Goal: Task Accomplishment & Management: Manage account settings

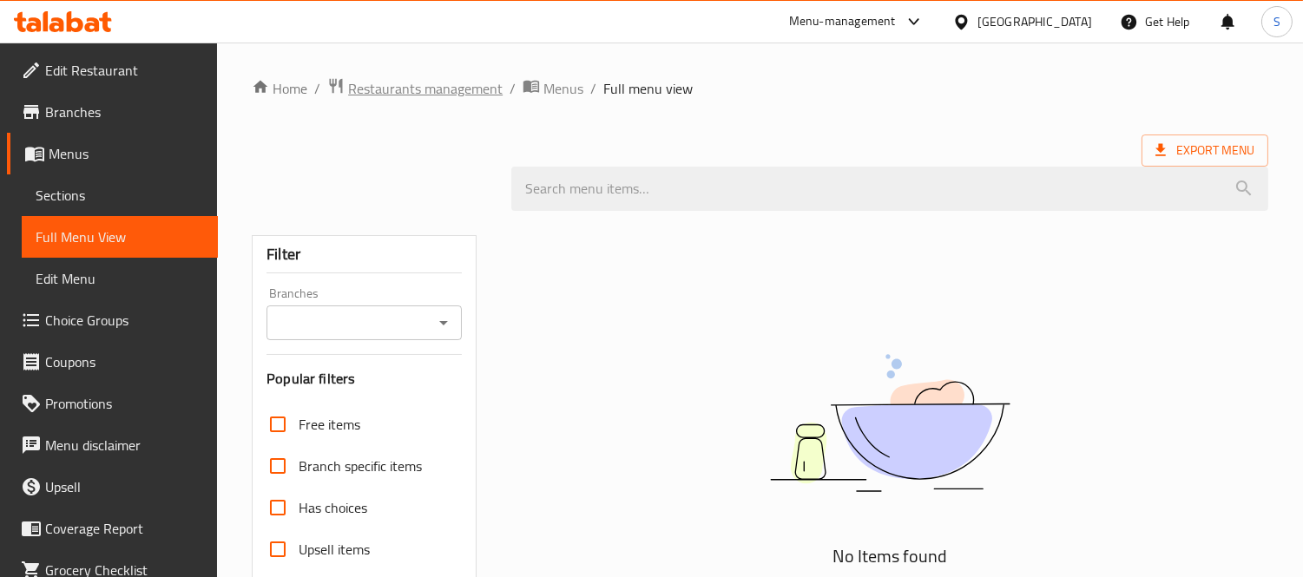
click at [440, 78] on span "Restaurants management" at bounding box center [425, 88] width 155 height 21
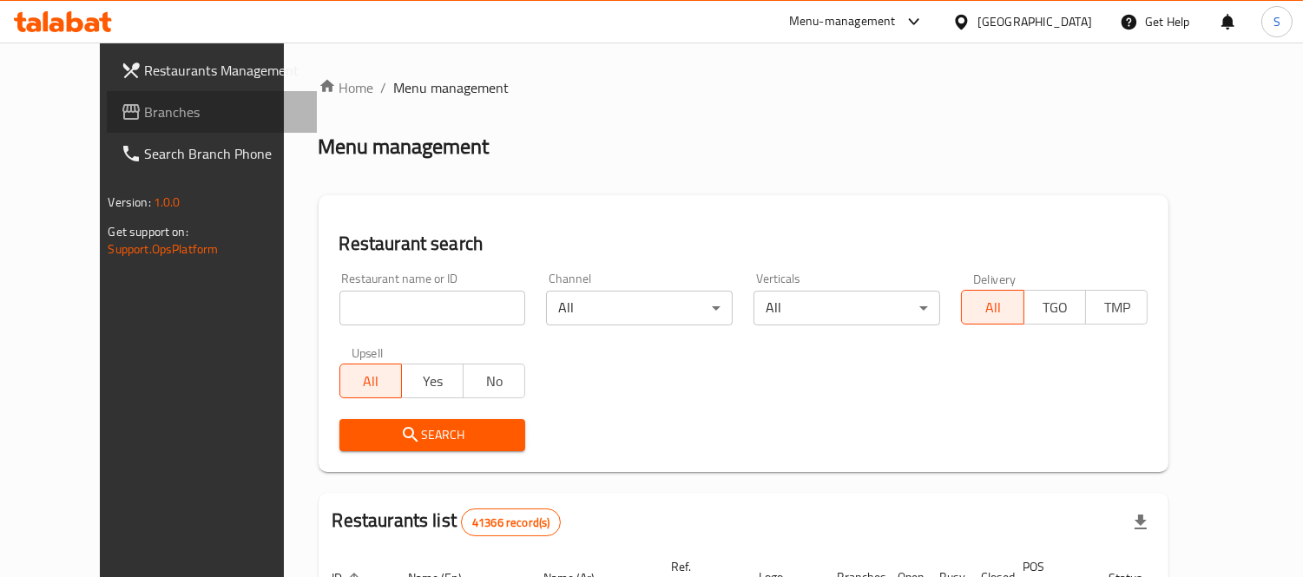
click at [107, 97] on link "Branches" at bounding box center [212, 112] width 211 height 42
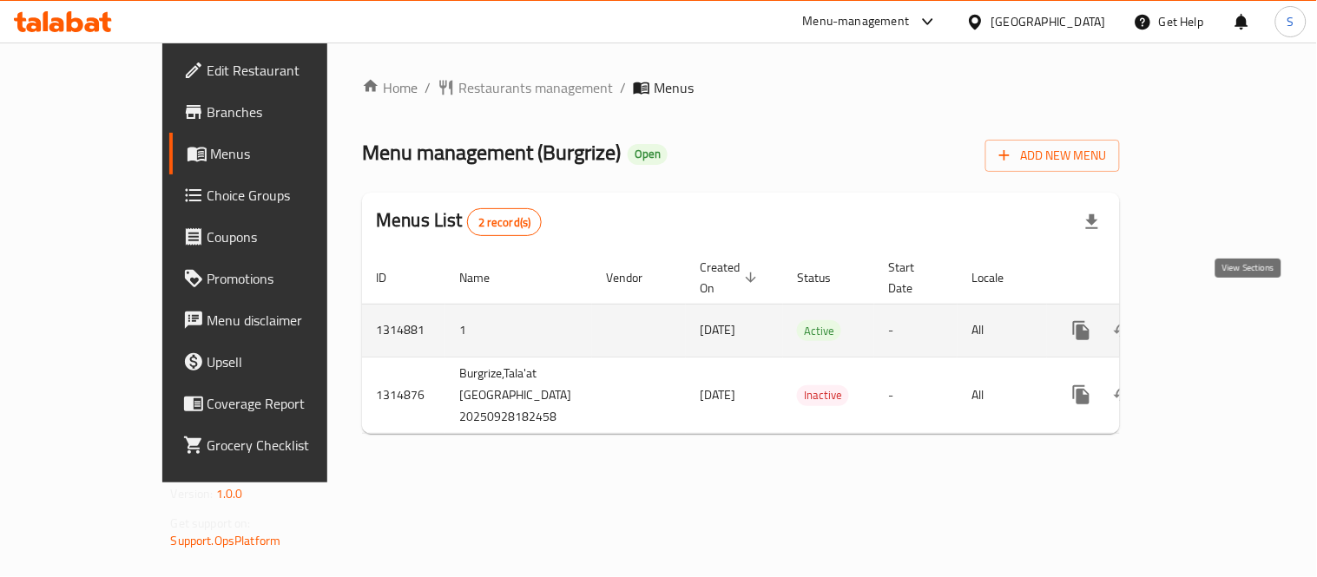
click at [1217, 320] on icon "enhanced table" at bounding box center [1206, 330] width 21 height 21
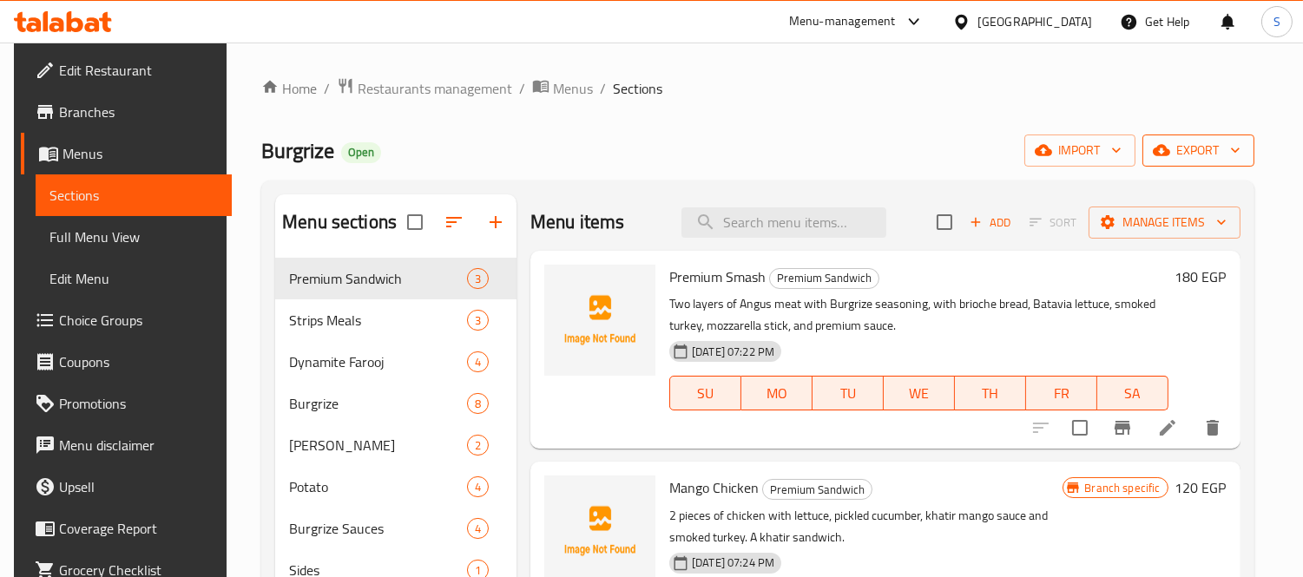
click at [1200, 161] on span "export" at bounding box center [1198, 151] width 84 height 22
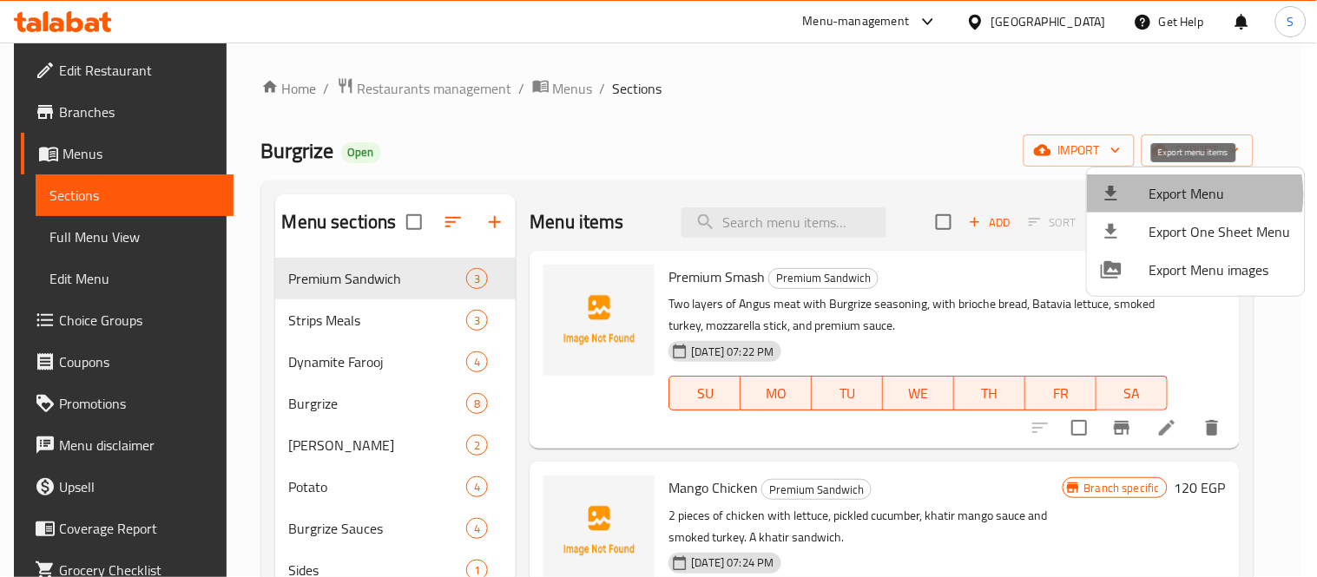
click at [1187, 194] on span "Export Menu" at bounding box center [1219, 193] width 141 height 21
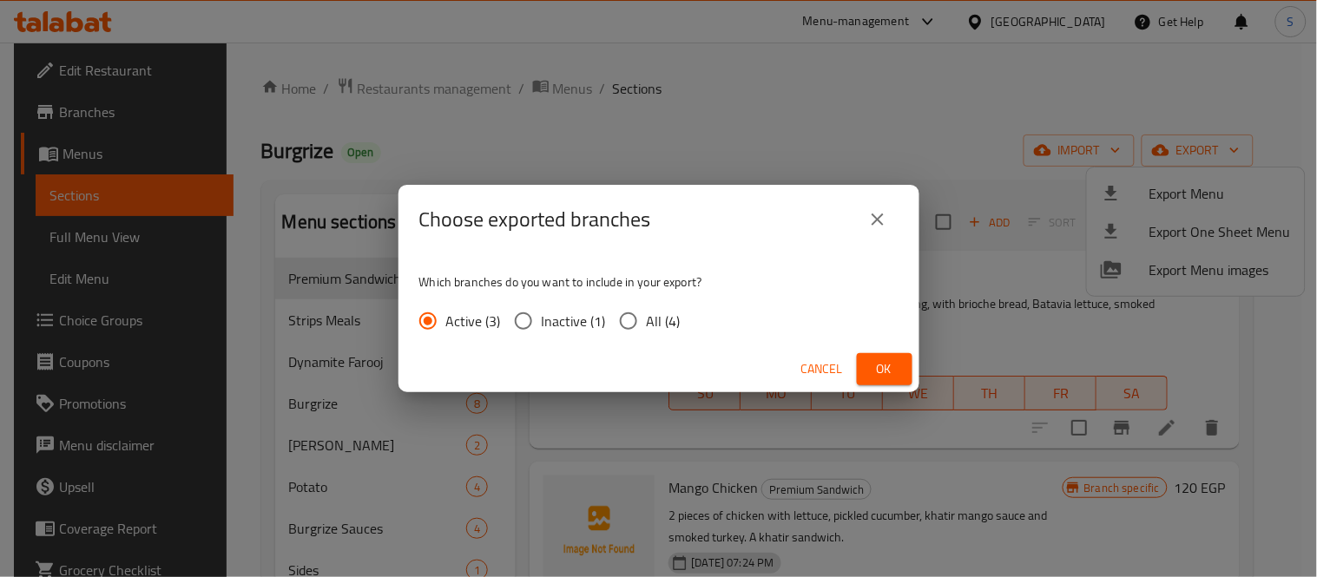
click at [660, 319] on span "All (4)" at bounding box center [664, 321] width 34 height 21
click at [647, 319] on input "All (4)" at bounding box center [628, 321] width 36 height 36
radio input "true"
click at [890, 365] on span "Ok" at bounding box center [885, 369] width 28 height 22
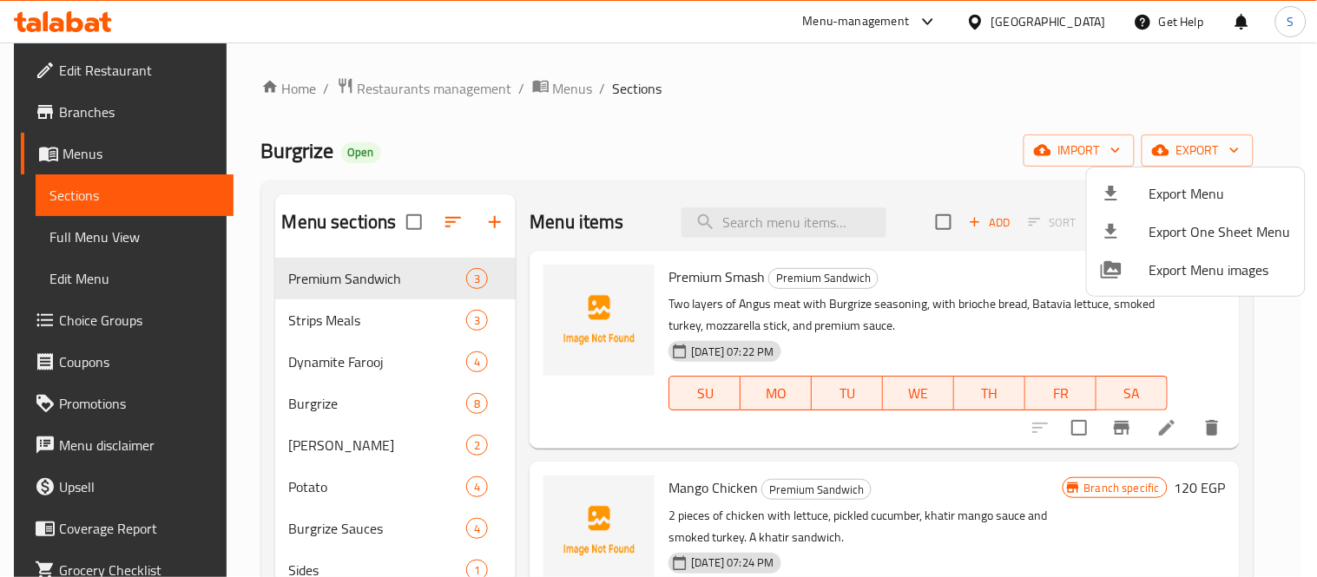
click at [105, 122] on div at bounding box center [658, 288] width 1317 height 577
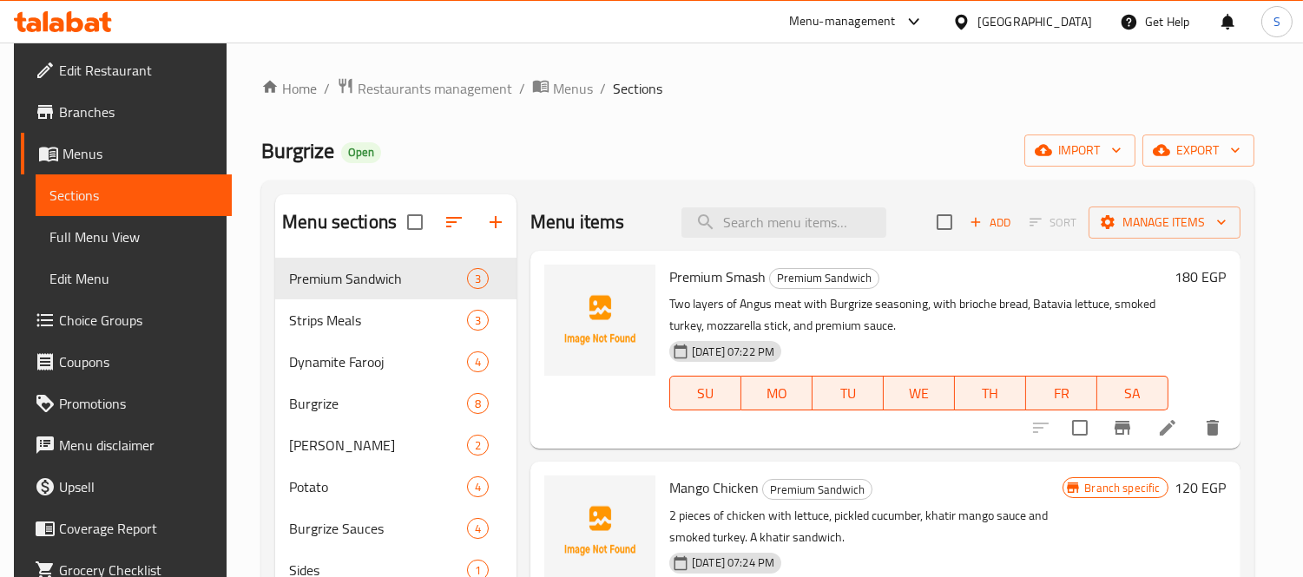
click at [111, 120] on span "Branches" at bounding box center [138, 112] width 159 height 21
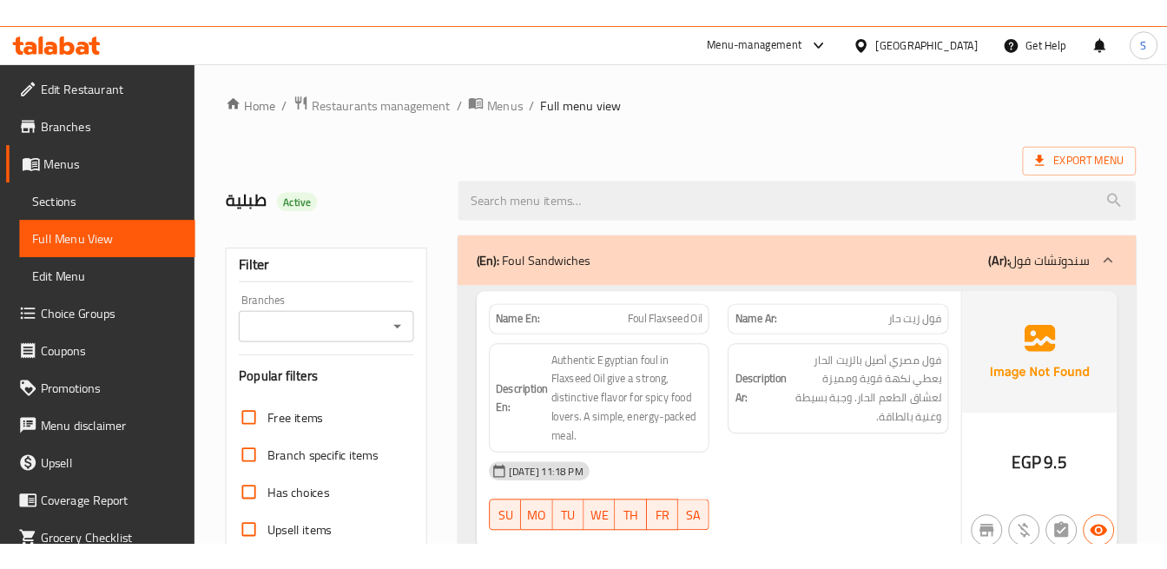
scroll to position [2507, 0]
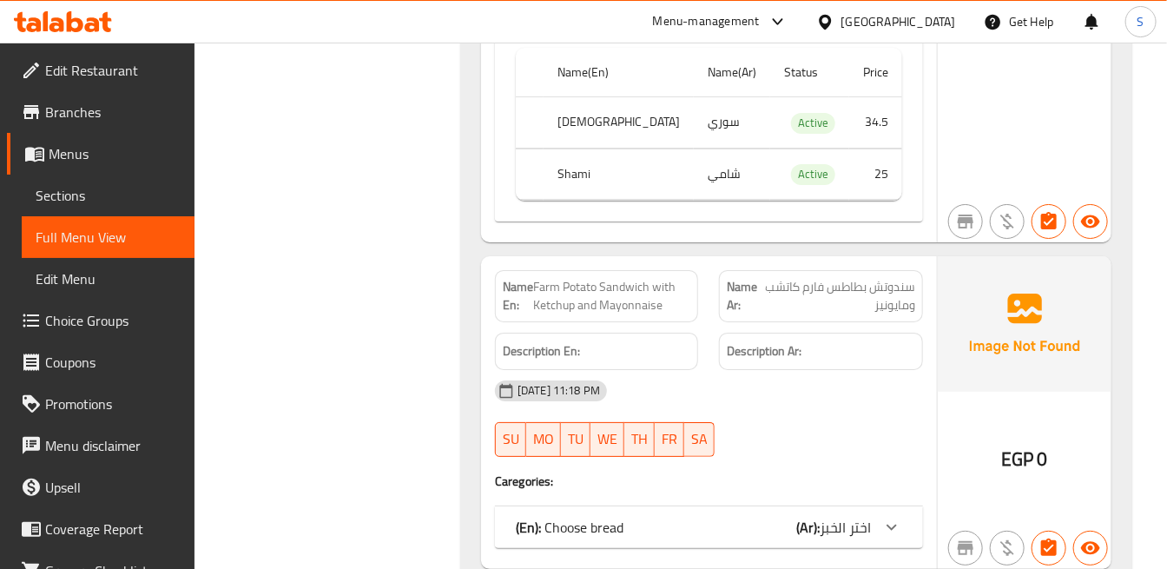
click at [644, 366] on div "Description En:" at bounding box center [597, 350] width 204 height 37
click at [576, 280] on span "Farm Potato Sandwich with Ketchup and Mayonnaise" at bounding box center [612, 296] width 158 height 36
copy span "Potato"
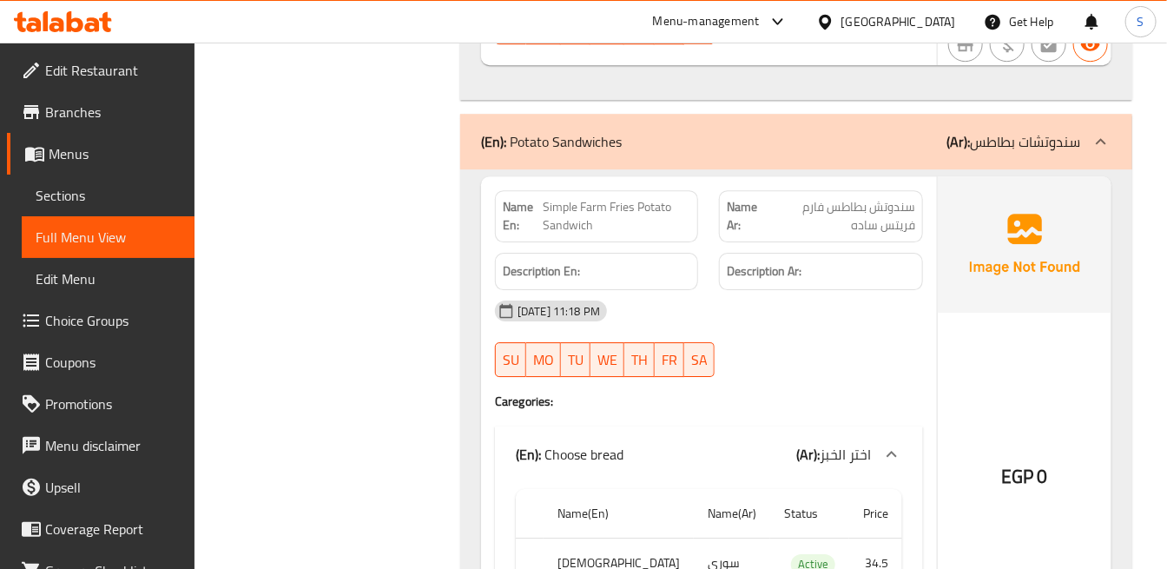
scroll to position [2121, 0]
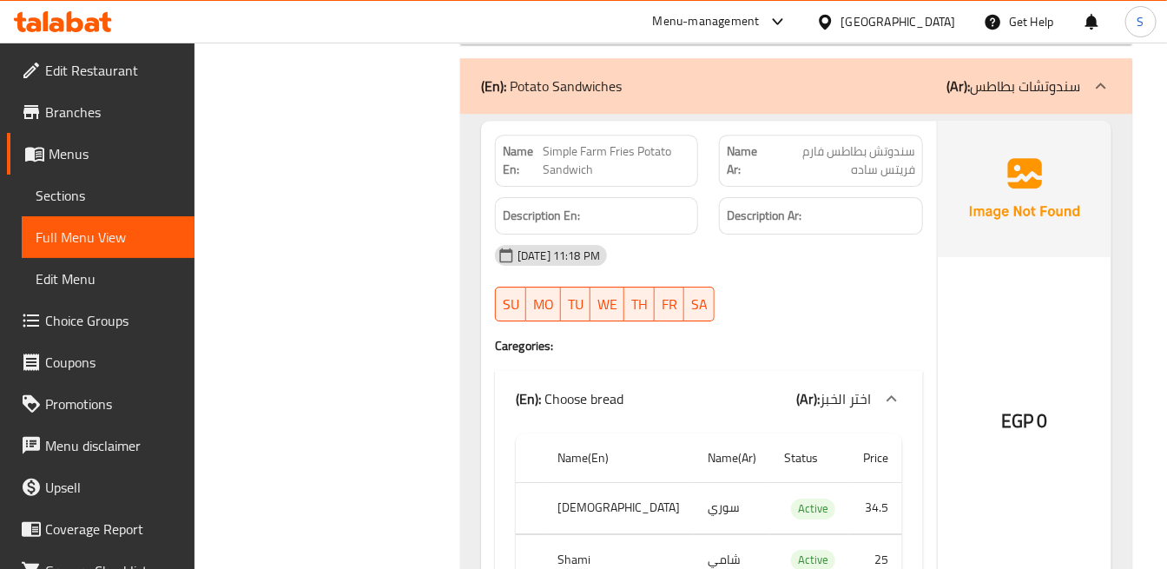
click at [531, 174] on strong "Name En:" at bounding box center [523, 160] width 40 height 36
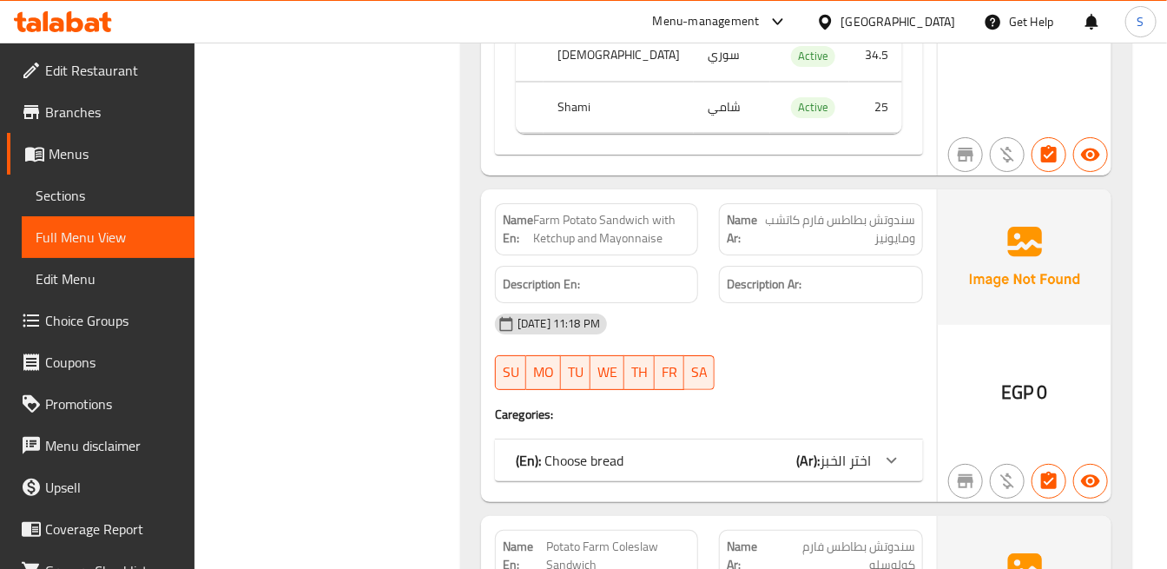
scroll to position [2604, 0]
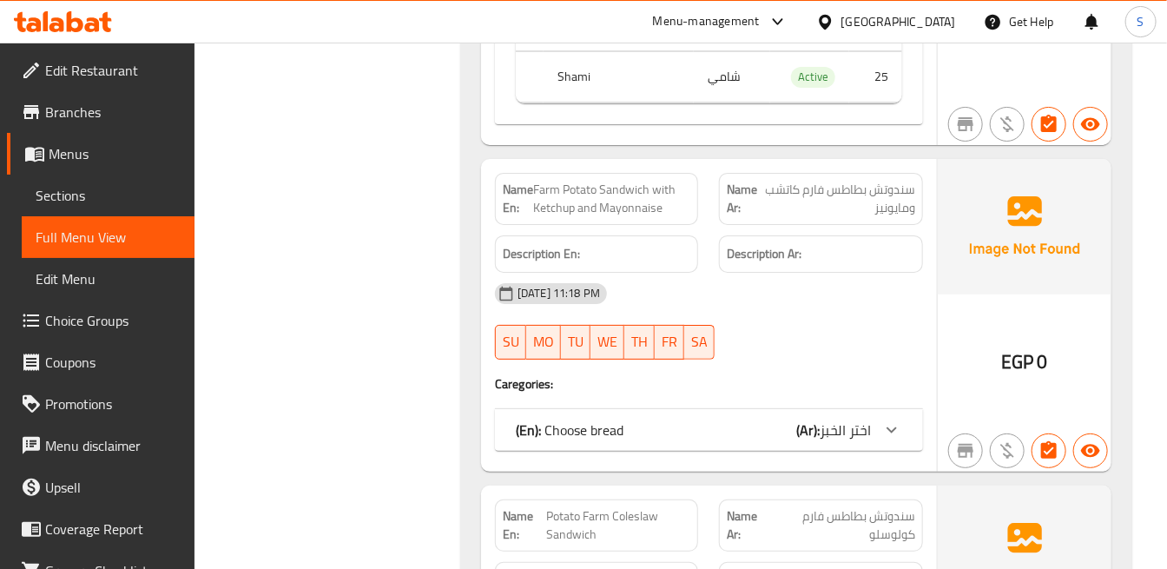
click at [975, 253] on img at bounding box center [1024, 226] width 174 height 135
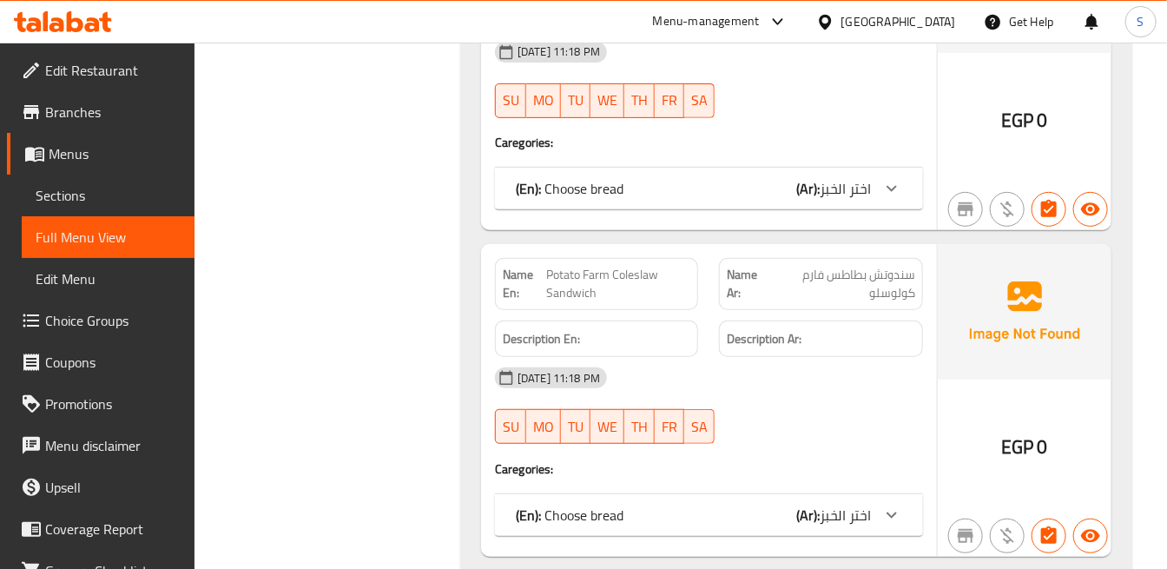
scroll to position [2893, 0]
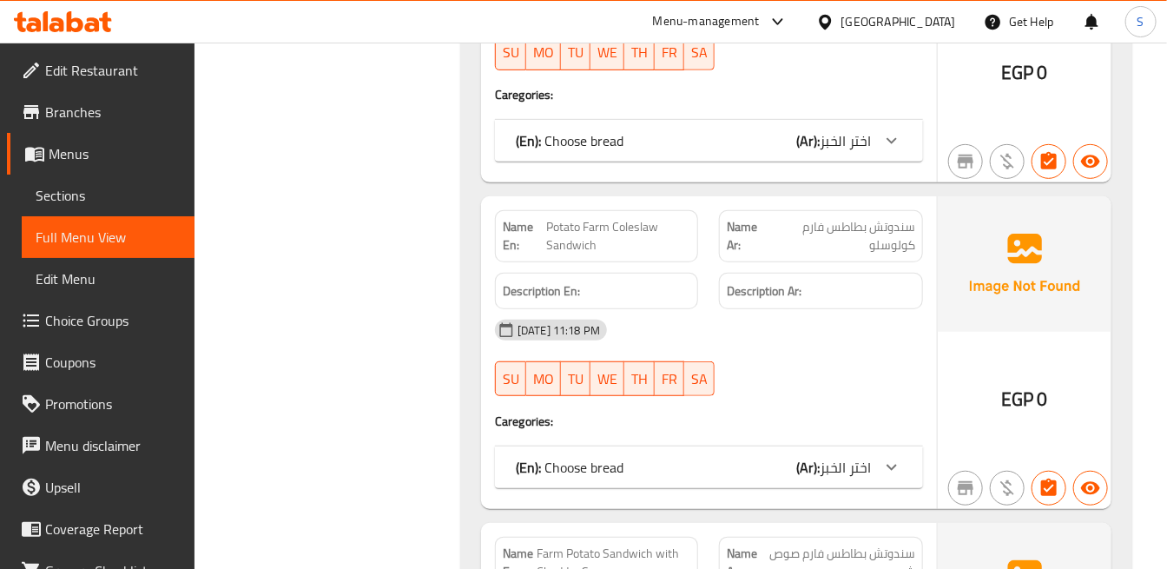
click at [845, 131] on span "اختر الخبز" at bounding box center [844, 141] width 51 height 26
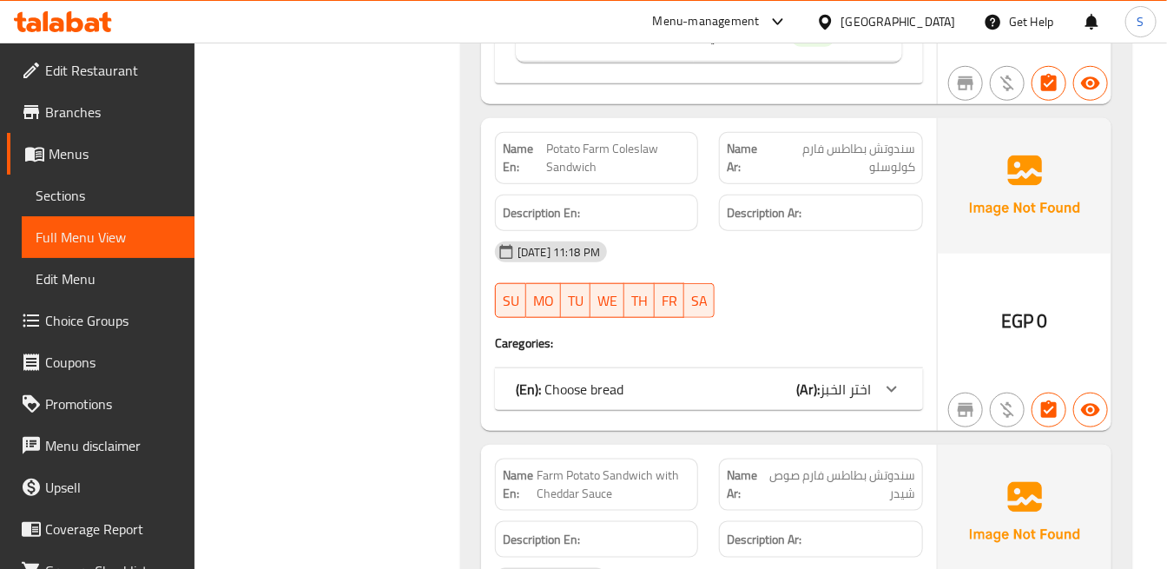
scroll to position [3182, 0]
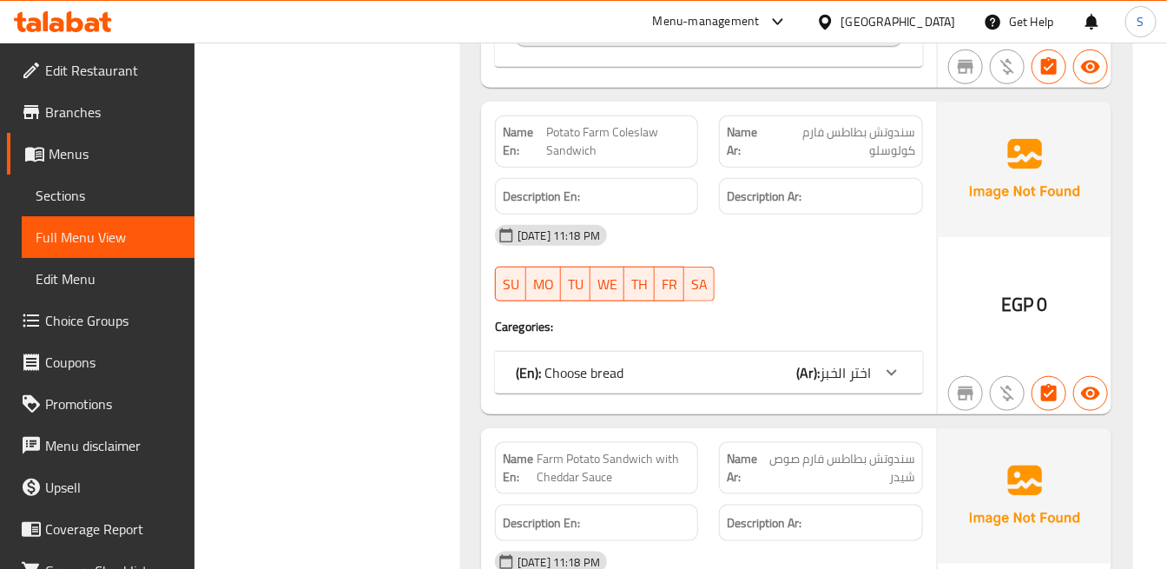
click at [839, 388] on div "(En): Choose bread (Ar): اختر الخبز" at bounding box center [709, 373] width 428 height 42
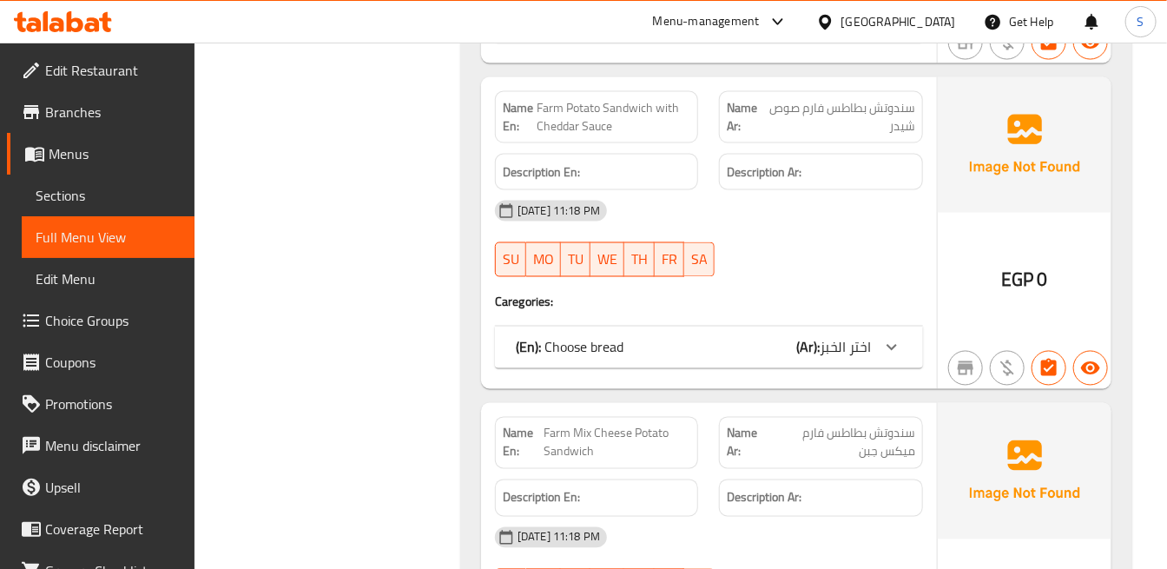
scroll to position [3761, 0]
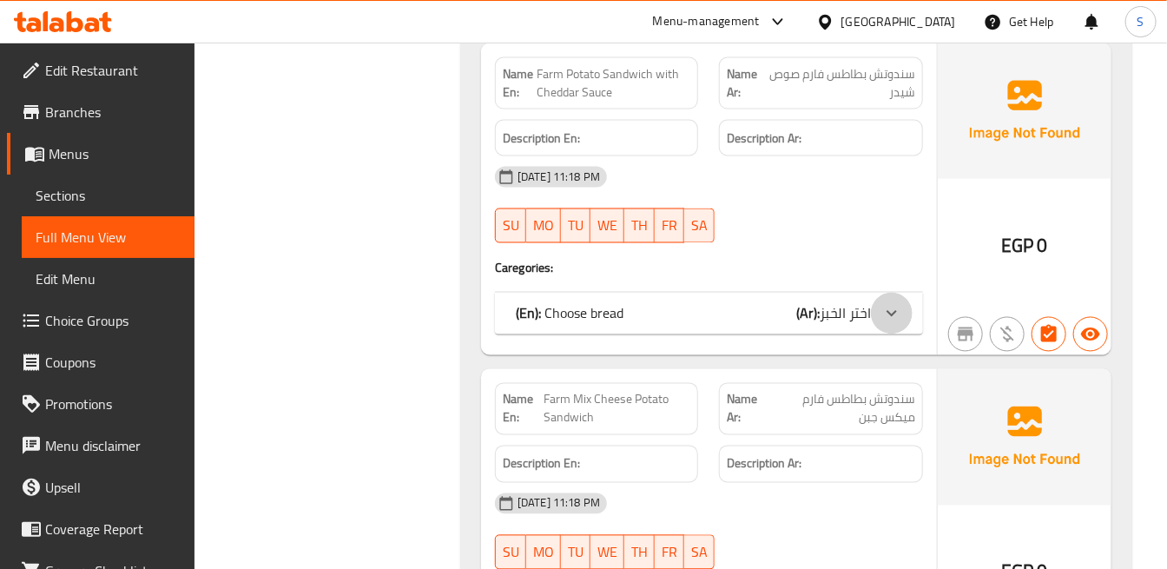
click at [883, 309] on icon at bounding box center [891, 313] width 21 height 21
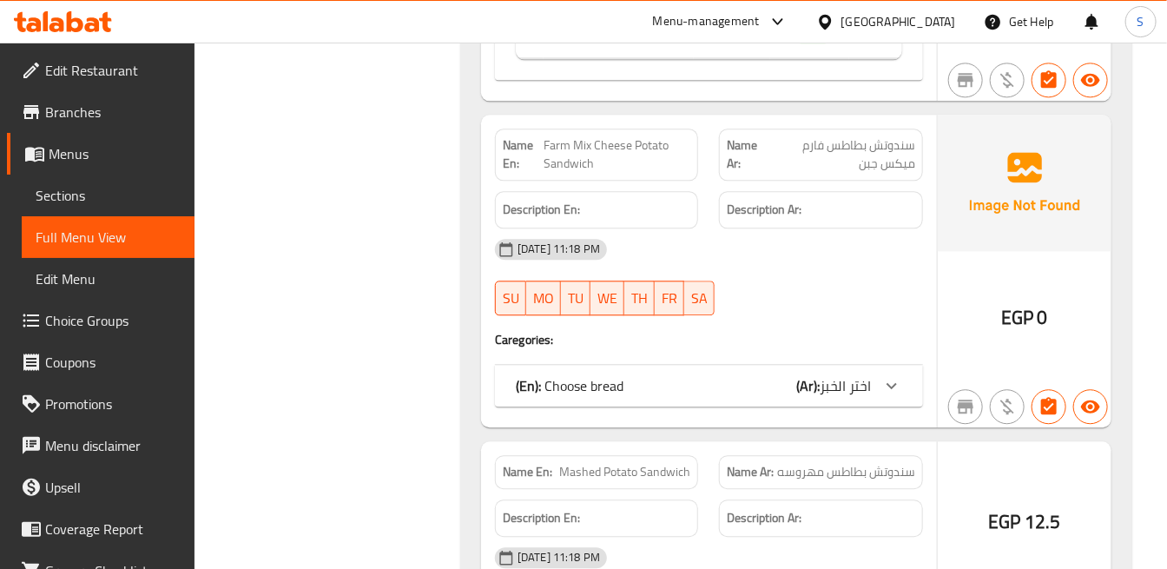
scroll to position [4243, 0]
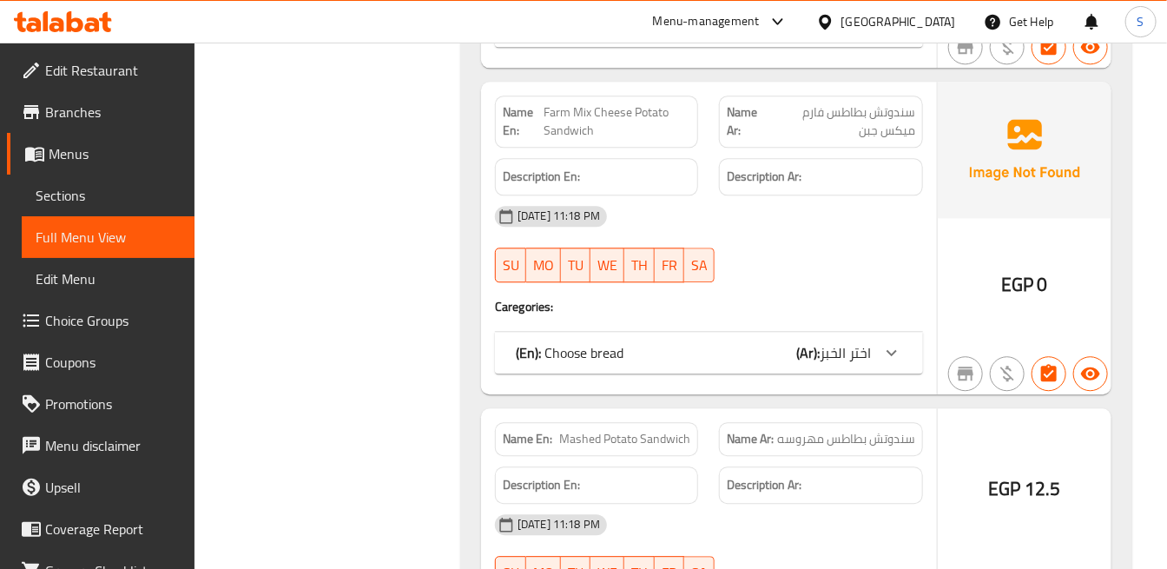
click at [875, 353] on div at bounding box center [892, 353] width 42 height 42
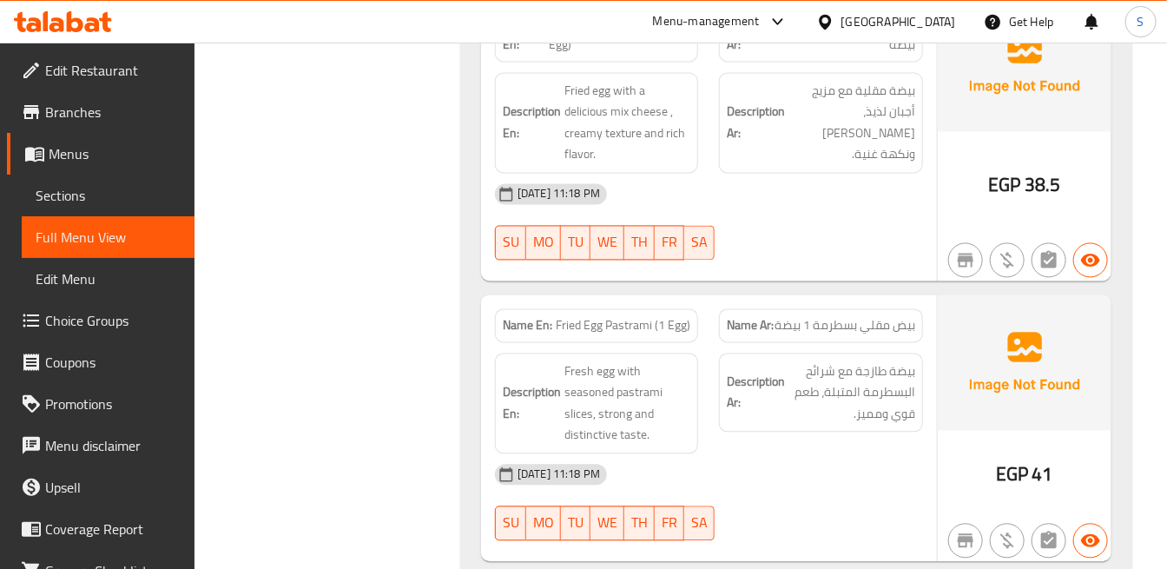
scroll to position [6365, 0]
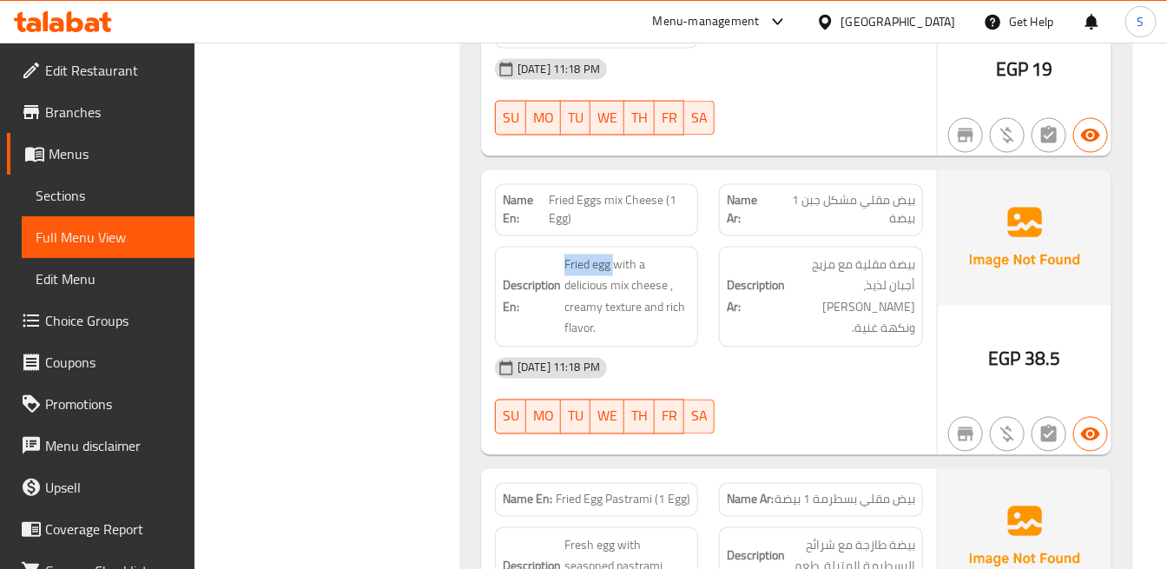
drag, startPoint x: 610, startPoint y: 228, endPoint x: 1152, endPoint y: 465, distance: 591.2
click at [549, 254] on h6 "Description En: Fried egg with a delicious mix cheese , creamy texture and rich…" at bounding box center [596, 296] width 187 height 85
copy span "Fried egg"
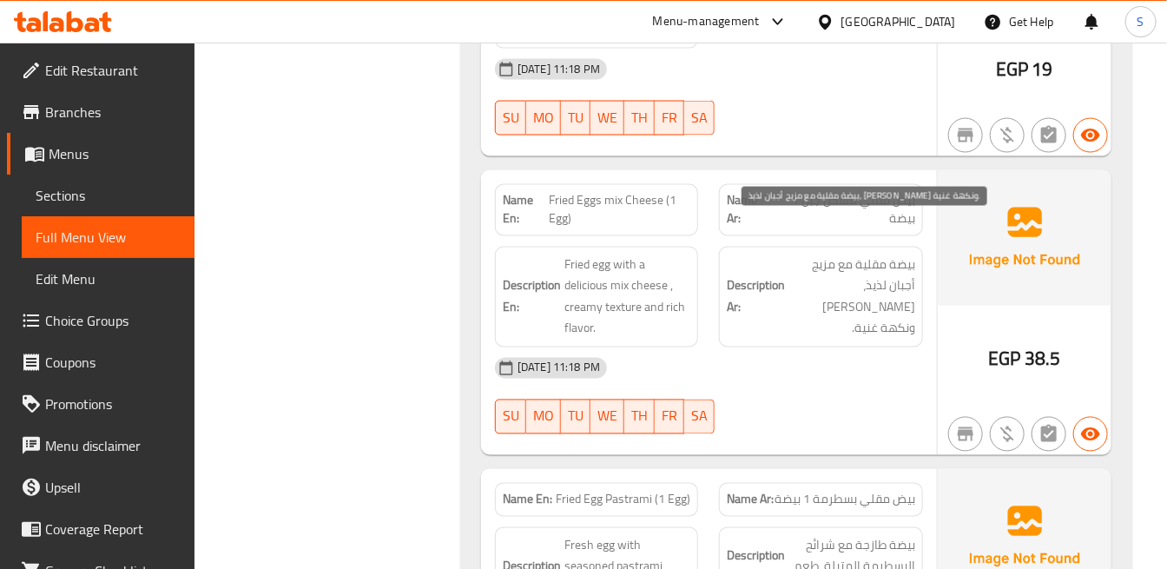
click at [878, 254] on span "بيضة مقلية مع مزيج أجبان لذيذ، [PERSON_NAME] ونكهة غنية." at bounding box center [851, 296] width 126 height 85
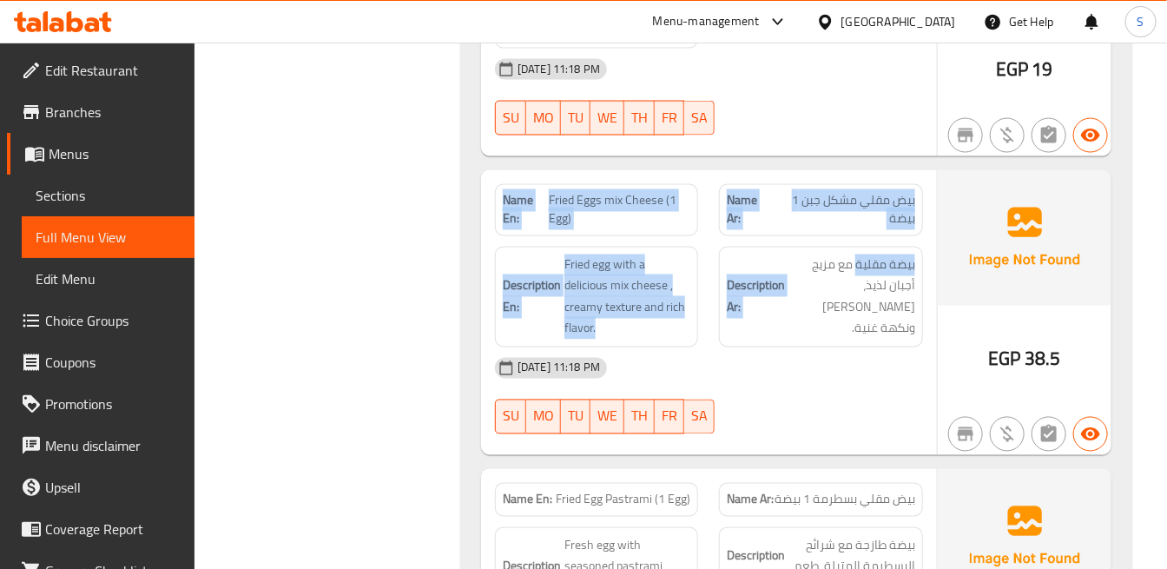
drag, startPoint x: 855, startPoint y: 224, endPoint x: 936, endPoint y: 224, distance: 80.7
click at [936, 224] on div "Name En: Fried Eggs mix Cheese (1 Egg) Name Ar: بيض مقلي مشكل جبن 1 بيضة Descri…" at bounding box center [796, 312] width 630 height 285
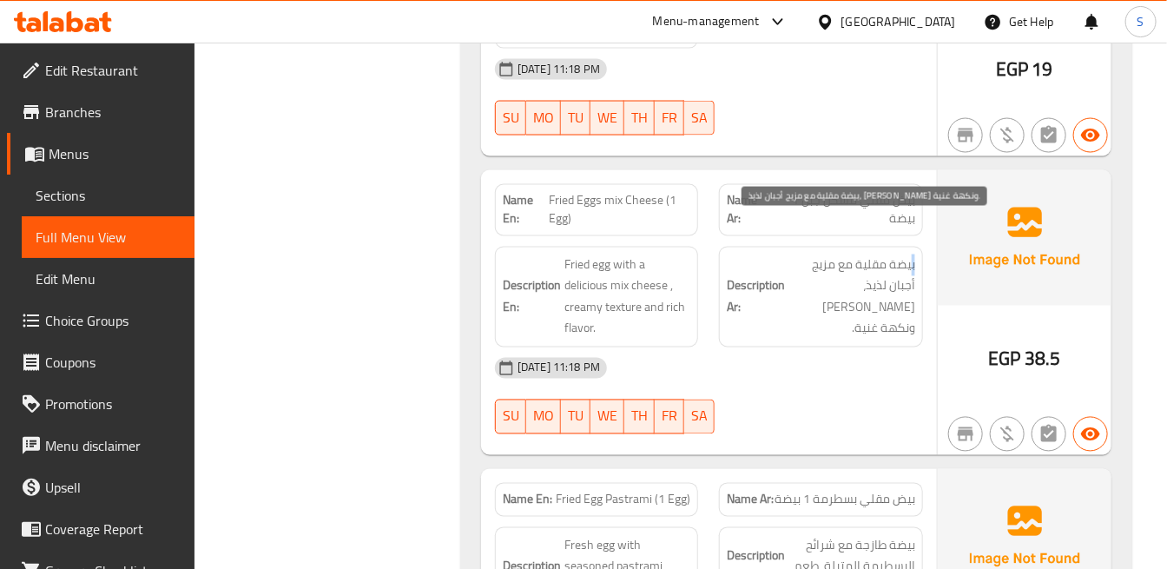
click at [911, 254] on span "بيضة مقلية مع مزيج أجبان لذيذ، [PERSON_NAME] ونكهة غنية." at bounding box center [851, 296] width 126 height 85
click at [881, 254] on span "بيضة مقلية مع مزيج أجبان لذيذ، [PERSON_NAME] ونكهة غنية." at bounding box center [851, 296] width 126 height 85
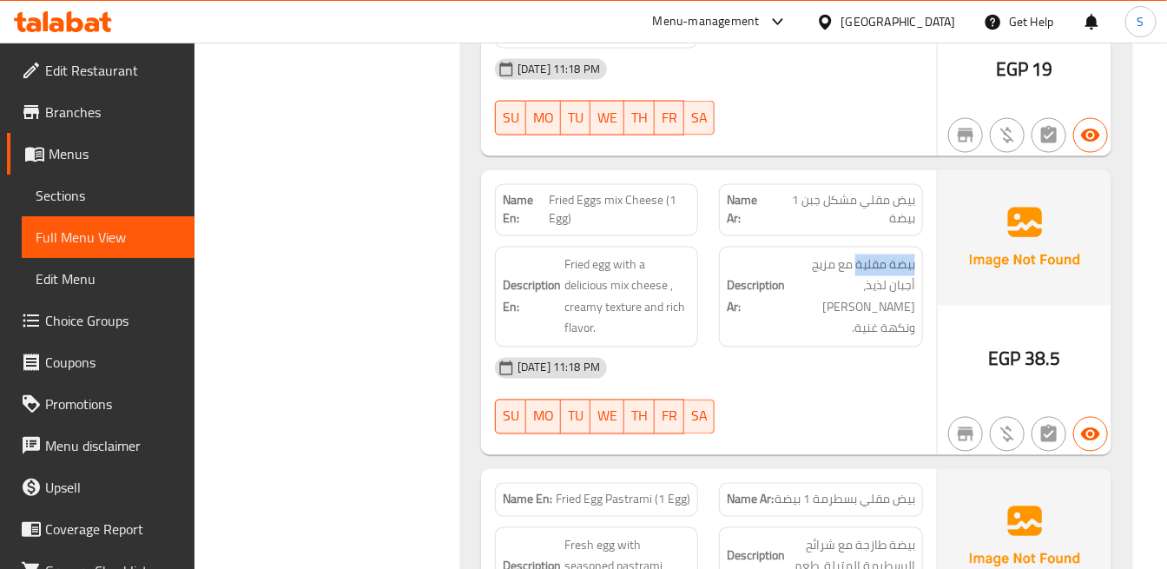
drag, startPoint x: 854, startPoint y: 224, endPoint x: 916, endPoint y: 224, distance: 61.6
click at [916, 247] on div "Description Ar: بيضة مقلية مع مزيج أجبان لذيذ، [PERSON_NAME] ونكهة غنية." at bounding box center [820, 297] width 203 height 101
copy span "بيضة مقلية"
drag, startPoint x: 858, startPoint y: 387, endPoint x: 873, endPoint y: 376, distance: 19.3
click at [858, 424] on div at bounding box center [820, 434] width 224 height 21
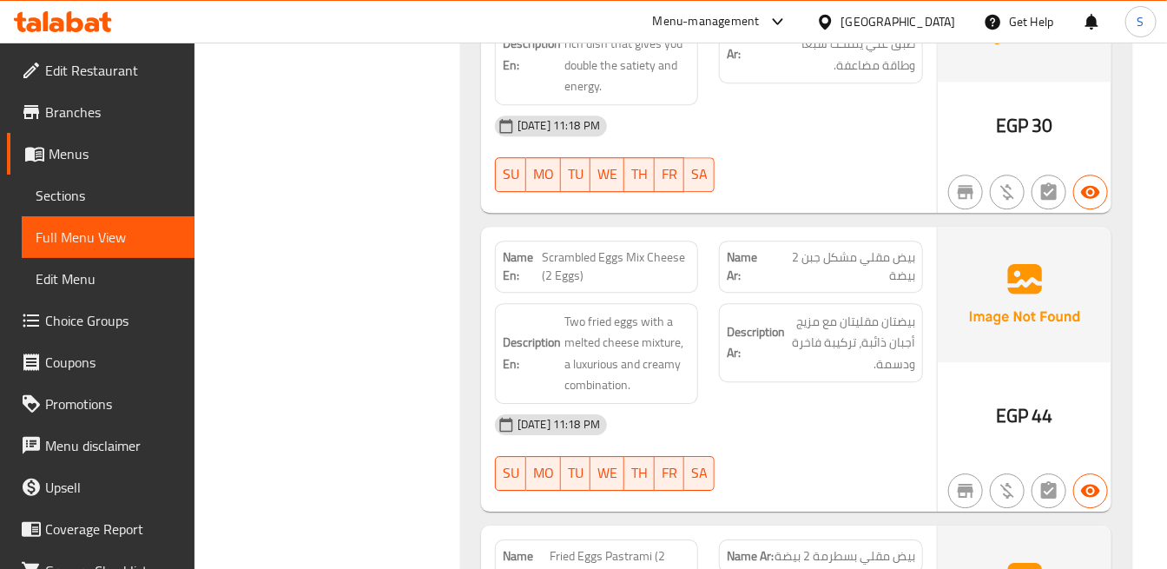
scroll to position [7137, 0]
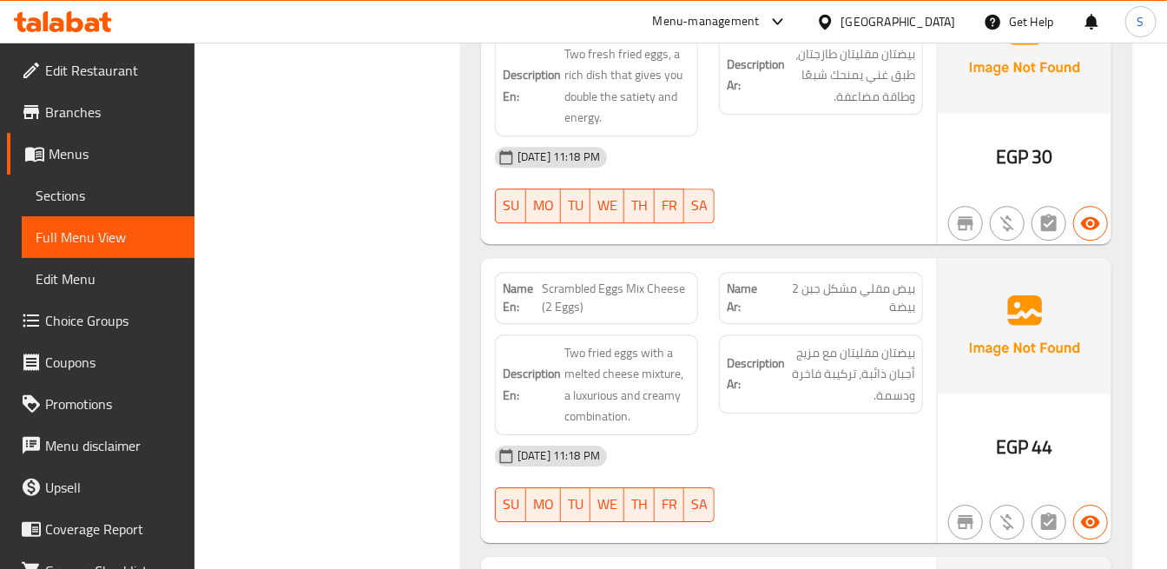
click at [622, 279] on span "Scrambled Eggs Mix Cheese (2 Eggs)" at bounding box center [616, 297] width 148 height 36
copy span "Scrambled Eggs Mix Cheese (2 Eggs)"
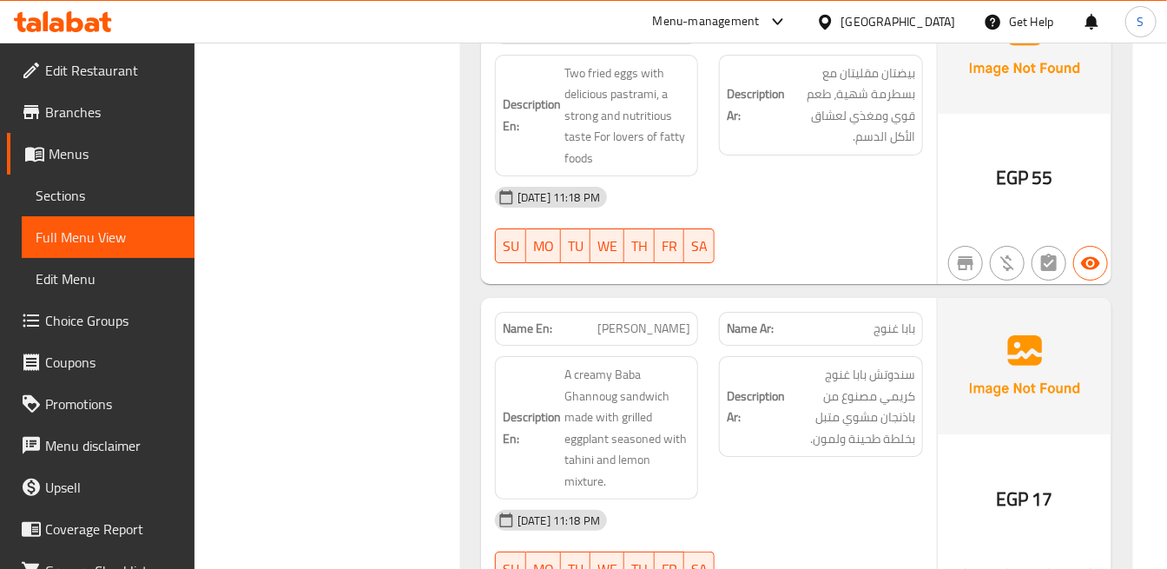
scroll to position [7812, 0]
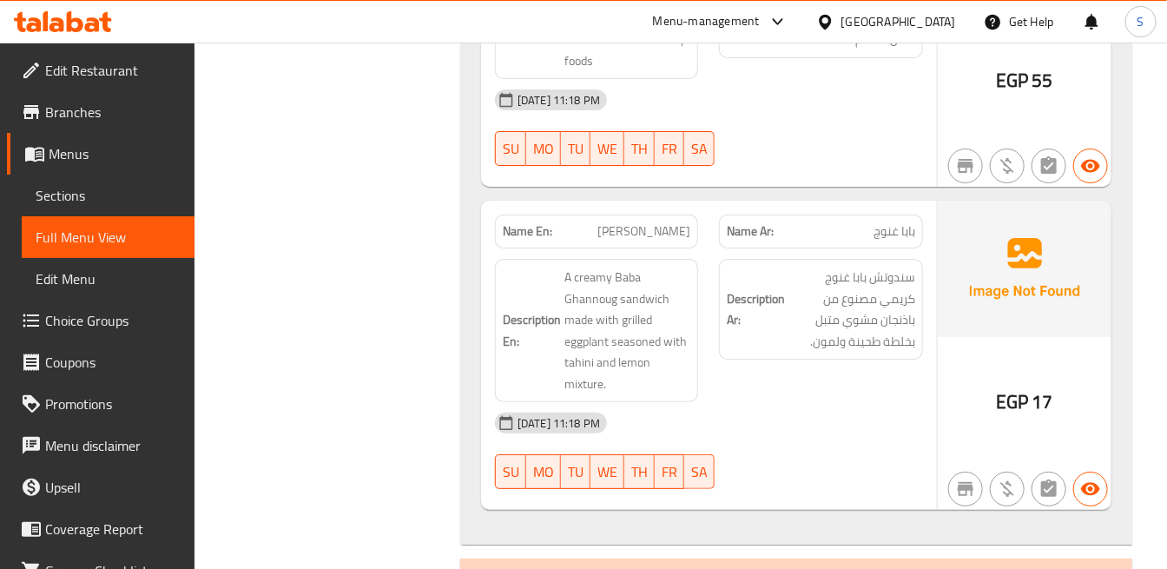
click at [667, 259] on div "Description En: A creamy Baba Ghannoug sandwich made with grilled eggplant seas…" at bounding box center [596, 330] width 203 height 143
click at [669, 222] on span "[PERSON_NAME]" at bounding box center [643, 231] width 93 height 18
copy span "[PERSON_NAME]"
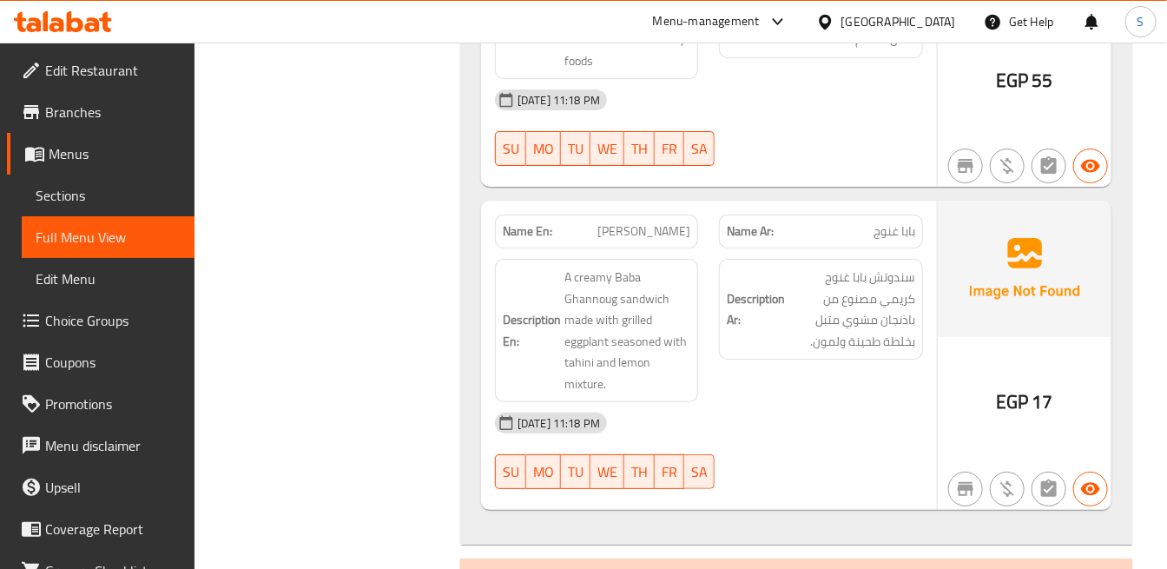
click at [723, 296] on div "Description Ar: سندوتش بابا غنوج كريمي مصنوع من باذنجان مشوي متبل بخلطة طحينة و…" at bounding box center [820, 309] width 203 height 101
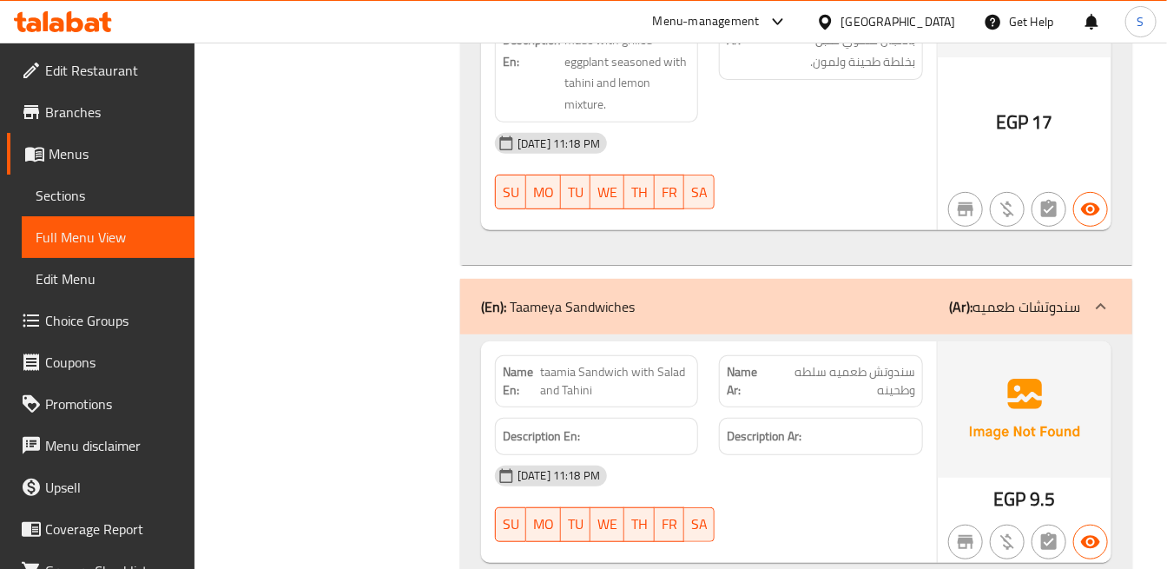
scroll to position [8101, 0]
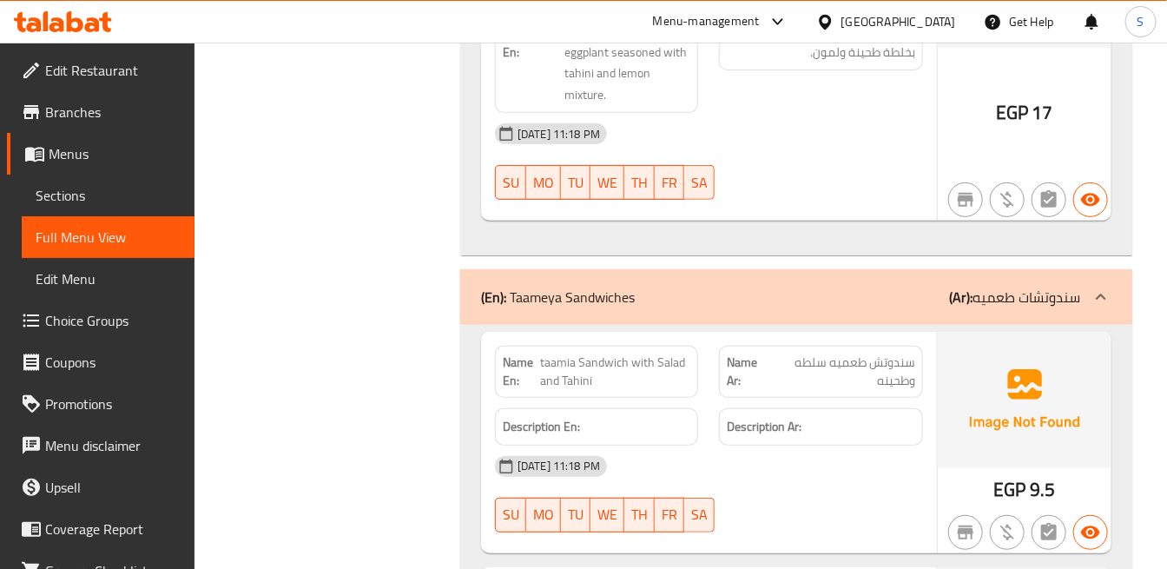
click at [863, 149] on div "[DATE] 11:18 PM SU MO TU WE TH FR SA" at bounding box center [708, 161] width 449 height 97
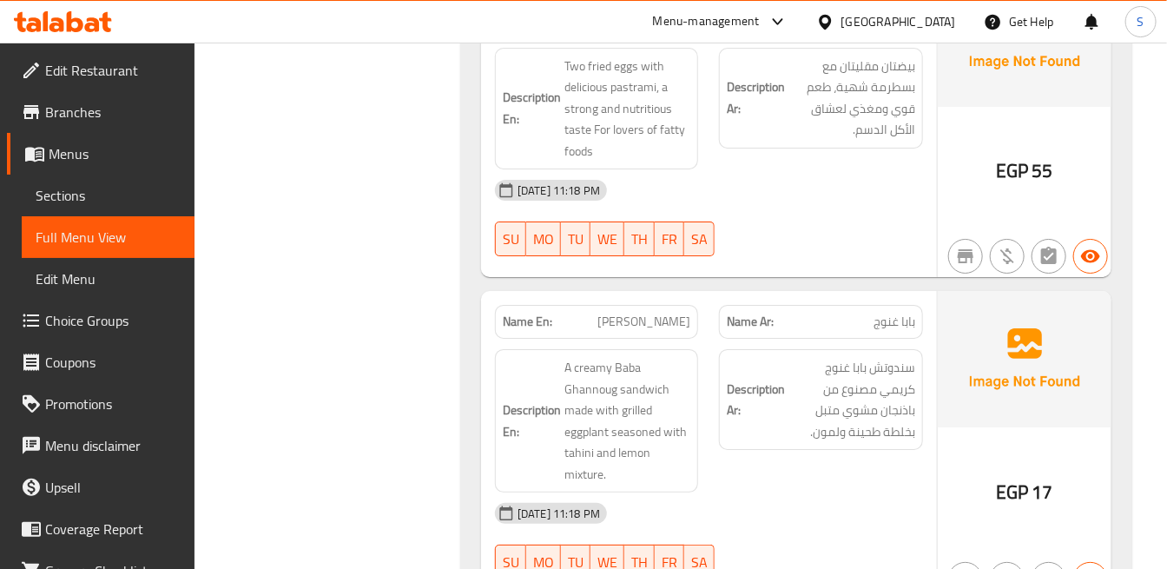
click at [888, 195] on div "[DATE] 11:18 PM SU MO TU WE TH FR SA" at bounding box center [708, 217] width 449 height 97
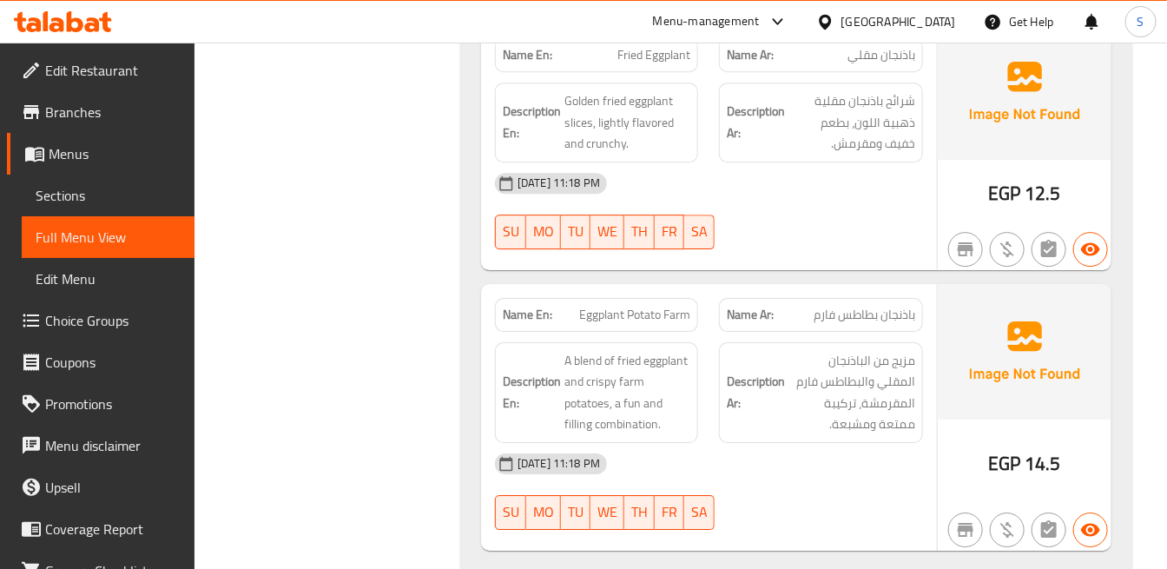
scroll to position [9989, 0]
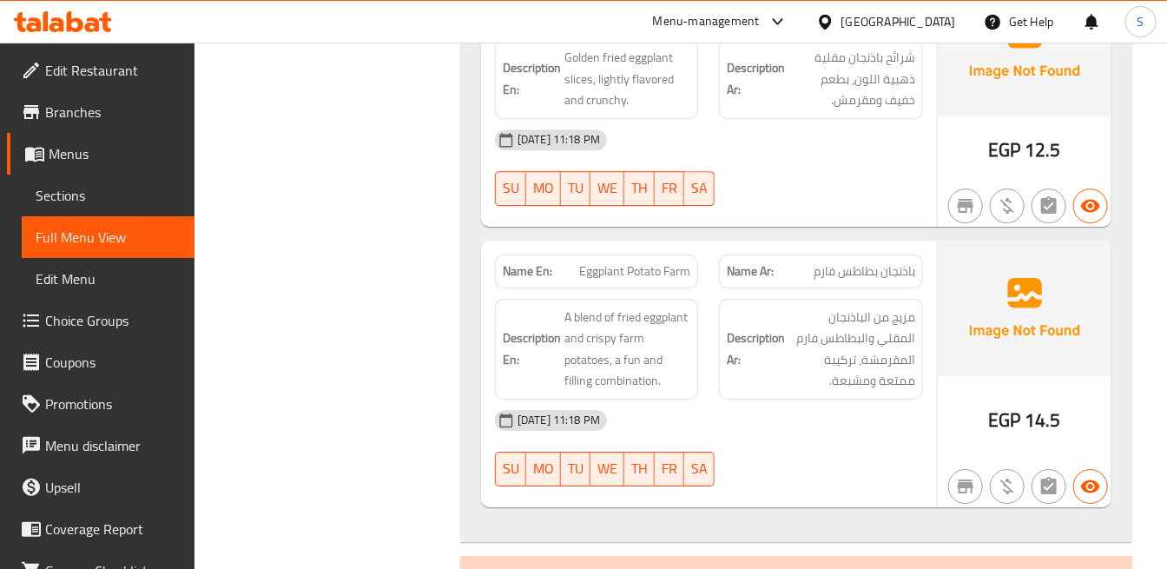
click at [838, 195] on div at bounding box center [820, 205] width 224 height 21
click at [709, 119] on div "[DATE] 11:18 PM" at bounding box center [708, 140] width 449 height 42
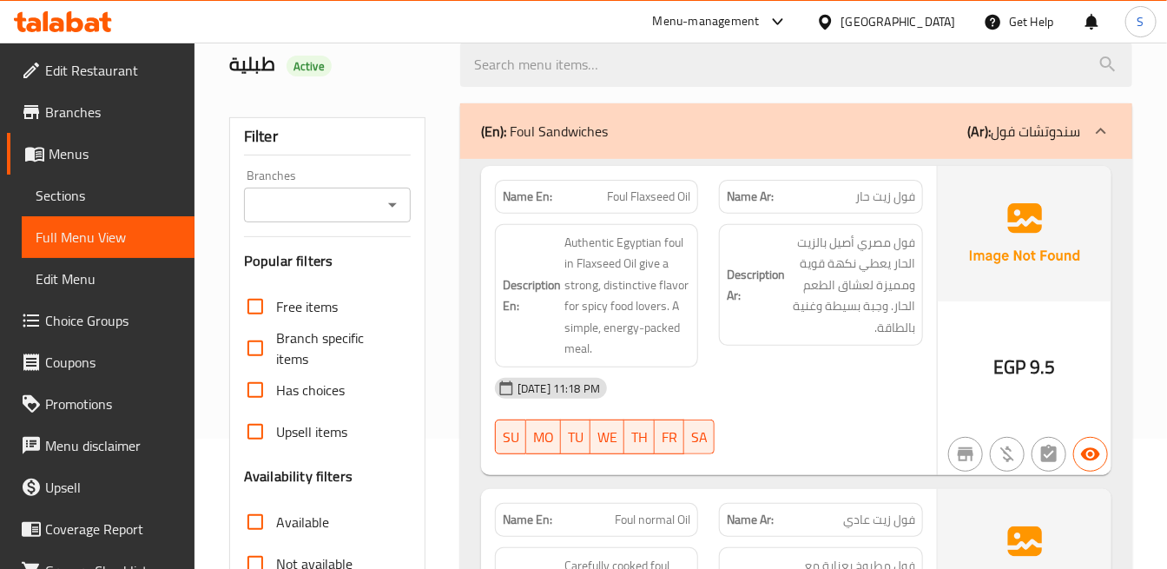
click at [976, 118] on b "(Ar):" at bounding box center [978, 131] width 23 height 26
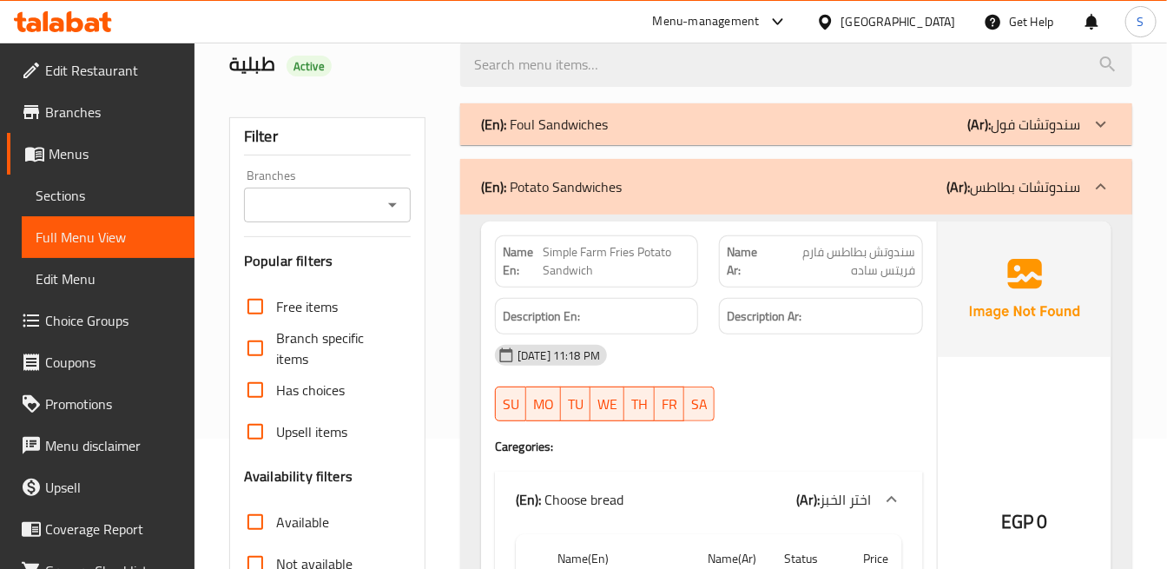
click at [962, 187] on b "(Ar):" at bounding box center [957, 187] width 23 height 26
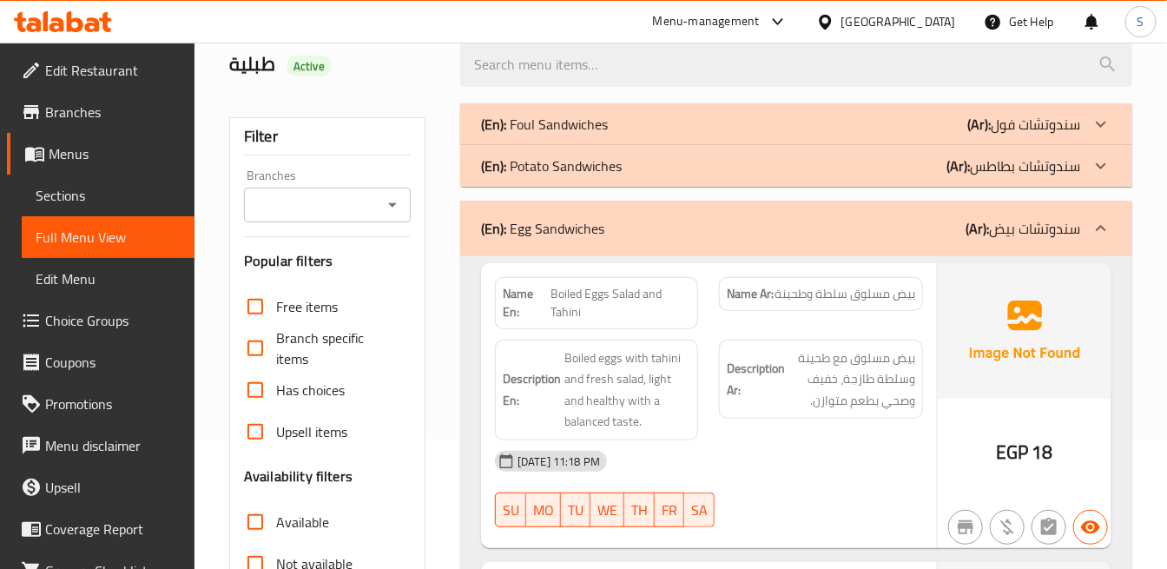
click at [974, 231] on b "(Ar):" at bounding box center [976, 228] width 23 height 26
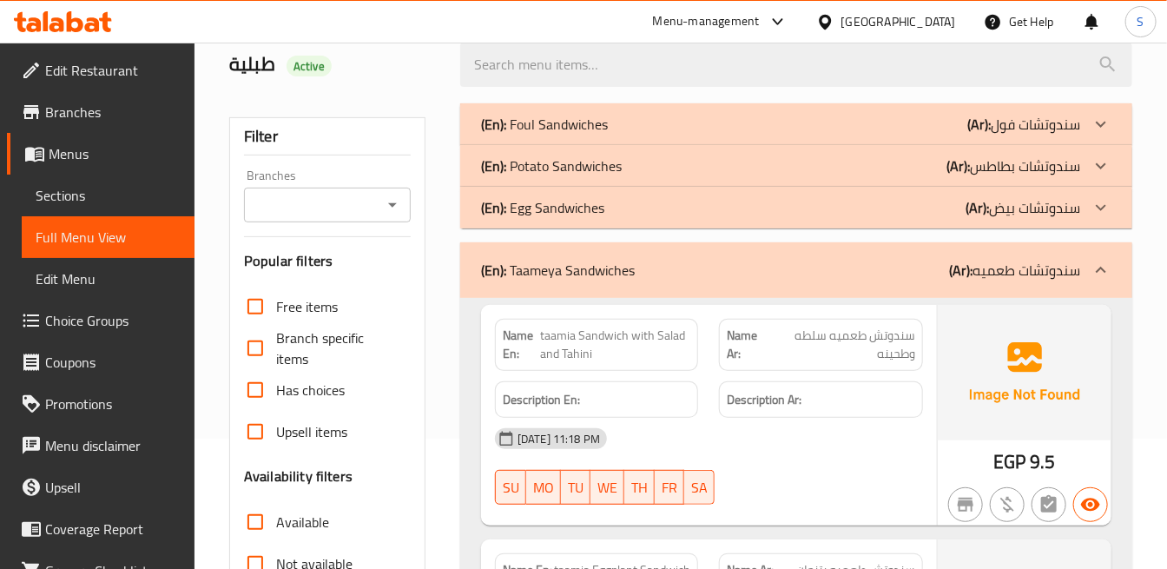
scroll to position [227, 0]
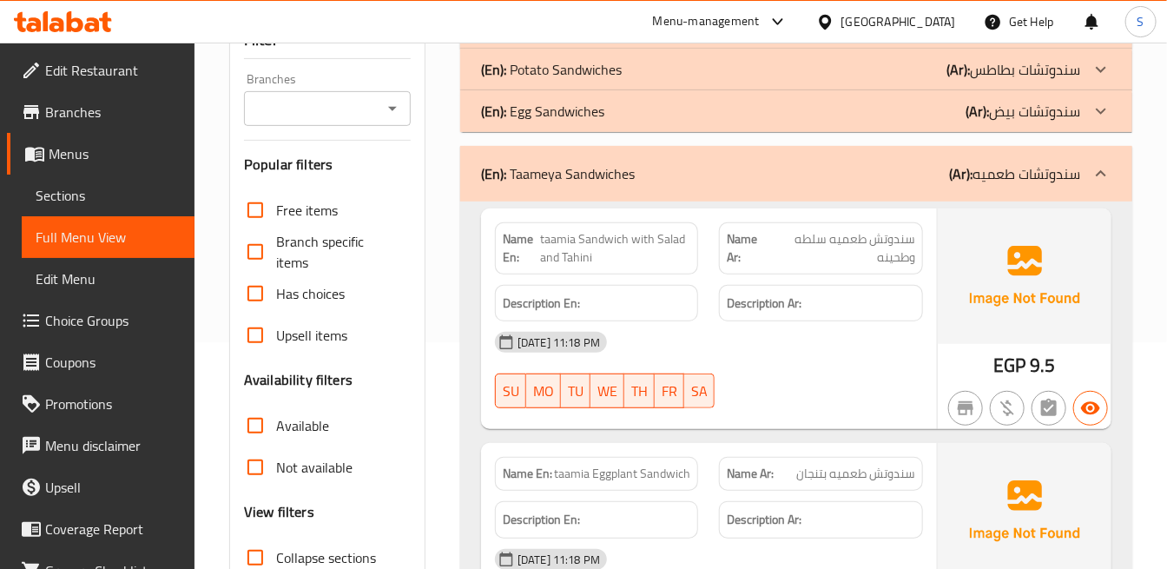
click at [557, 236] on span "taamia Sandwich with Salad and Tahini" at bounding box center [615, 248] width 150 height 36
click at [559, 236] on span "taamia Sandwich with Salad and Tahini" at bounding box center [615, 248] width 150 height 36
copy span "taamia"
click at [1035, 340] on img at bounding box center [1024, 275] width 174 height 135
click at [826, 293] on h6 "Description Ar:" at bounding box center [820, 304] width 187 height 22
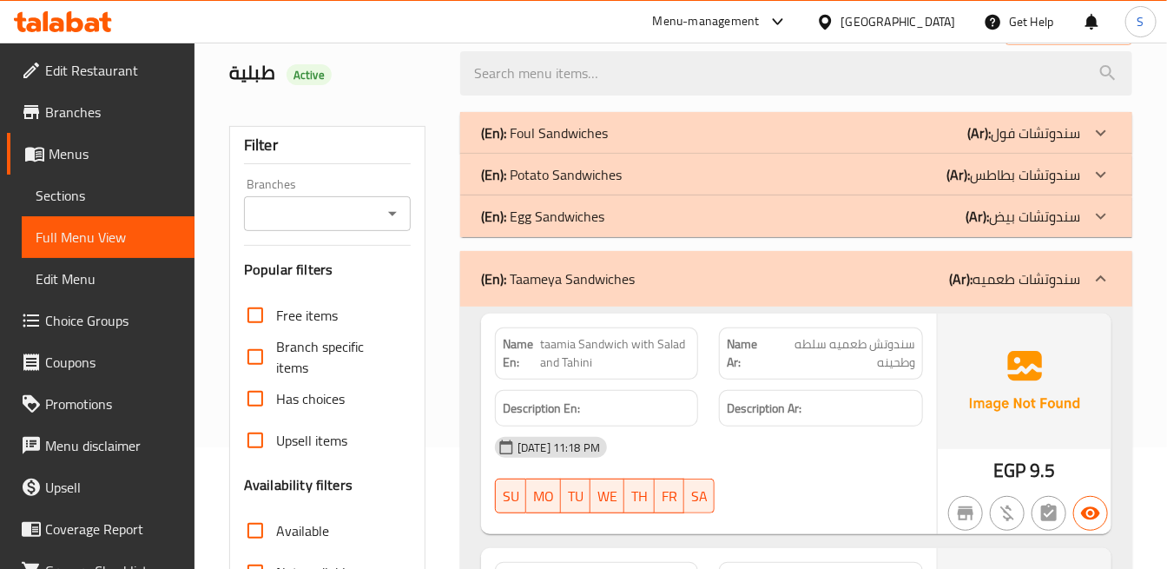
scroll to position [0, 0]
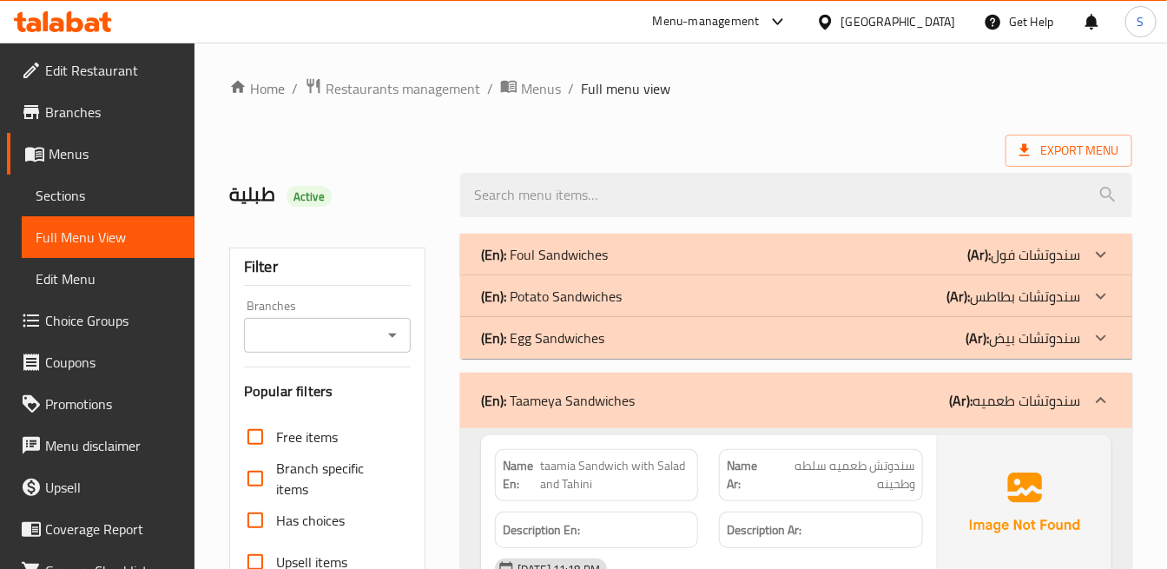
click at [979, 391] on p "(Ar): سندوتشات طعميه" at bounding box center [1014, 400] width 131 height 21
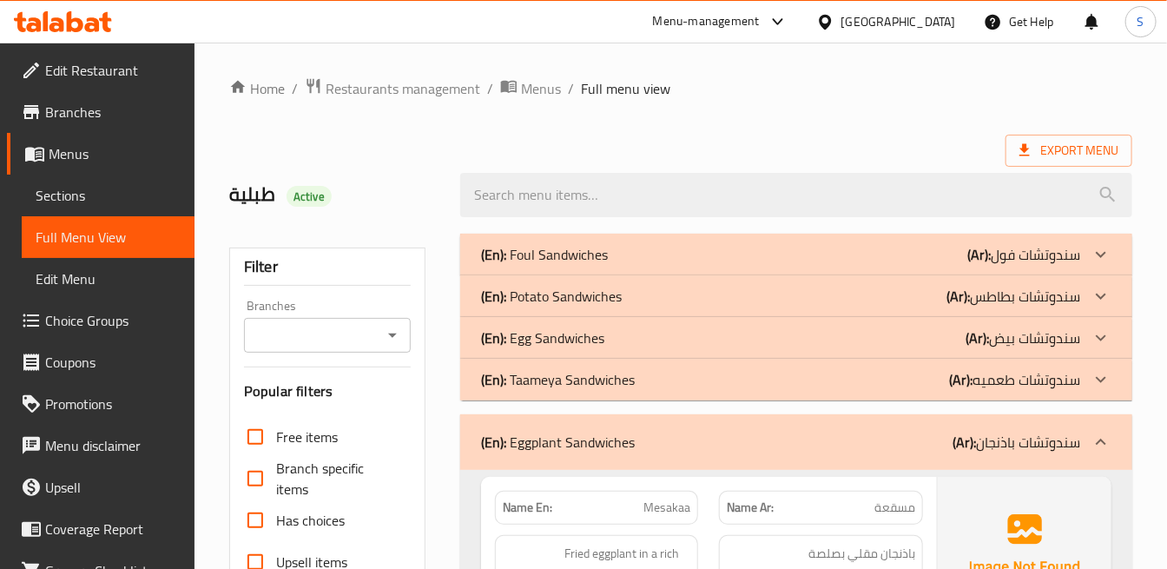
click at [1016, 452] on p "(Ar): سندوتشات باذنجان" at bounding box center [1016, 441] width 128 height 21
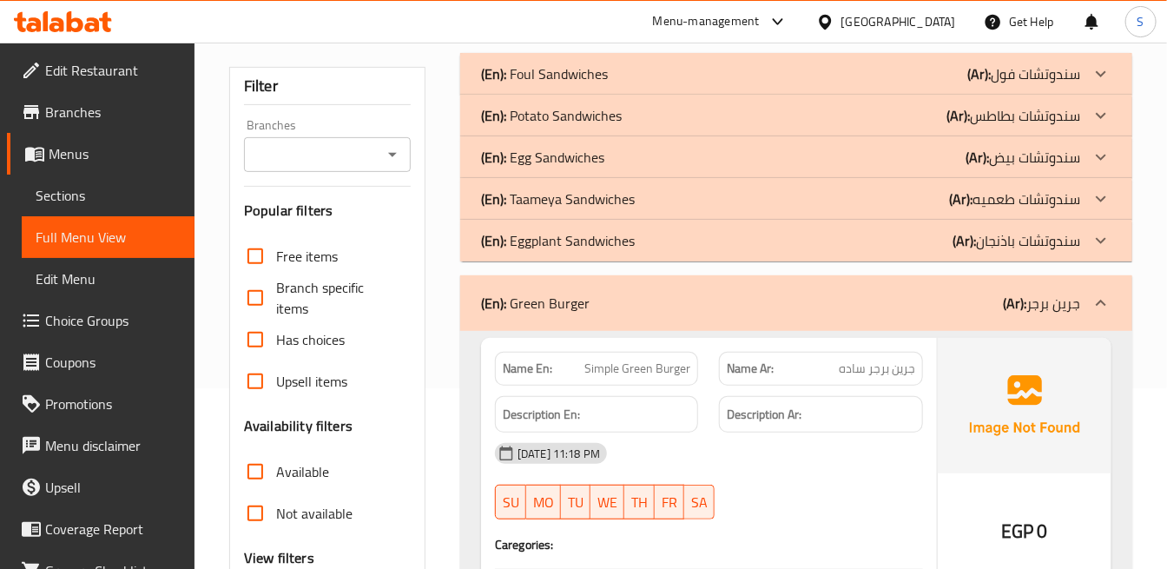
scroll to position [385, 0]
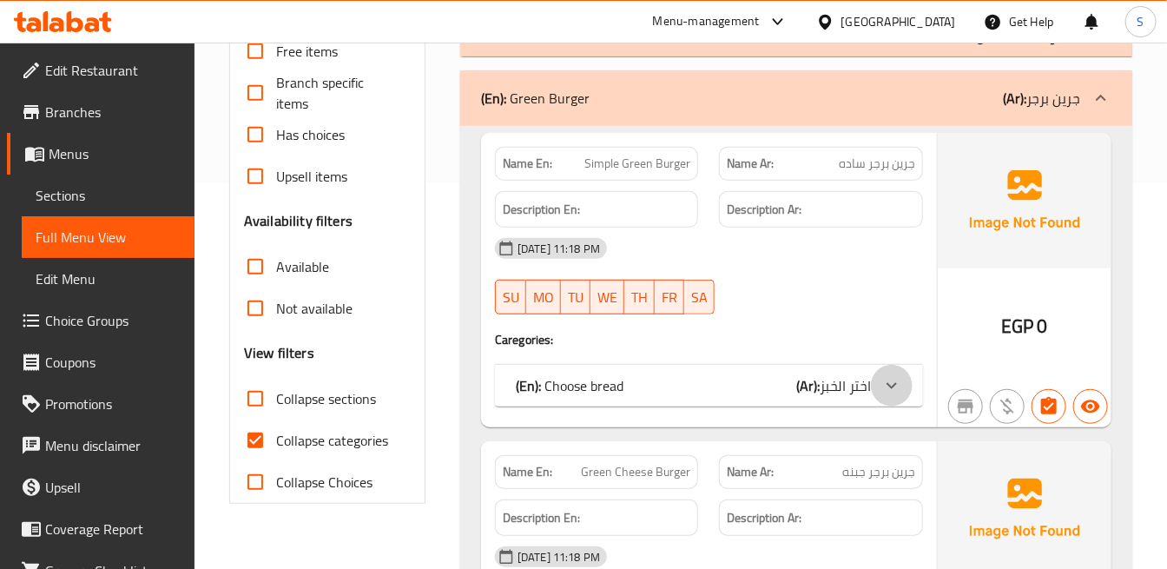
click at [877, 378] on div at bounding box center [892, 386] width 42 height 42
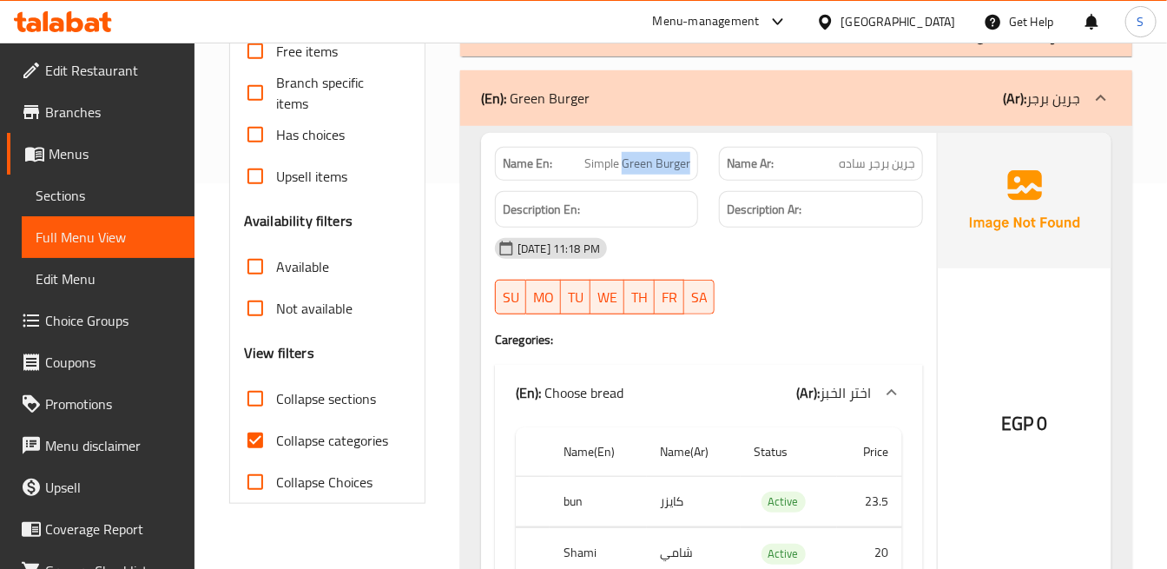
drag, startPoint x: 621, startPoint y: 162, endPoint x: 691, endPoint y: 163, distance: 69.4
click at [691, 163] on div "Name En: Simple Green Burger" at bounding box center [596, 164] width 203 height 34
copy span "Green Burger"
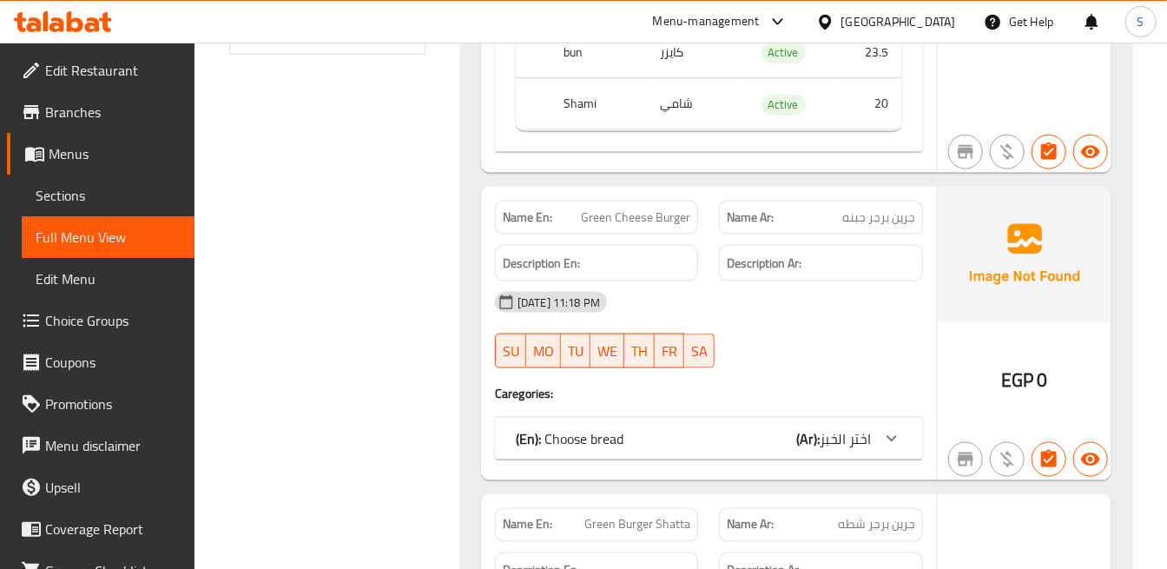
scroll to position [868, 0]
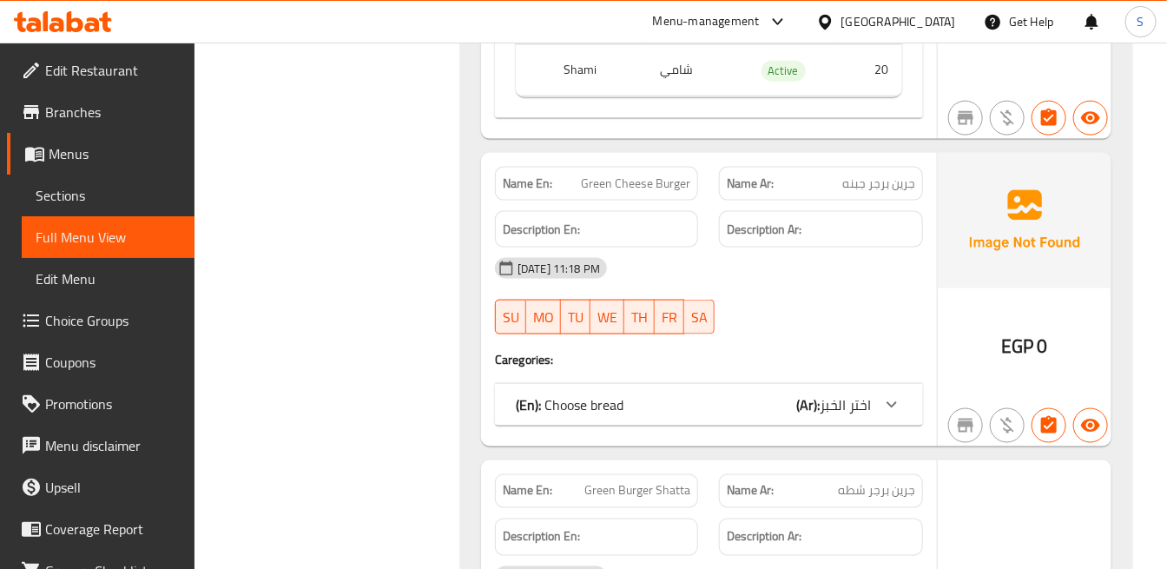
drag, startPoint x: 864, startPoint y: 397, endPoint x: 1060, endPoint y: 437, distance: 200.4
click at [864, 397] on span "اختر الخبز" at bounding box center [844, 404] width 51 height 26
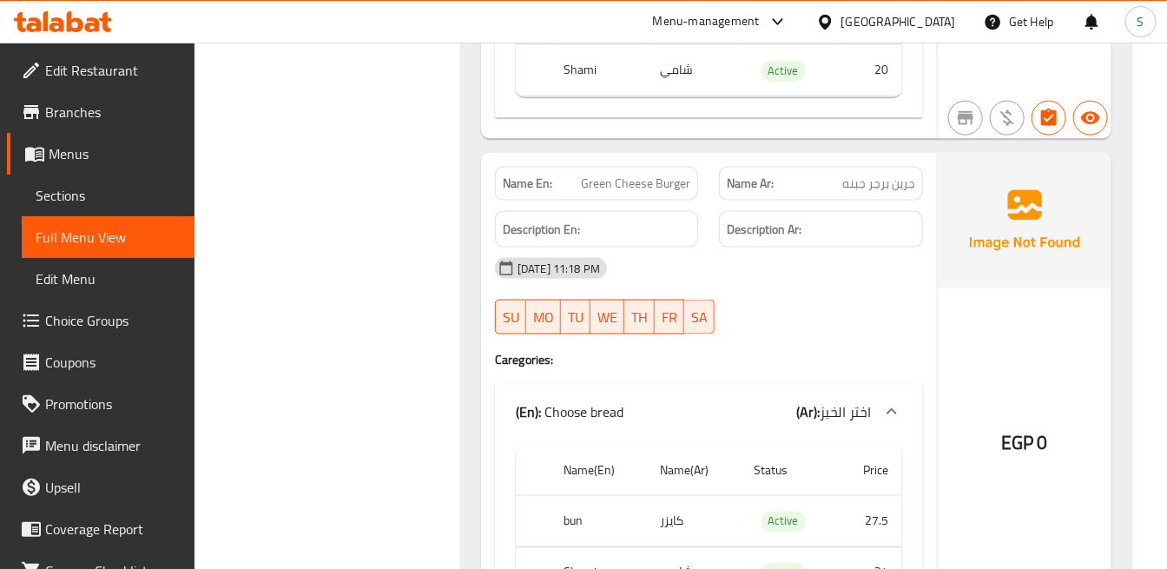
click at [1018, 253] on img at bounding box center [1024, 220] width 174 height 135
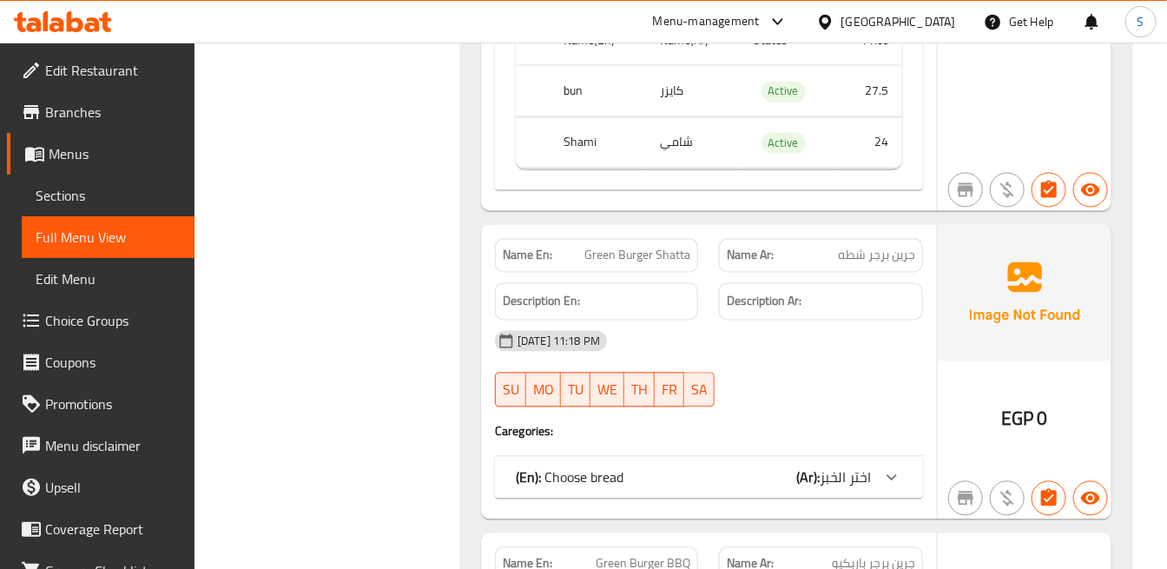
scroll to position [1350, 0]
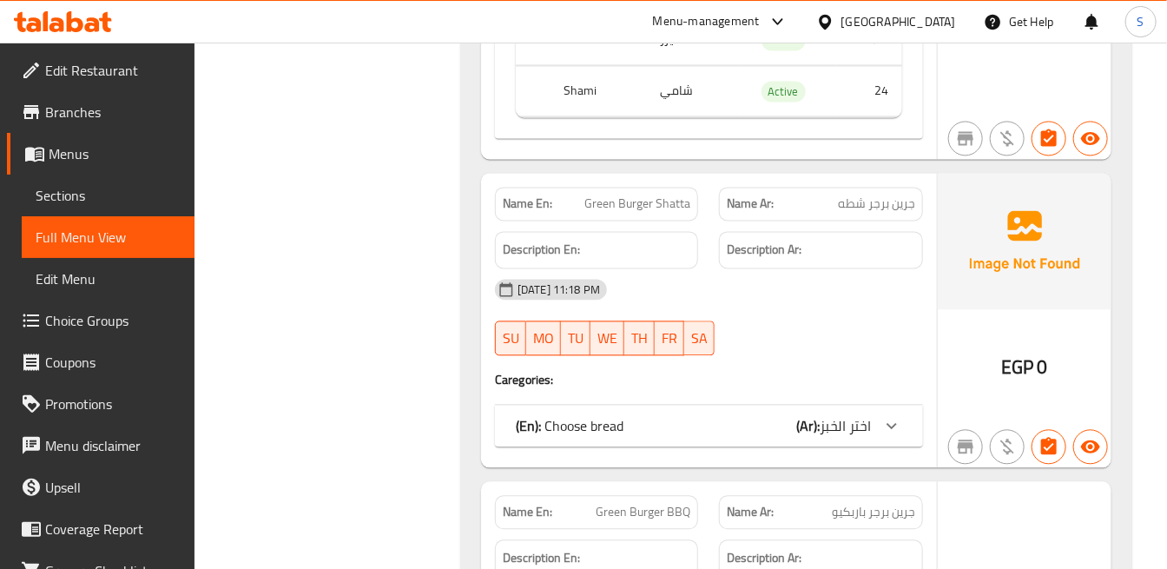
click at [857, 427] on span "اختر الخبز" at bounding box center [844, 425] width 51 height 26
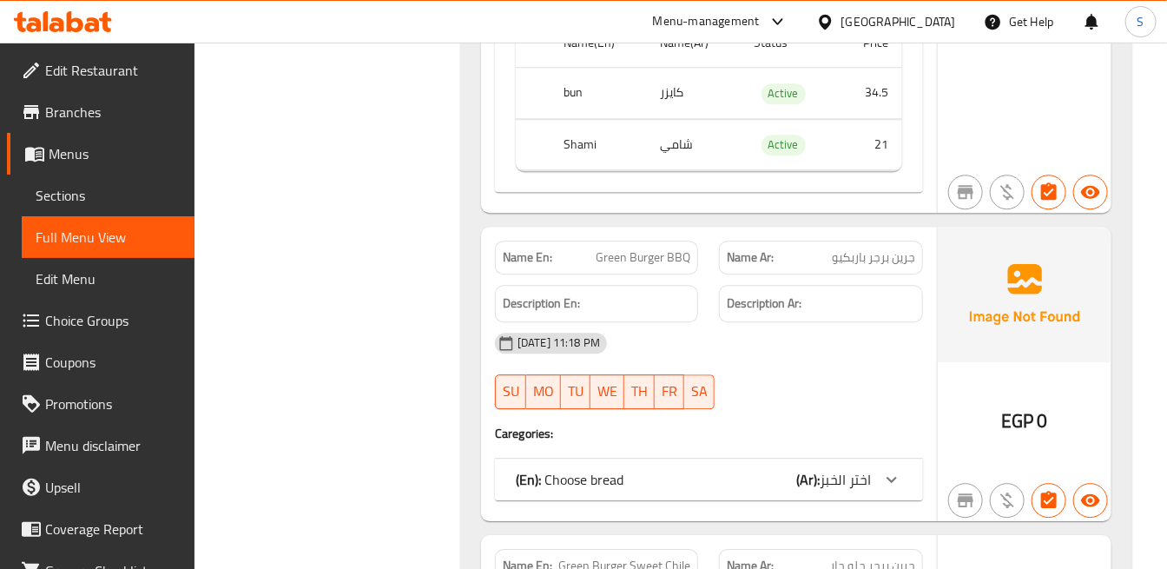
scroll to position [1832, 0]
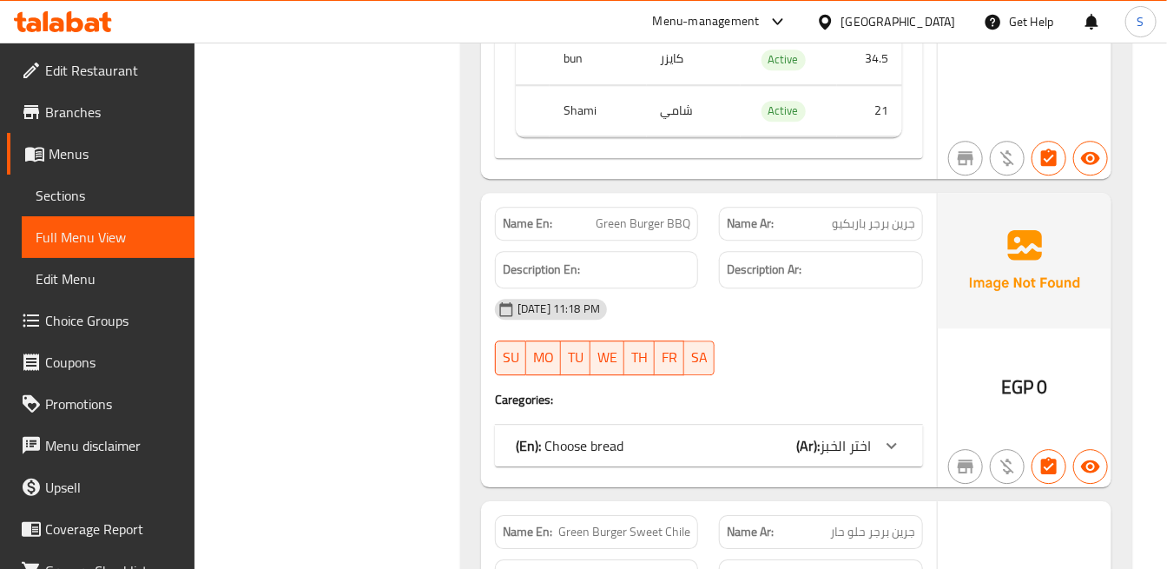
click at [896, 452] on icon at bounding box center [891, 445] width 21 height 21
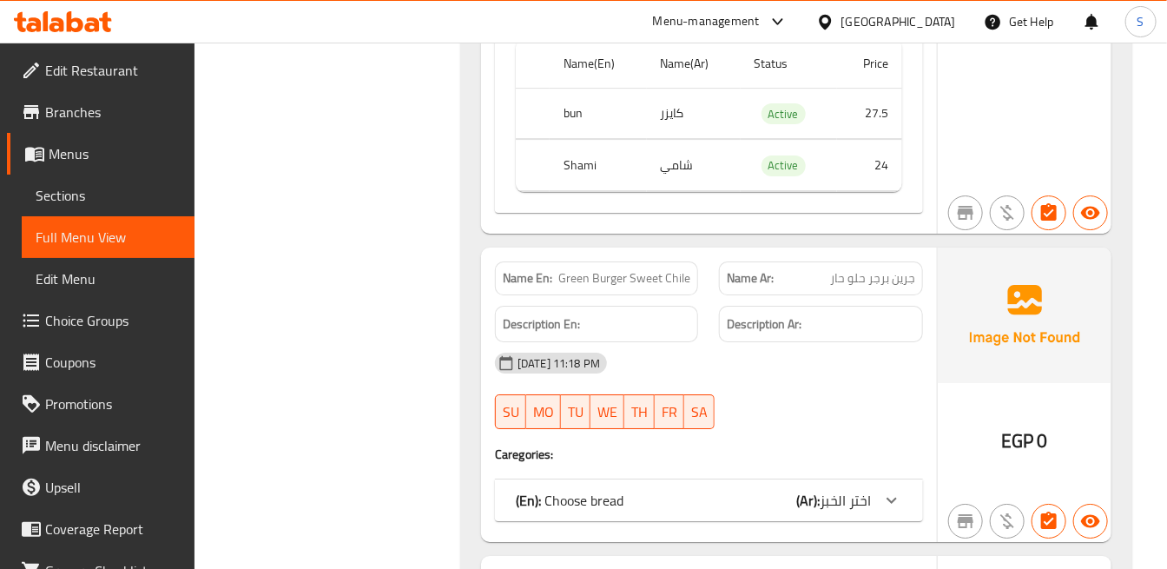
scroll to position [2314, 0]
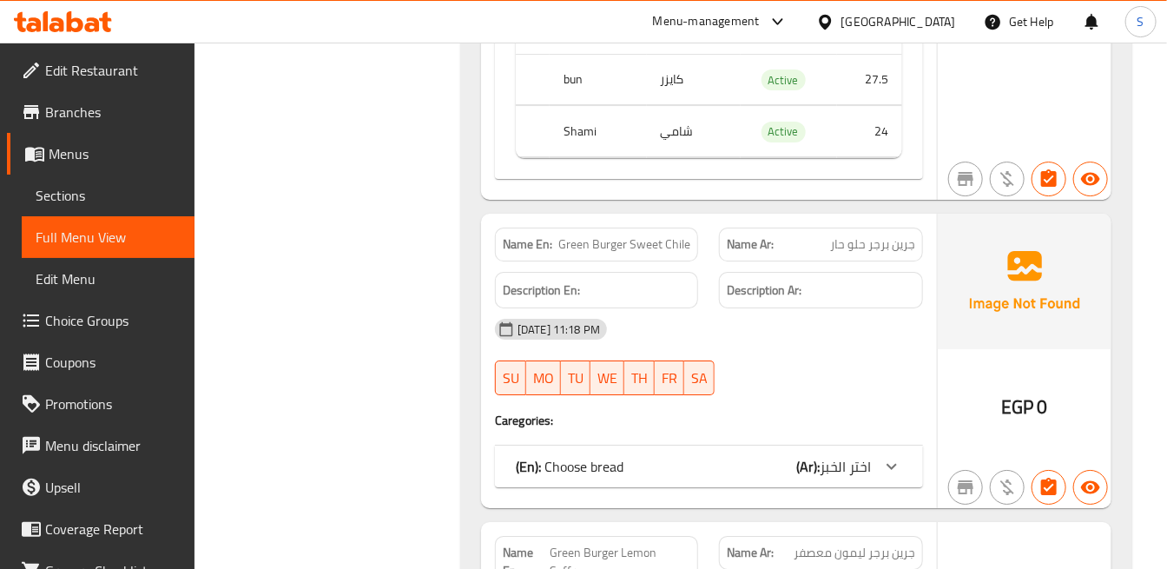
click at [670, 252] on span "Green Burger Sweet Chile" at bounding box center [624, 244] width 132 height 18
copy span "Green Burger Sweet Chile"
click at [771, 463] on div "(En): Choose bread (Ar): اختر الخبز" at bounding box center [693, 466] width 355 height 21
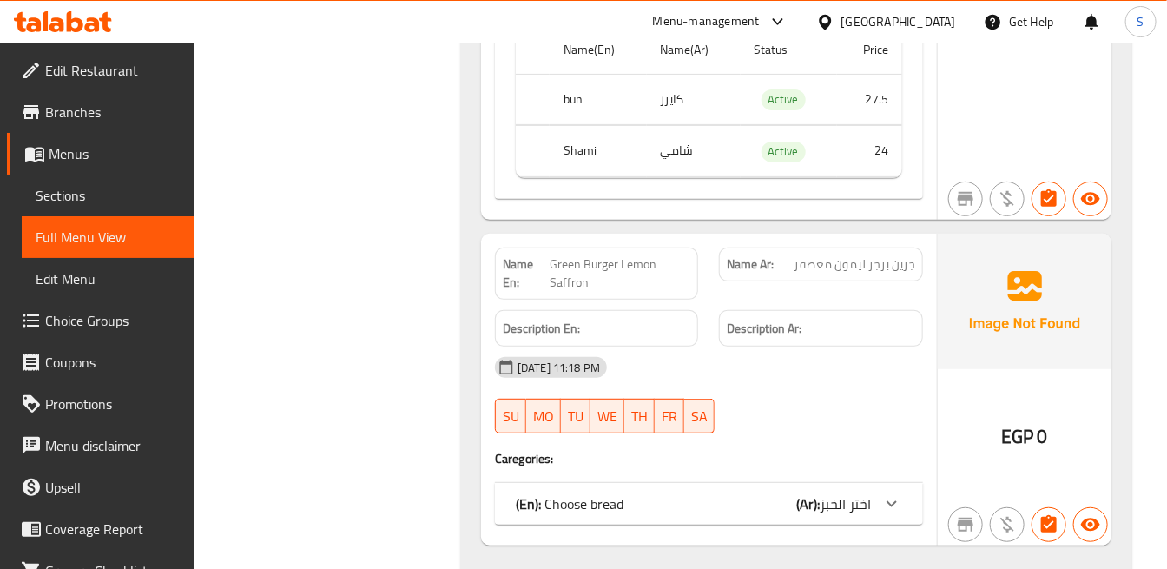
scroll to position [2893, 0]
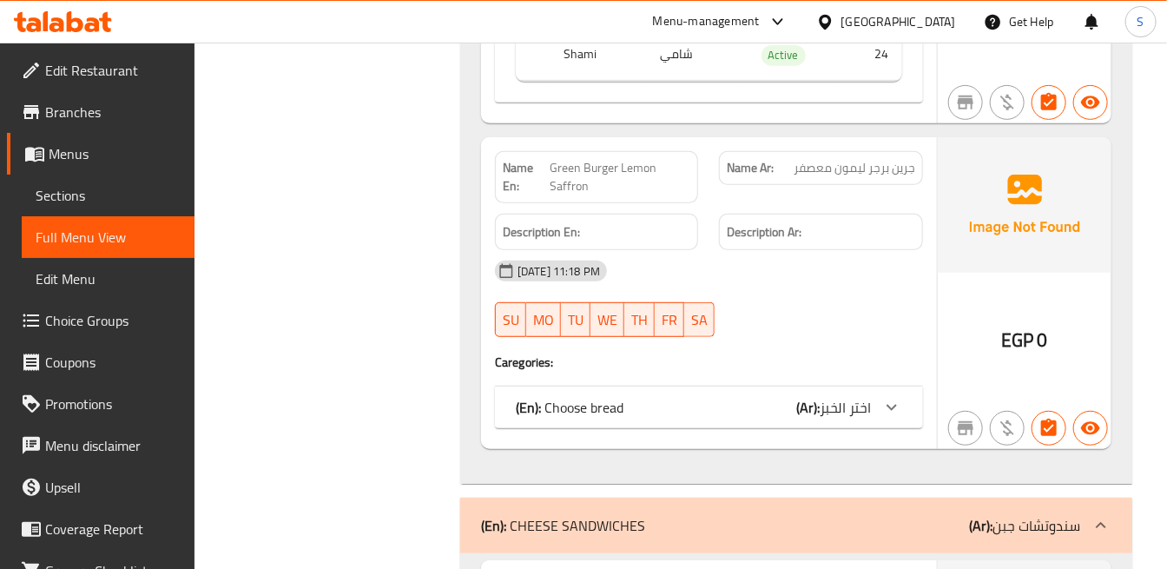
click at [877, 399] on div at bounding box center [892, 407] width 42 height 42
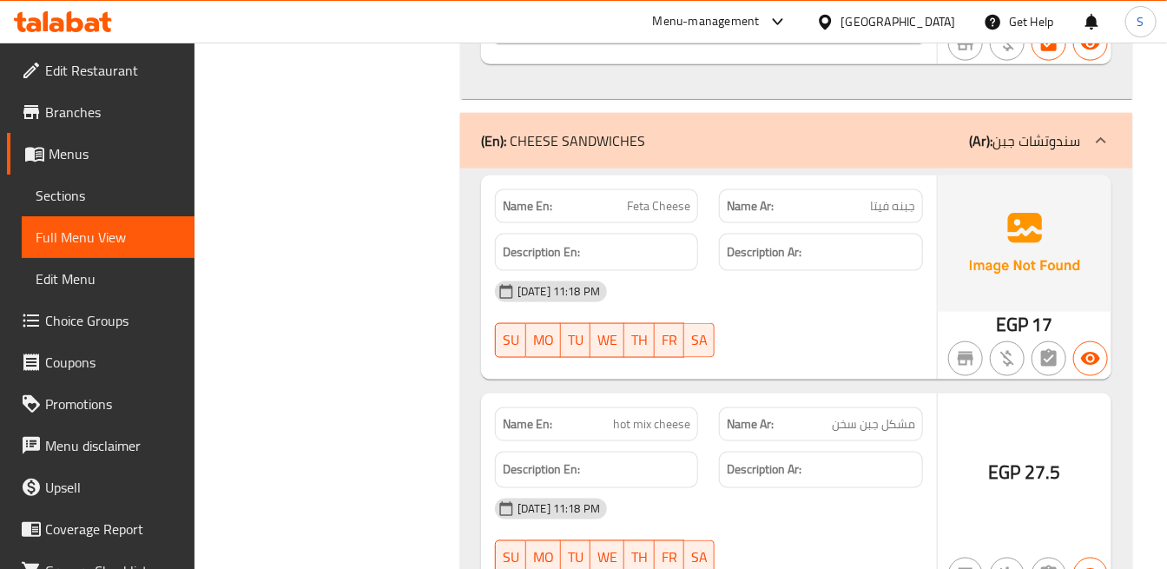
scroll to position [3568, 0]
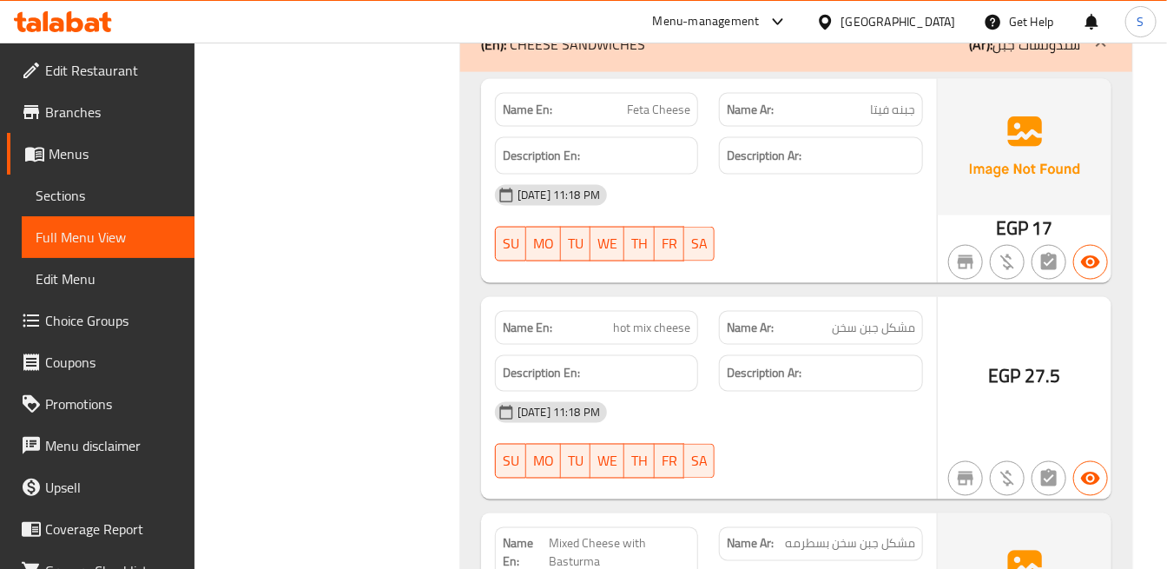
click at [646, 111] on span "Feta Cheese" at bounding box center [658, 110] width 63 height 18
copy span "Feta"
click at [684, 111] on span "Feta Cheese" at bounding box center [658, 110] width 63 height 18
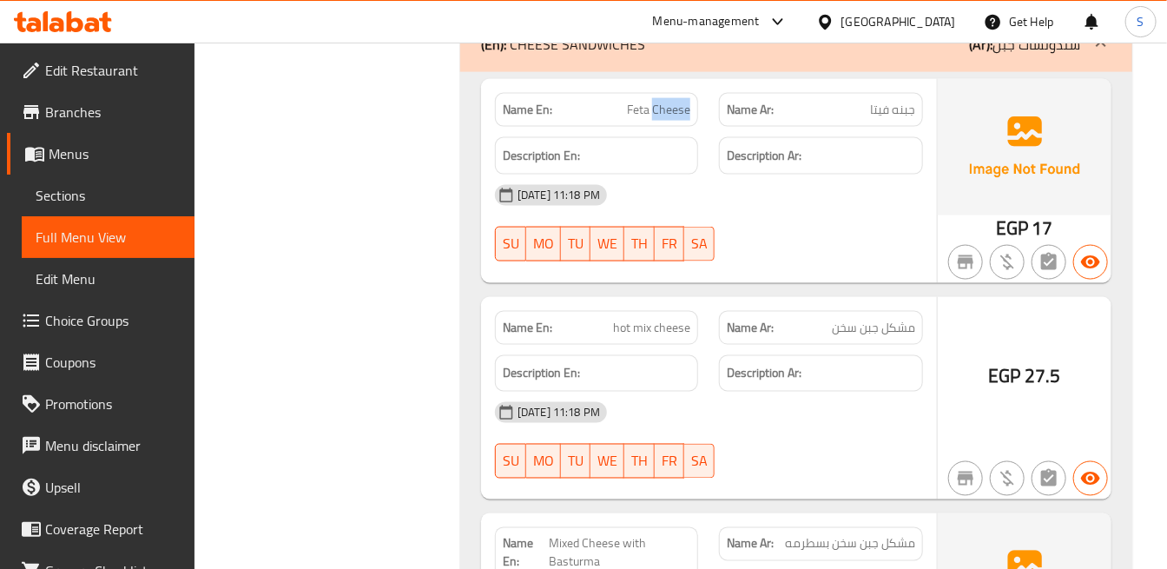
copy span "Cheese"
click at [673, 325] on span "hot mix cheese" at bounding box center [651, 328] width 77 height 18
click at [1024, 260] on div at bounding box center [1007, 262] width 42 height 42
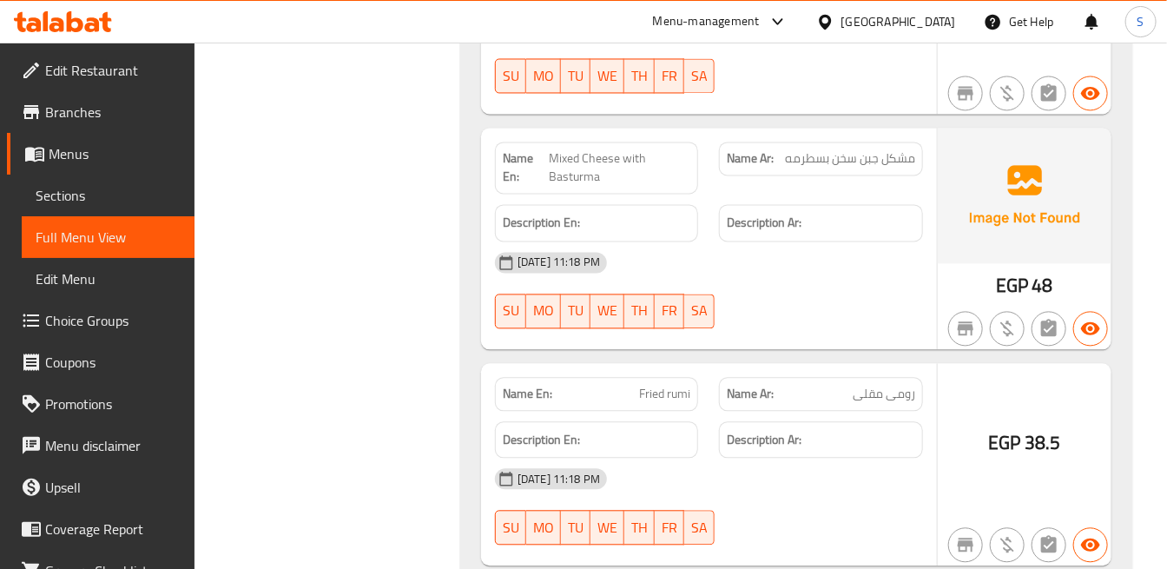
scroll to position [4050, 0]
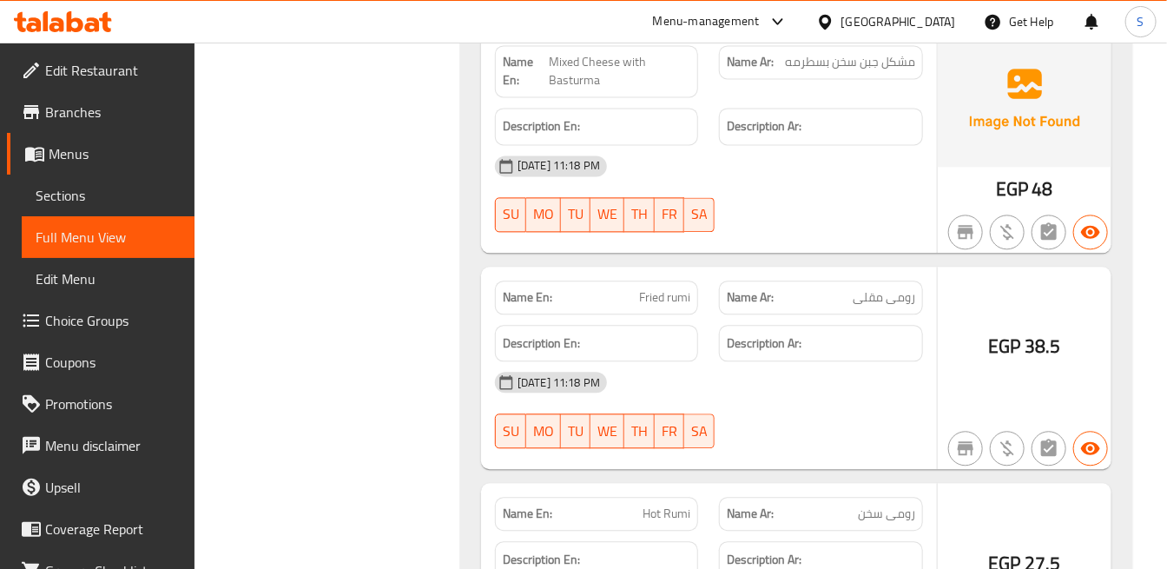
click at [619, 63] on span "Mixed Cheese with Basturma" at bounding box center [619, 71] width 141 height 36
click at [871, 296] on span "رومی مقلی" at bounding box center [883, 297] width 62 height 18
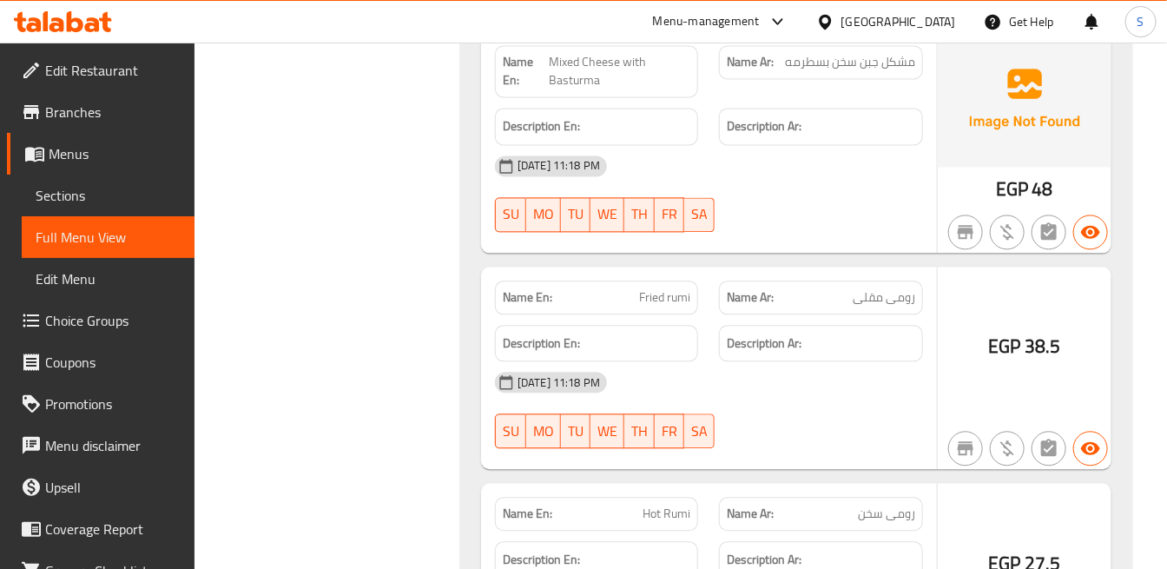
click at [904, 297] on span "رومی مقلی" at bounding box center [883, 297] width 62 height 18
click at [906, 298] on span "رومی مقلی" at bounding box center [883, 297] width 62 height 18
click at [938, 383] on div "EGP 38.5" at bounding box center [1024, 367] width 174 height 203
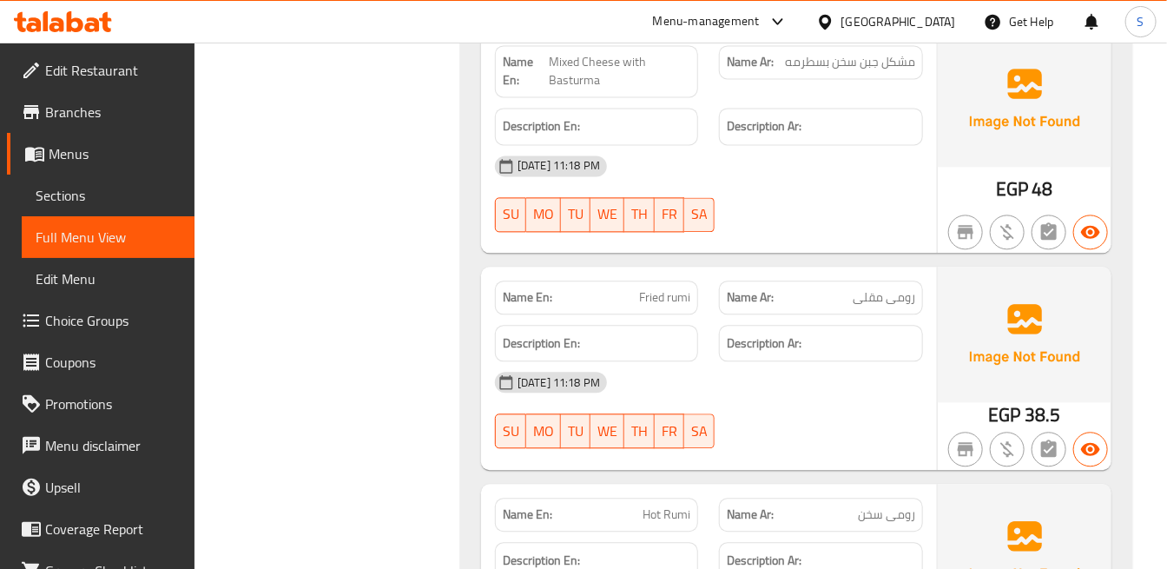
click at [887, 184] on div "[DATE] 11:18 PM" at bounding box center [708, 166] width 449 height 42
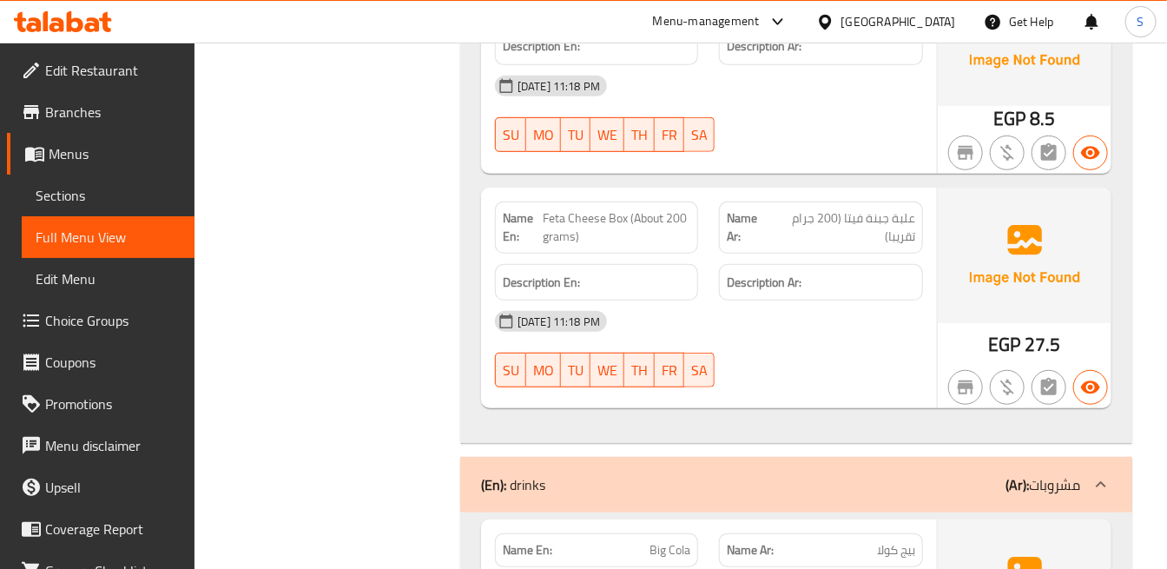
scroll to position [5593, 0]
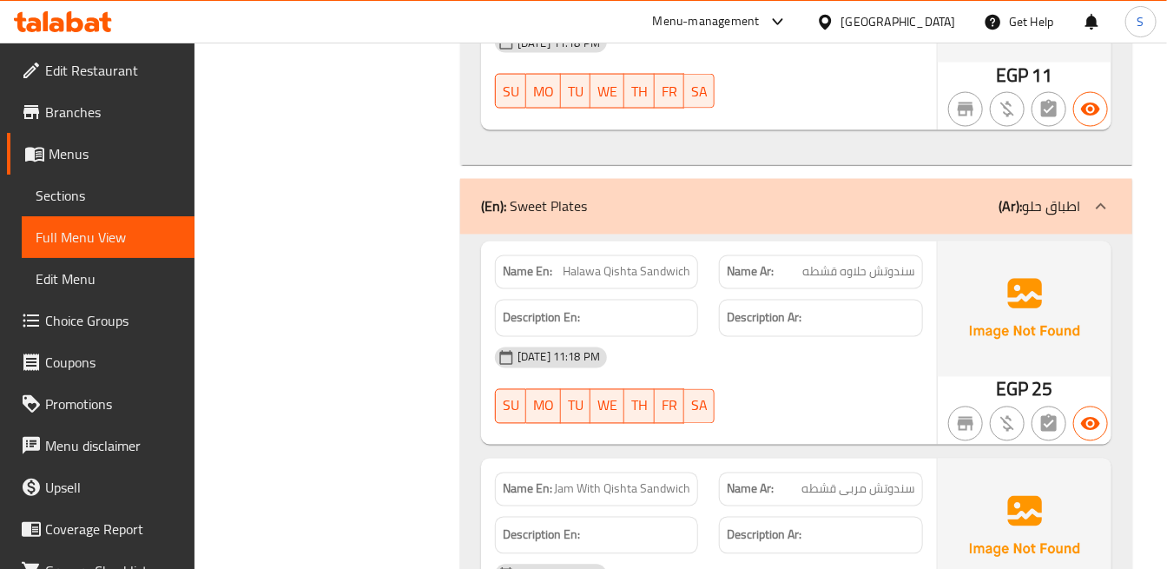
scroll to position [6461, 0]
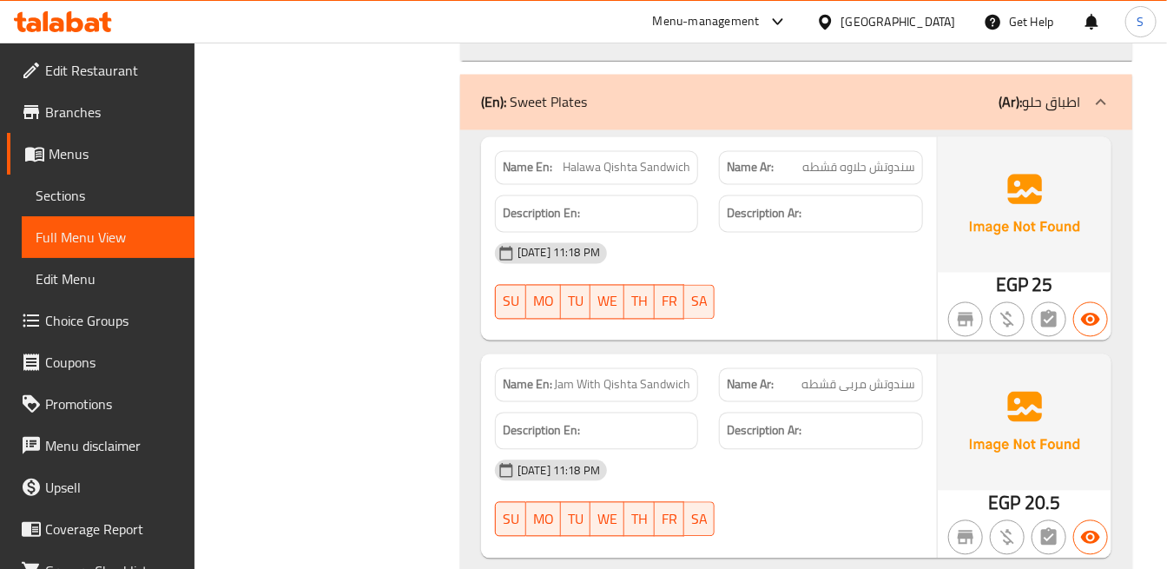
click at [937, 234] on hr at bounding box center [937, 238] width 1 height 203
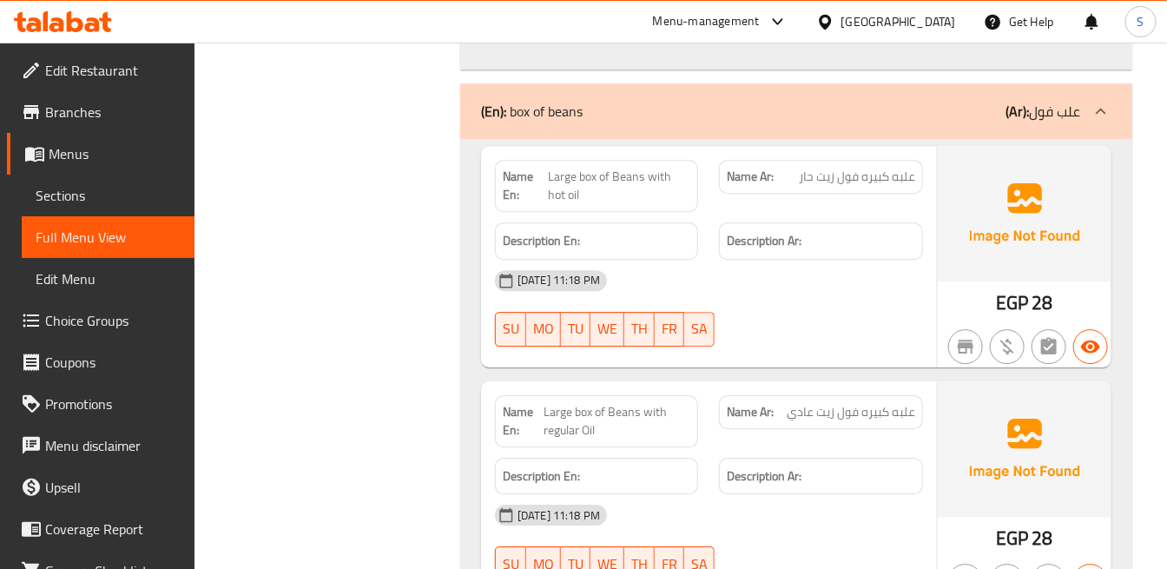
scroll to position [7233, 0]
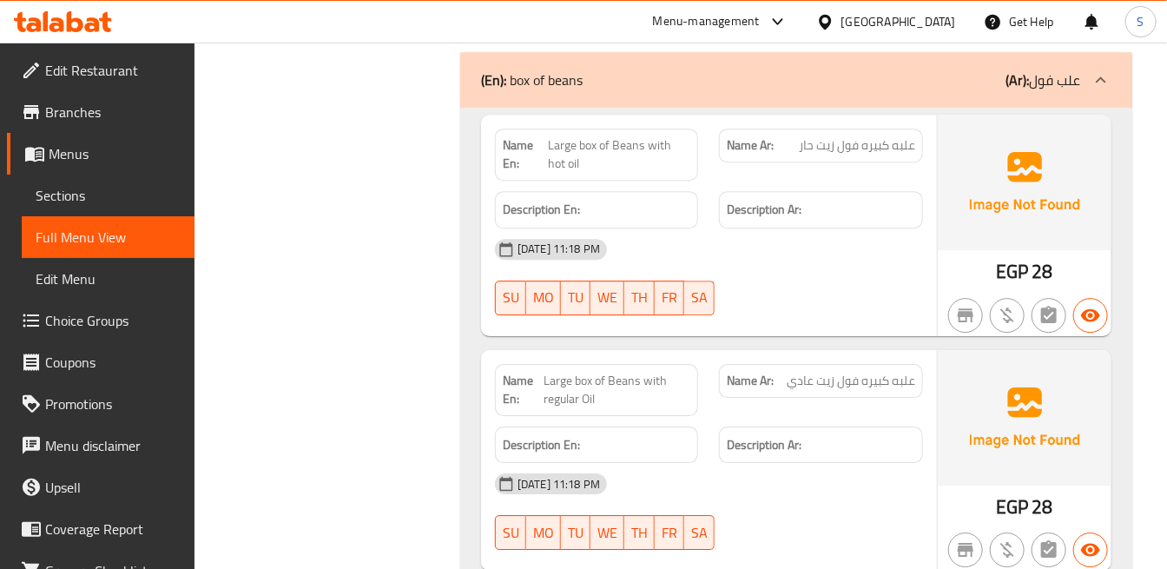
click at [663, 245] on div "[DATE] 11:18 PM" at bounding box center [708, 249] width 449 height 42
click at [576, 139] on span "Large box of Beans with hot oil" at bounding box center [619, 154] width 143 height 36
click at [591, 142] on span "Large box of Beans with hot oil" at bounding box center [619, 154] width 143 height 36
click at [985, 235] on img at bounding box center [1024, 182] width 174 height 135
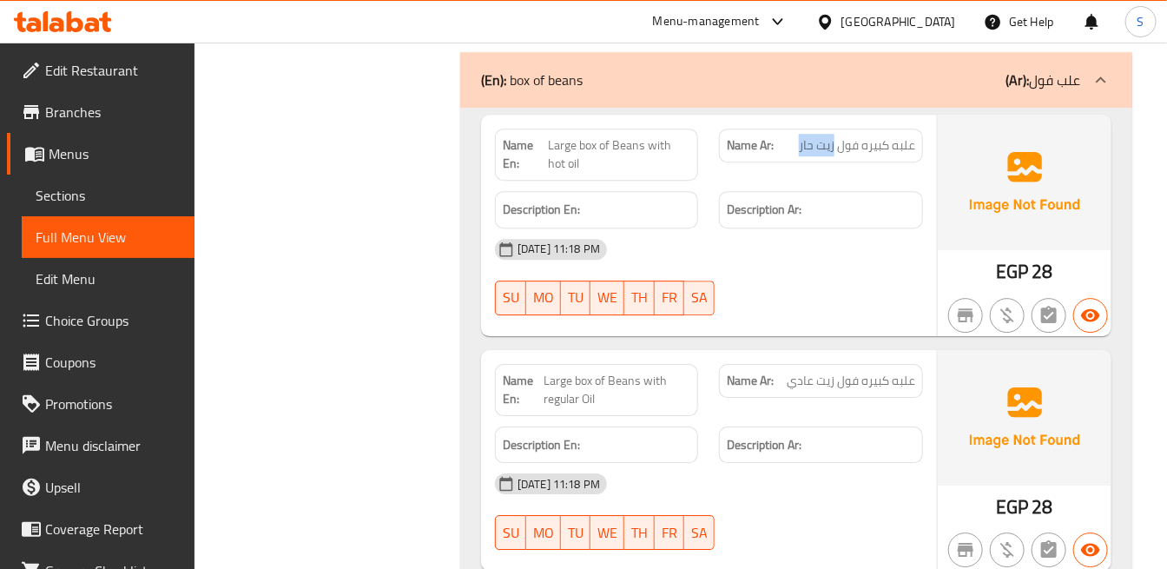
drag, startPoint x: 833, startPoint y: 142, endPoint x: 797, endPoint y: 141, distance: 36.5
click at [797, 141] on p "Name Ar: علبه كبيره فول زيت حار" at bounding box center [820, 145] width 187 height 18
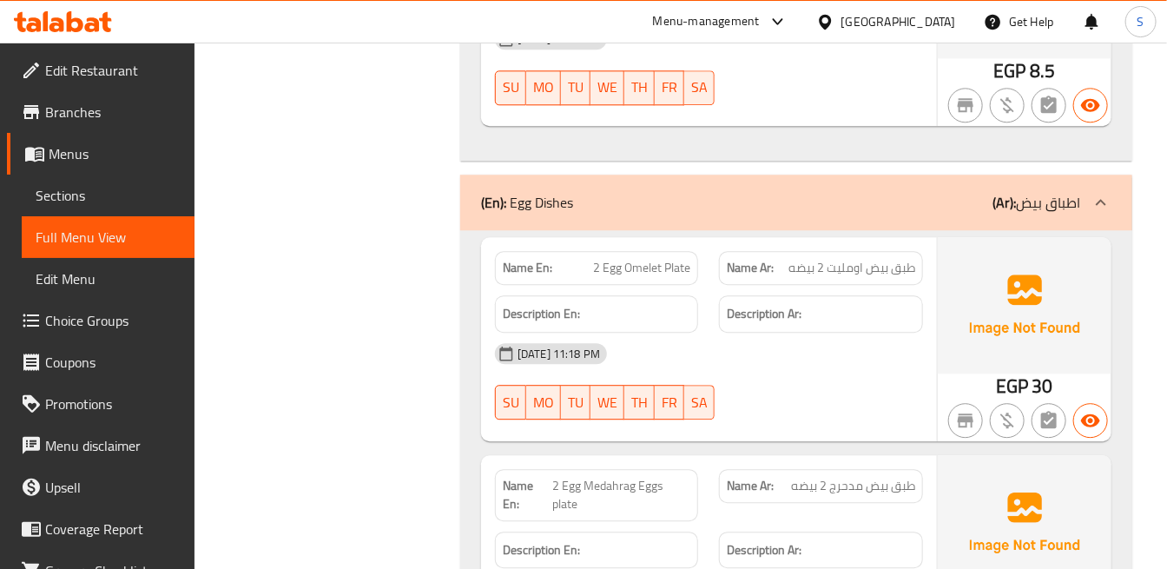
scroll to position [9644, 0]
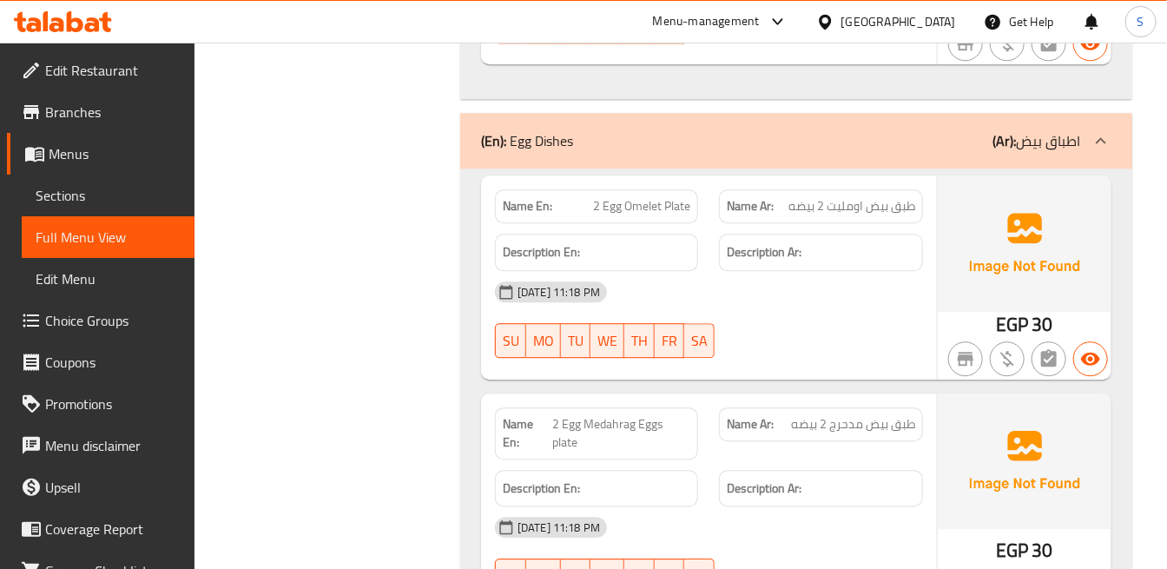
click at [619, 209] on span "2 Egg Omelet Plate" at bounding box center [641, 206] width 97 height 18
click at [613, 205] on span "2 Egg Omelet Plate" at bounding box center [641, 206] width 97 height 18
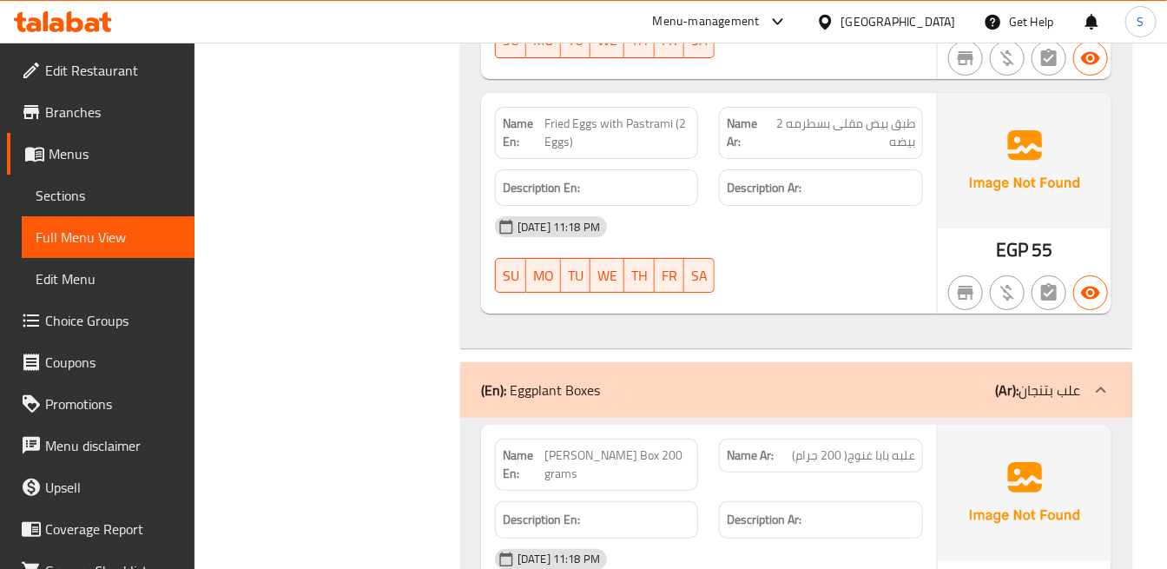
scroll to position [10416, 0]
click at [878, 120] on span "طبق بيض مقلى بسطرمه 2 بيضه" at bounding box center [841, 131] width 147 height 36
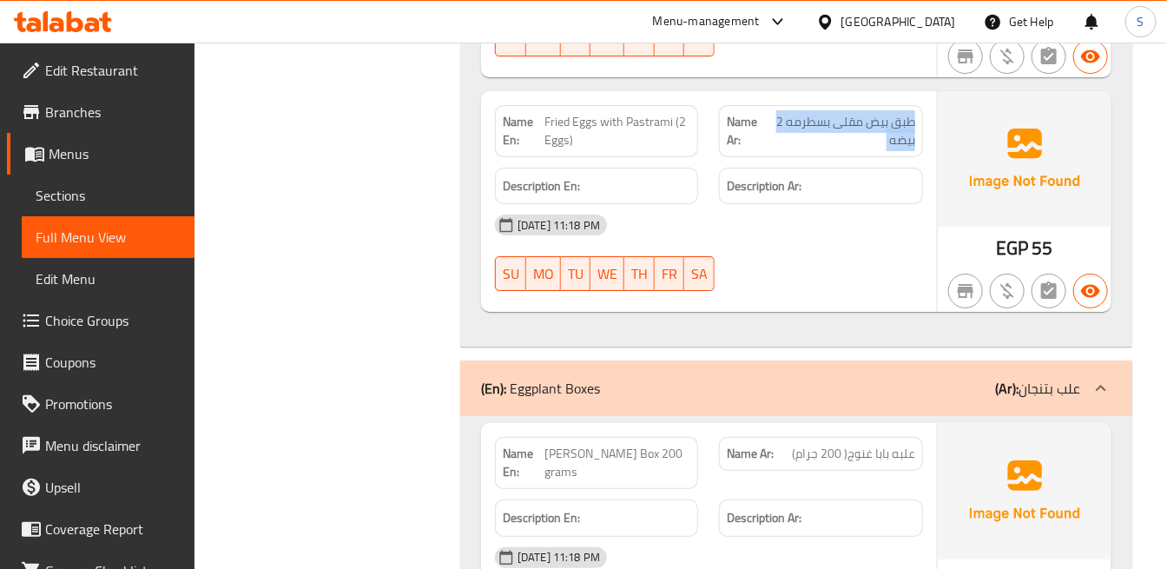
click at [878, 120] on span "طبق بيض مقلى بسطرمه 2 بيضه" at bounding box center [841, 131] width 147 height 36
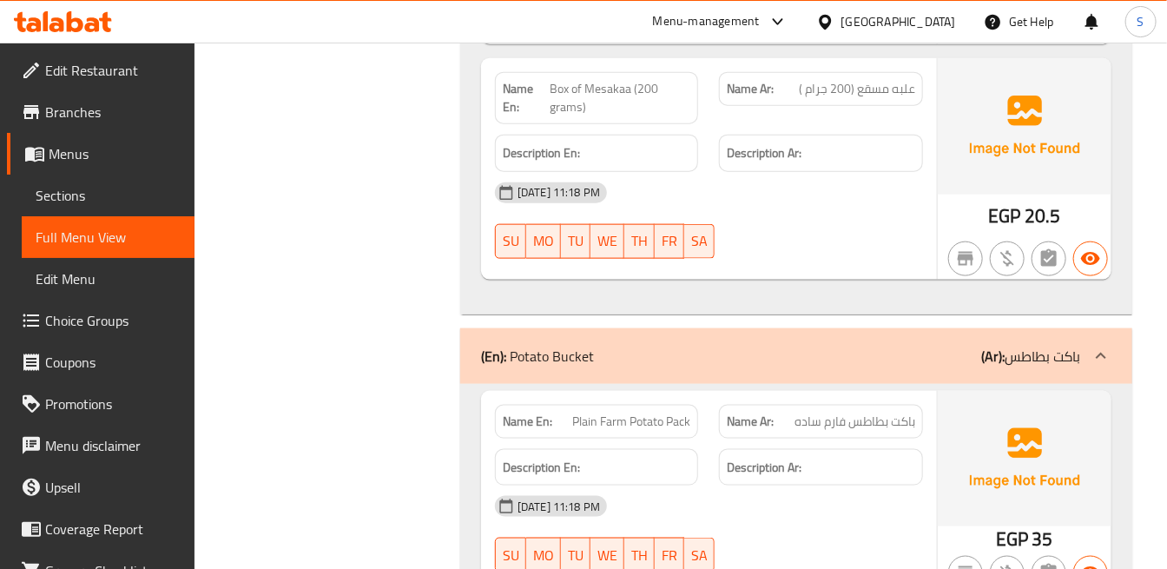
scroll to position [11284, 0]
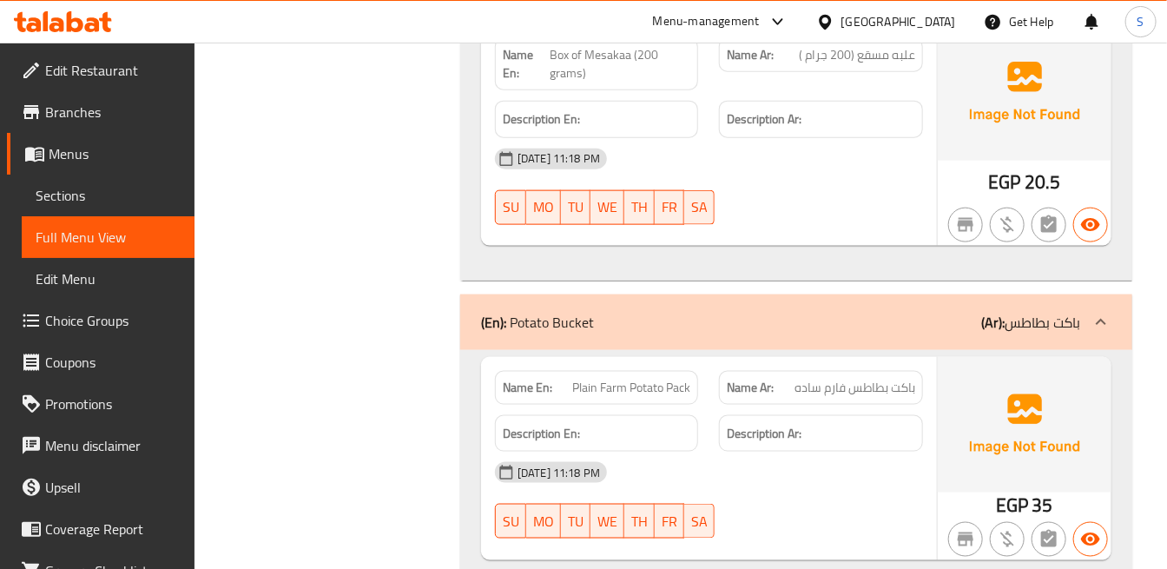
click at [879, 64] on span "علبه مسقع (200 جرام )" at bounding box center [857, 55] width 116 height 18
click at [595, 53] on span "Box of Mesakaa (200 grams)" at bounding box center [619, 64] width 141 height 36
click at [875, 53] on span "علبه مسقع (200 جرام )" at bounding box center [857, 55] width 116 height 18
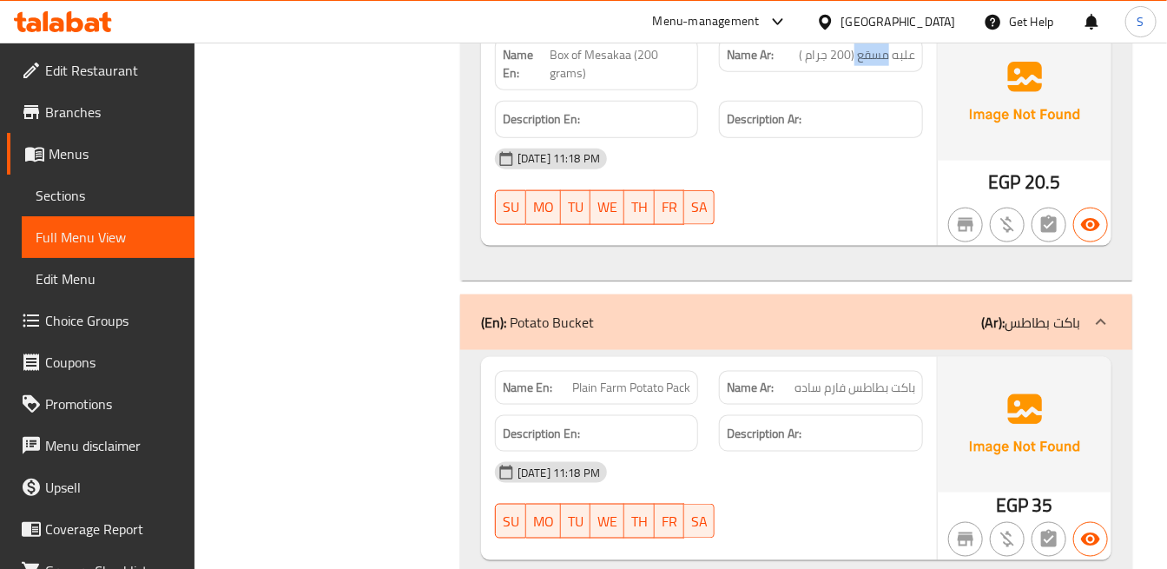
click at [875, 53] on span "علبه مسقع (200 جرام )" at bounding box center [857, 55] width 116 height 18
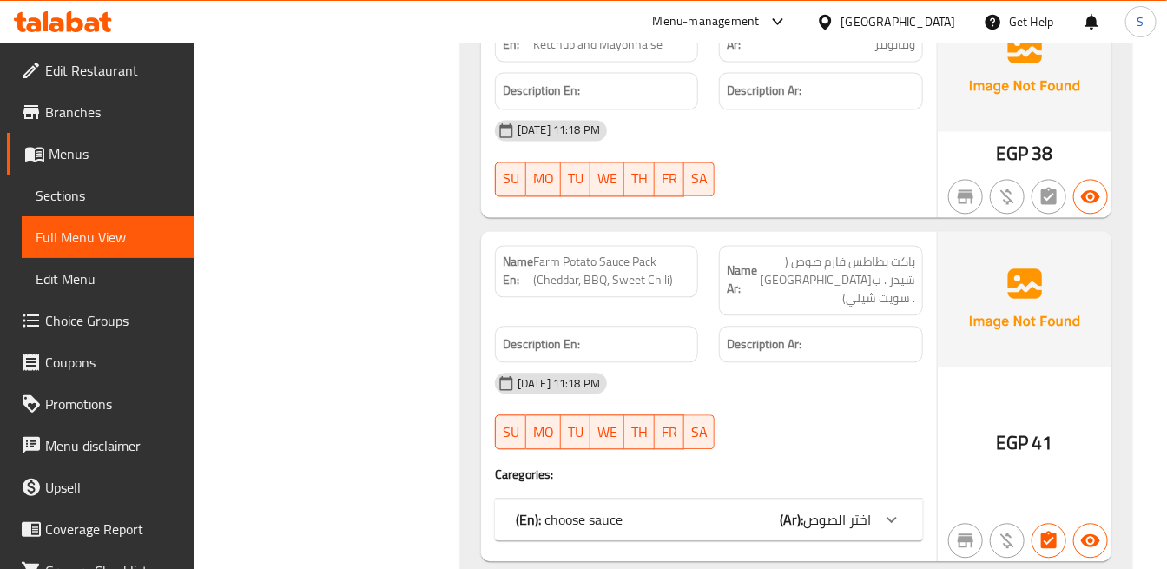
scroll to position [11959, 0]
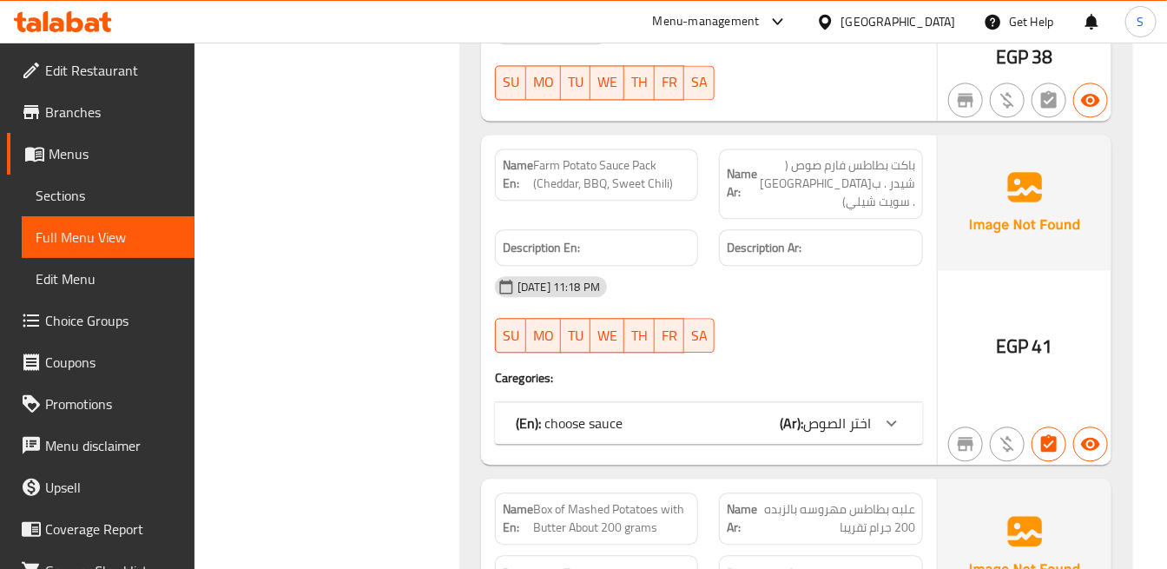
click at [886, 412] on icon at bounding box center [891, 422] width 21 height 21
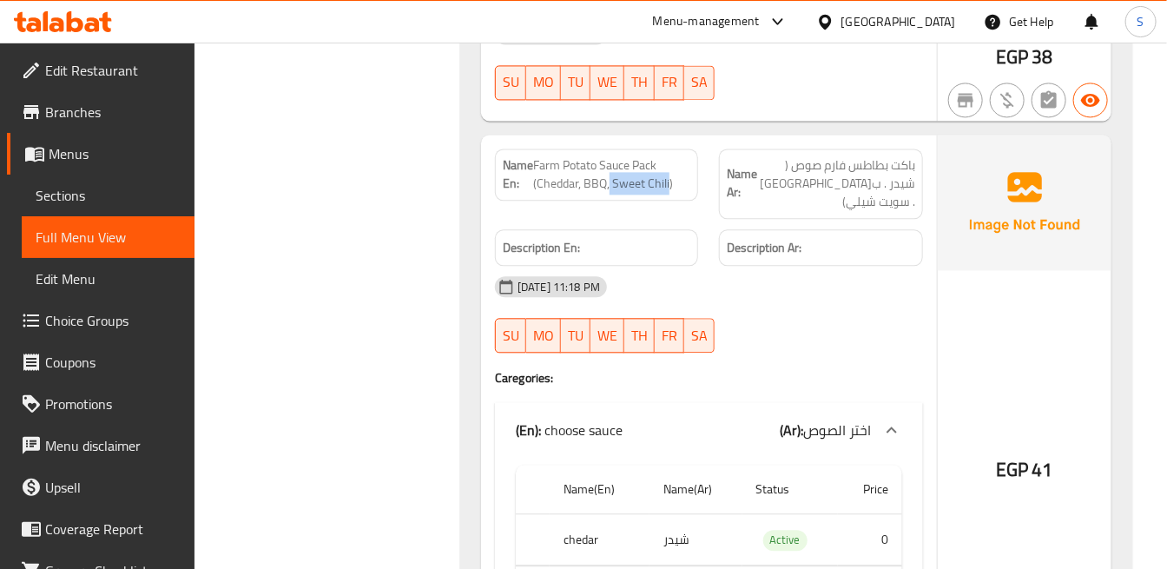
drag, startPoint x: 609, startPoint y: 186, endPoint x: 668, endPoint y: 182, distance: 59.1
click at [668, 182] on span "Farm Potato Sauce Pack (Cheddar, BBQ, Sweet Chili)" at bounding box center [611, 174] width 157 height 36
drag, startPoint x: 835, startPoint y: 183, endPoint x: 779, endPoint y: 195, distance: 56.9
click at [779, 195] on span "باكت بطاطس فارم صوص ( شيدر . ب[GEOGRAPHIC_DATA] . سويت شيلي)" at bounding box center [835, 183] width 157 height 55
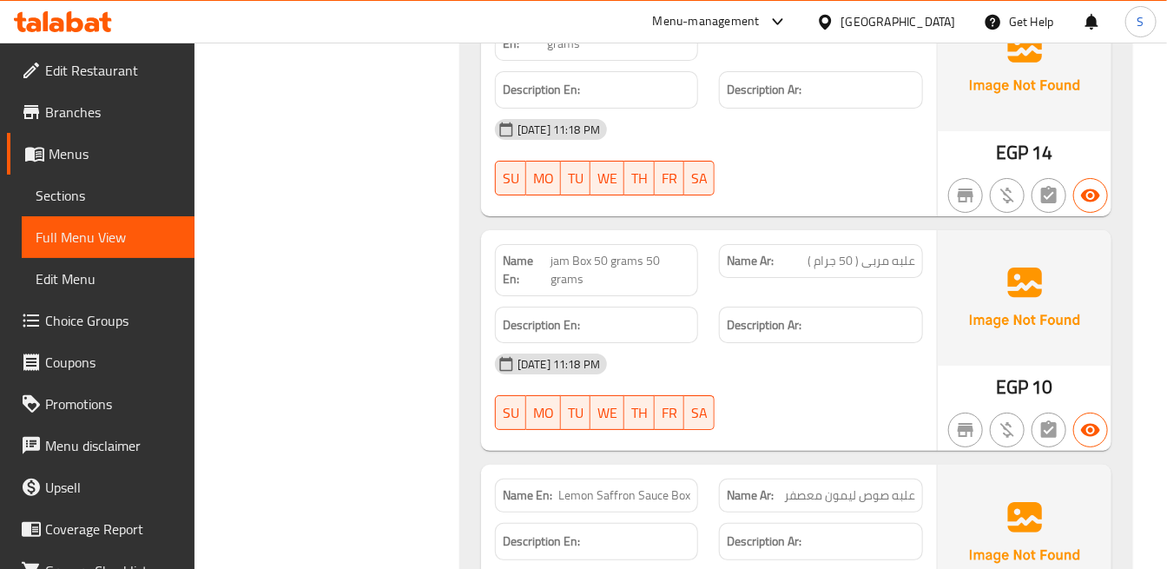
scroll to position [13117, 0]
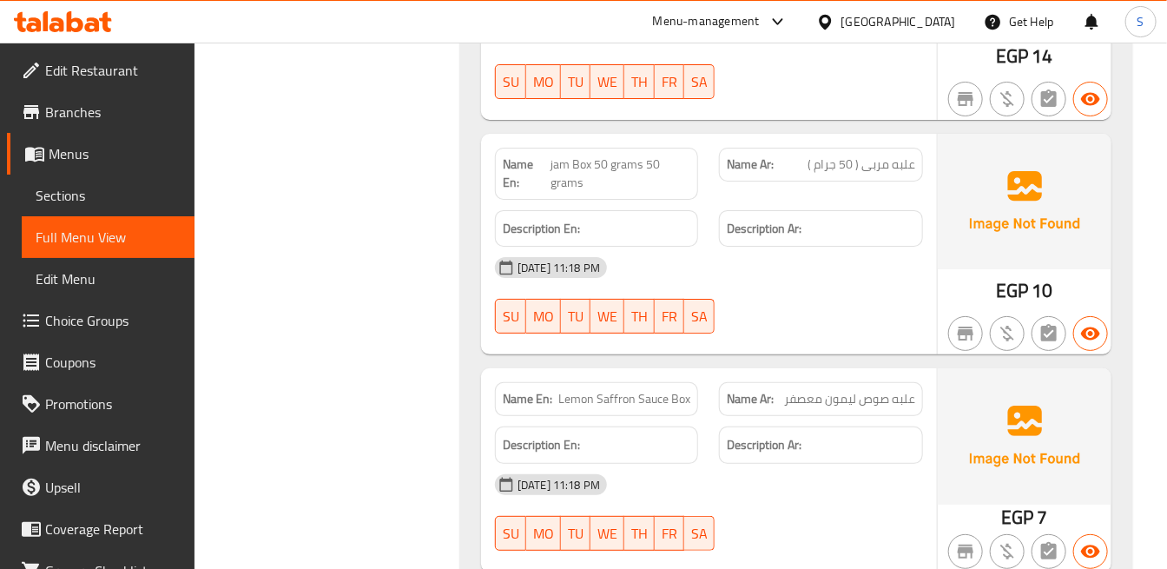
click at [895, 155] on span "علبه مربی ( 50 جرام )" at bounding box center [861, 164] width 108 height 18
drag, startPoint x: 549, startPoint y: 152, endPoint x: 656, endPoint y: 149, distance: 106.8
click at [656, 155] on p "Name En: jam Box 50 grams 50 grams" at bounding box center [596, 173] width 187 height 36
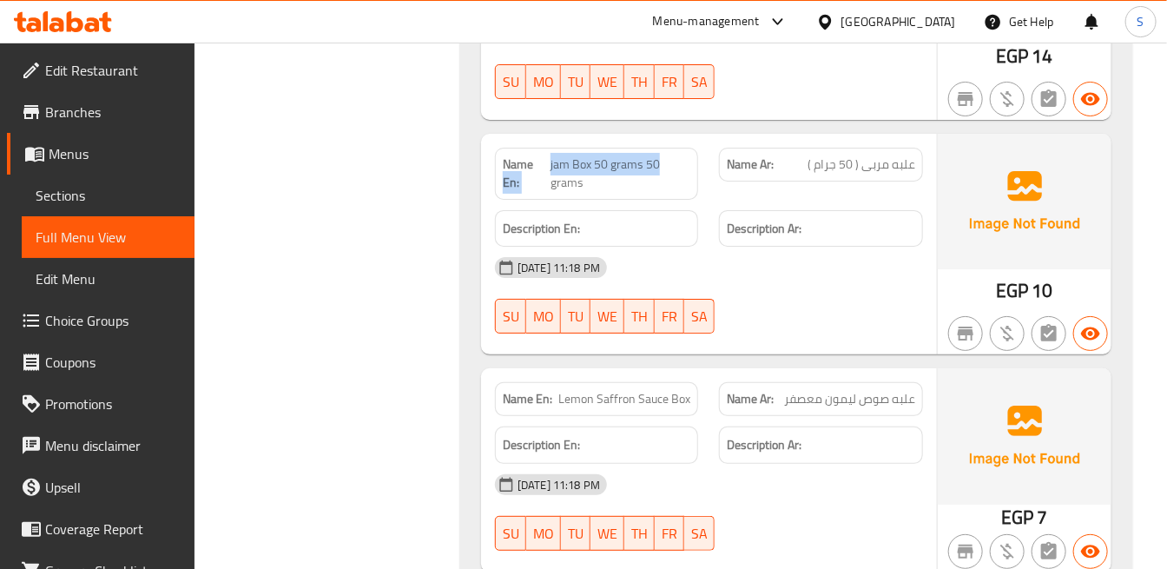
drag, startPoint x: 649, startPoint y: 159, endPoint x: 605, endPoint y: 167, distance: 45.0
click at [648, 160] on span "jam Box 50 grams 50 grams" at bounding box center [620, 173] width 140 height 36
click at [605, 167] on span "jam Box 50 grams 50 grams" at bounding box center [620, 173] width 140 height 36
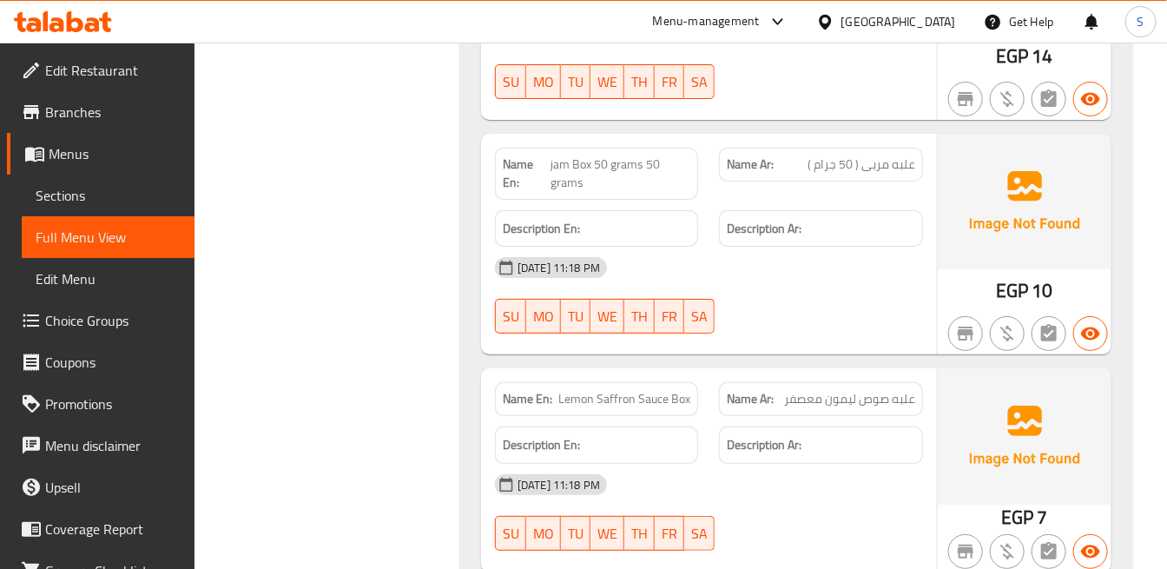
click at [844, 159] on span "علبه مربی ( 50 جرام )" at bounding box center [861, 164] width 108 height 18
click at [999, 273] on span "EGP" at bounding box center [1012, 290] width 32 height 34
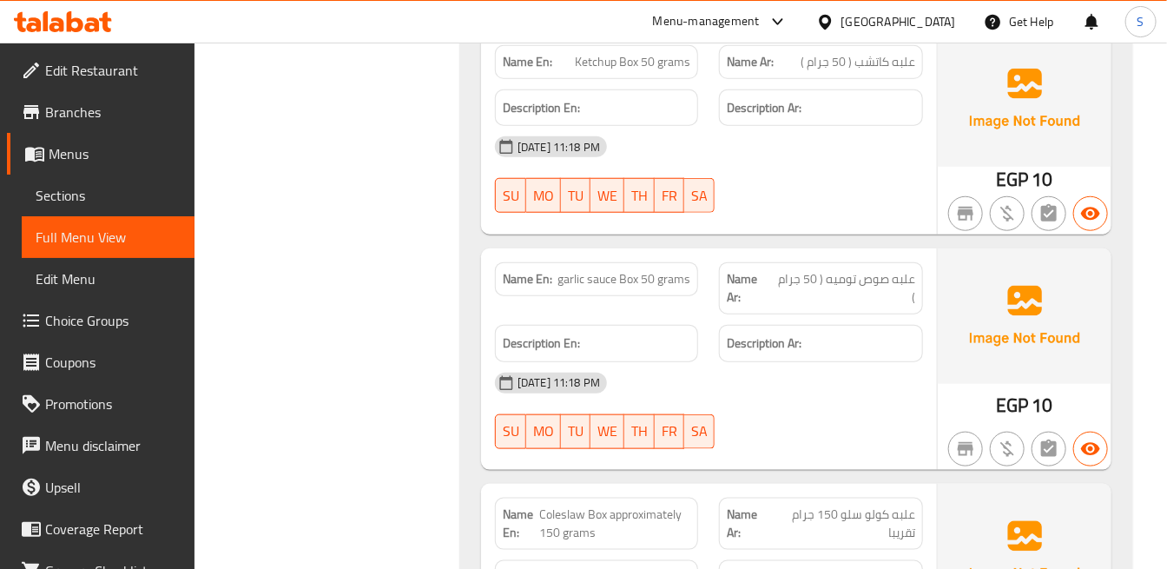
scroll to position [13695, 0]
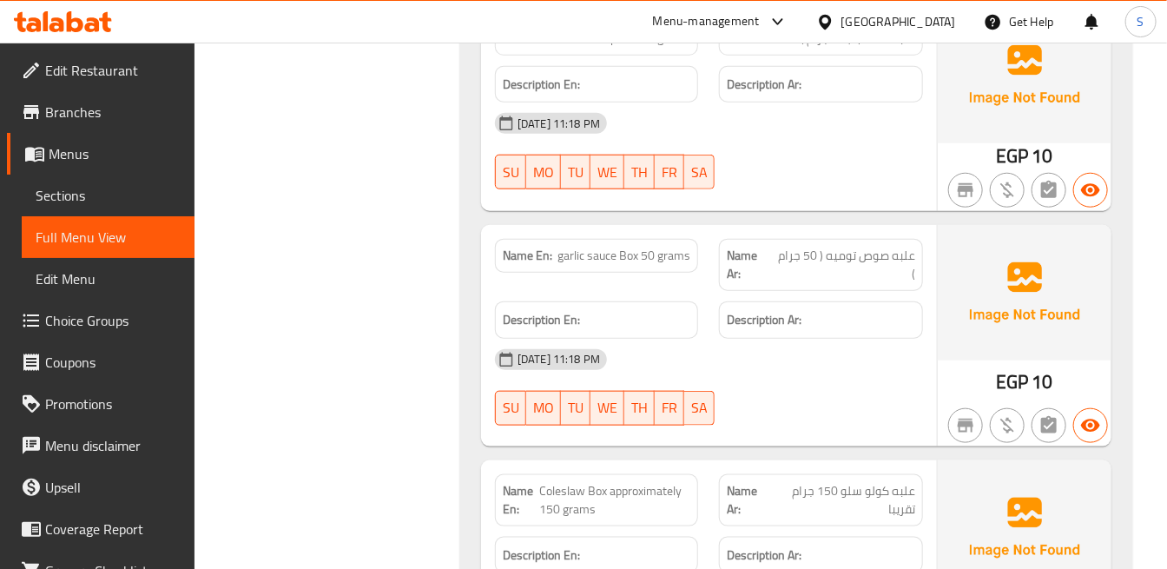
click at [833, 247] on span "علبه صوص توميه ( 50 جرام )" at bounding box center [843, 265] width 141 height 36
click at [568, 247] on span "garlic sauce Box 50 grams" at bounding box center [623, 256] width 133 height 18
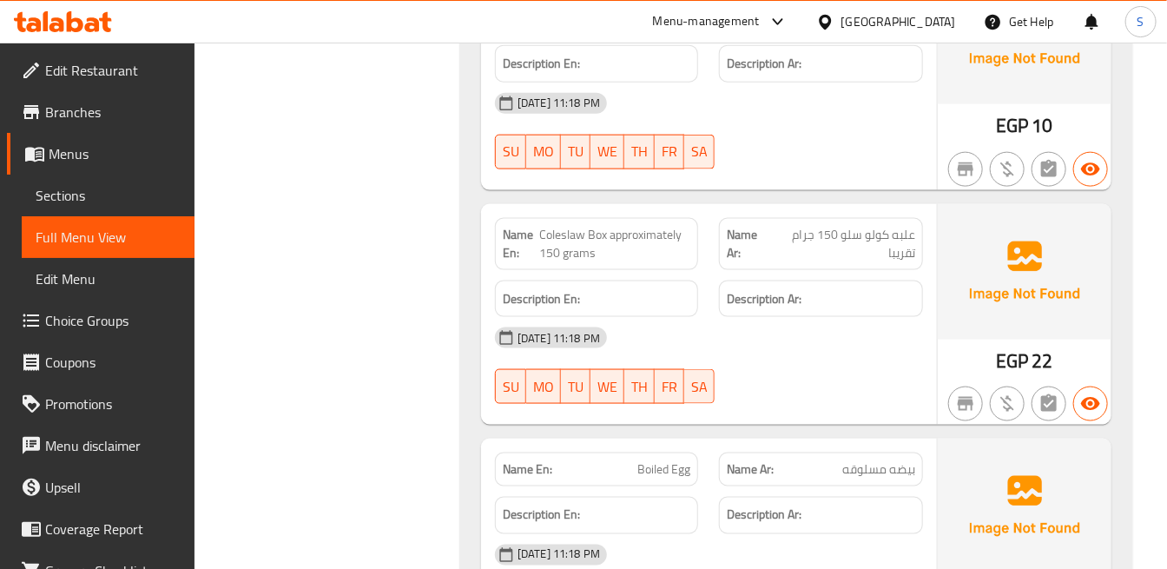
scroll to position [13985, 0]
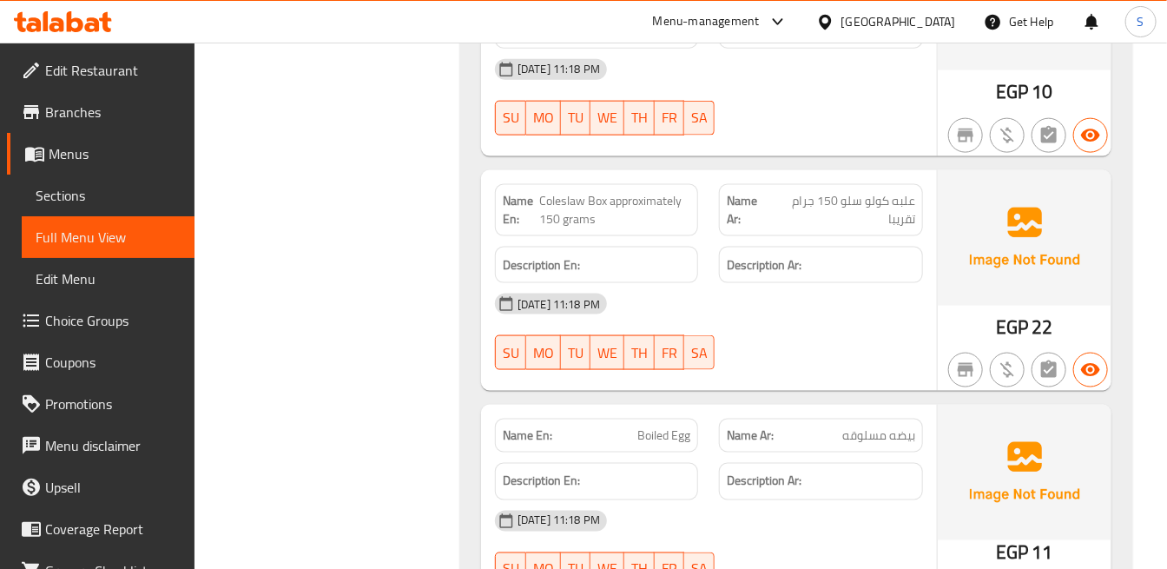
click at [666, 193] on span "Coleslaw Box approximately 150 grams" at bounding box center [615, 210] width 151 height 36
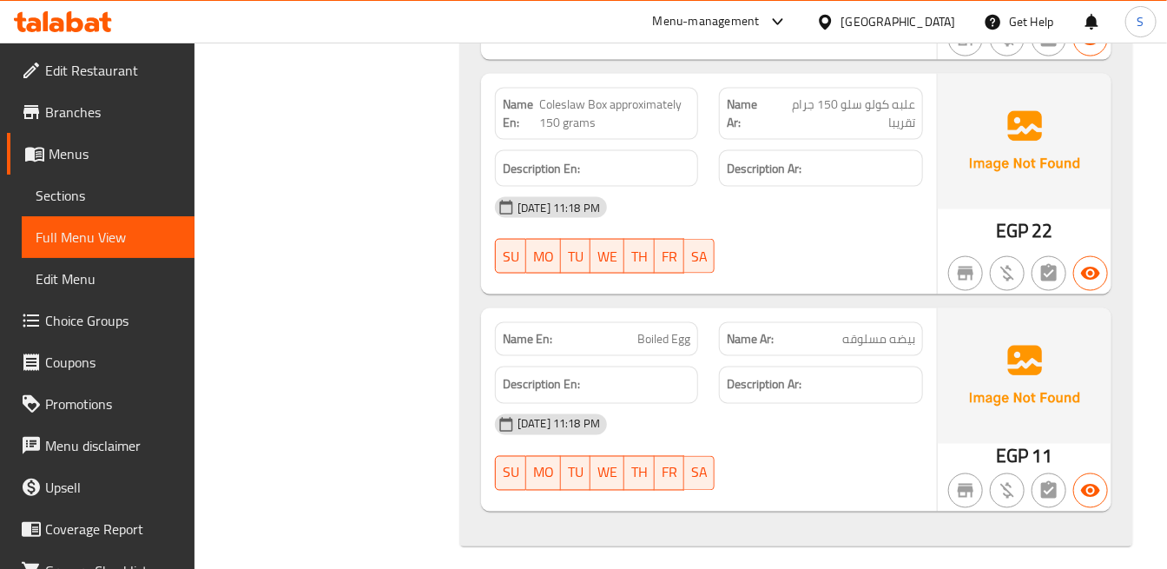
click at [671, 101] on span "Coleslaw Box approximately 150 grams" at bounding box center [615, 113] width 151 height 36
click at [648, 330] on span "Boiled Egg" at bounding box center [663, 339] width 53 height 18
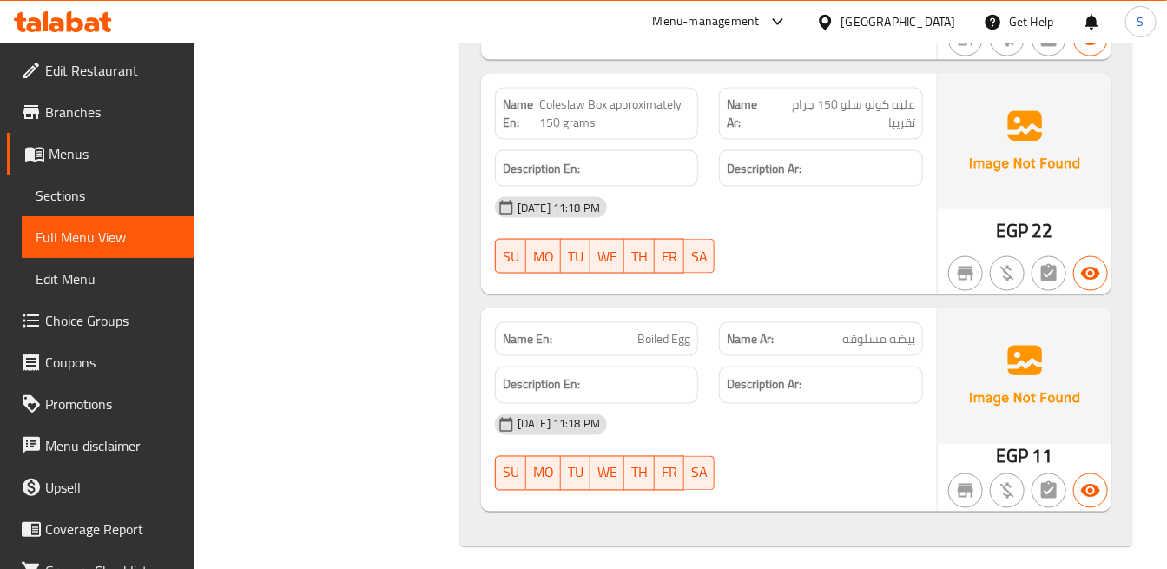
click at [838, 322] on div "Name Ar: بيضه مسلوقه" at bounding box center [820, 339] width 203 height 34
click at [643, 356] on div "Description En:" at bounding box center [596, 385] width 224 height 58
click at [670, 330] on span "Boiled Egg" at bounding box center [663, 339] width 53 height 18
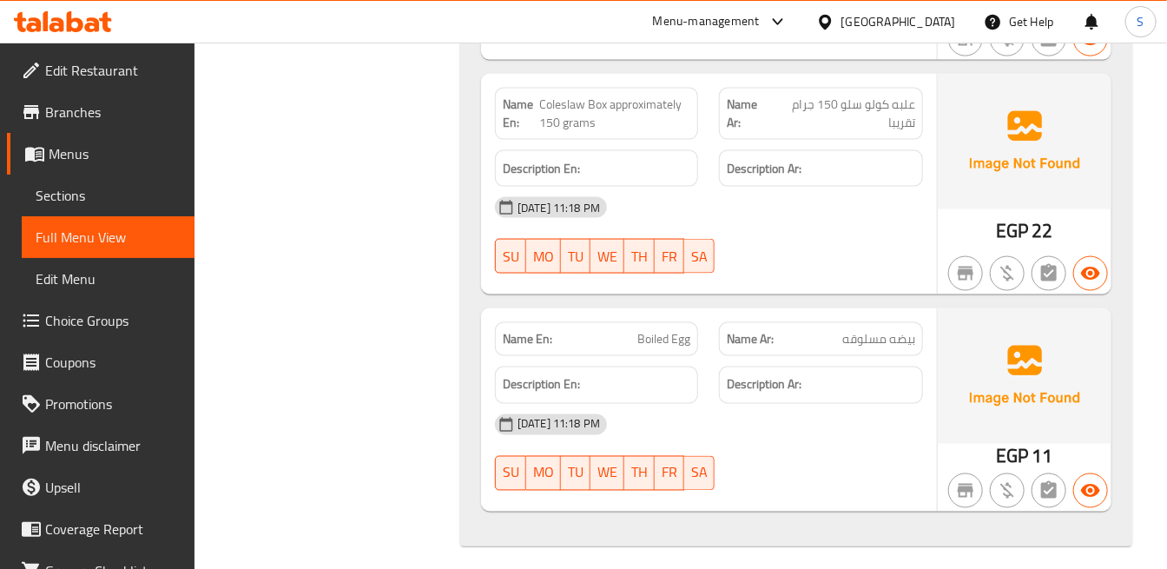
click at [642, 102] on span "Coleslaw Box approximately 150 grams" at bounding box center [615, 113] width 151 height 36
click at [660, 97] on span "Coleslaw Box approximately 150 grams" at bounding box center [615, 113] width 151 height 36
click at [653, 330] on span "Boiled Egg" at bounding box center [663, 339] width 53 height 18
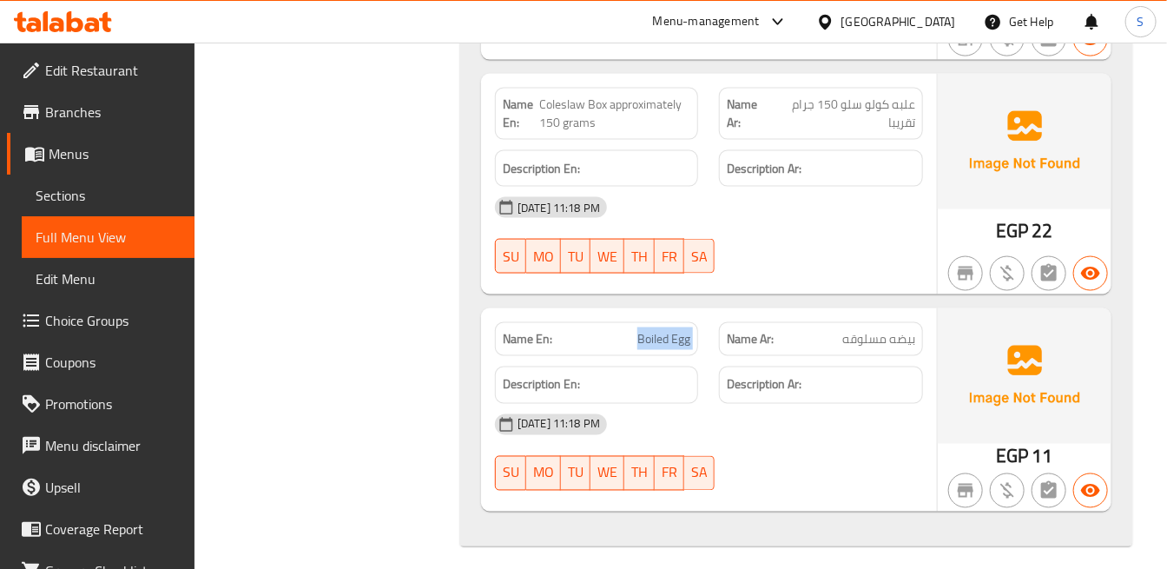
click at [653, 330] on span "Boiled Egg" at bounding box center [663, 339] width 53 height 18
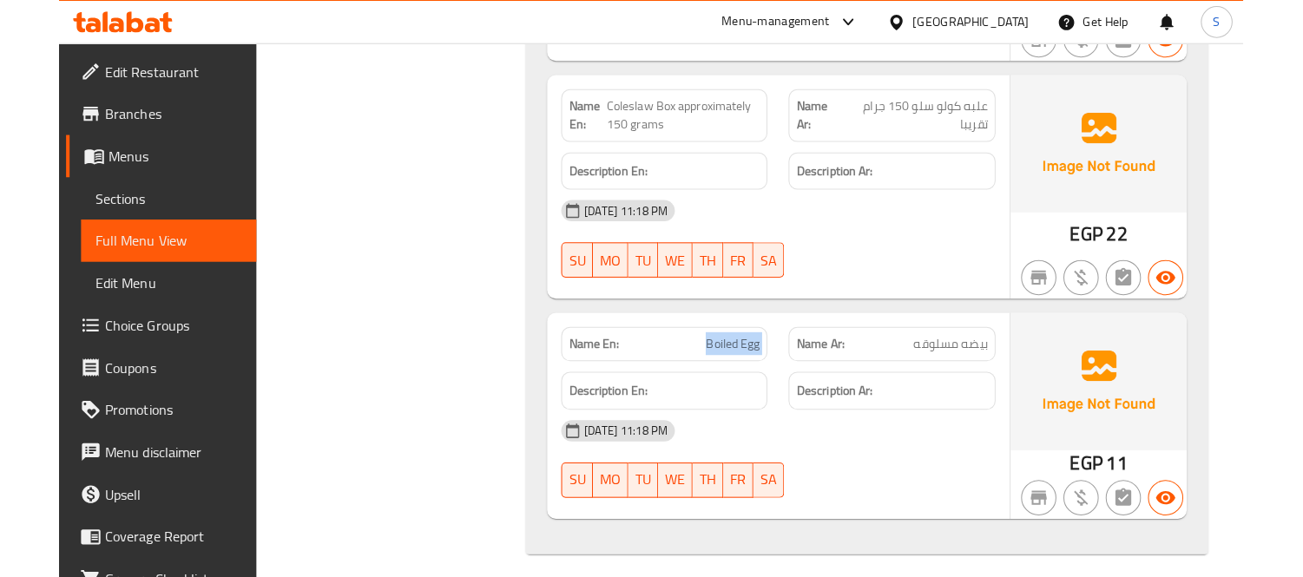
scroll to position [13770, 0]
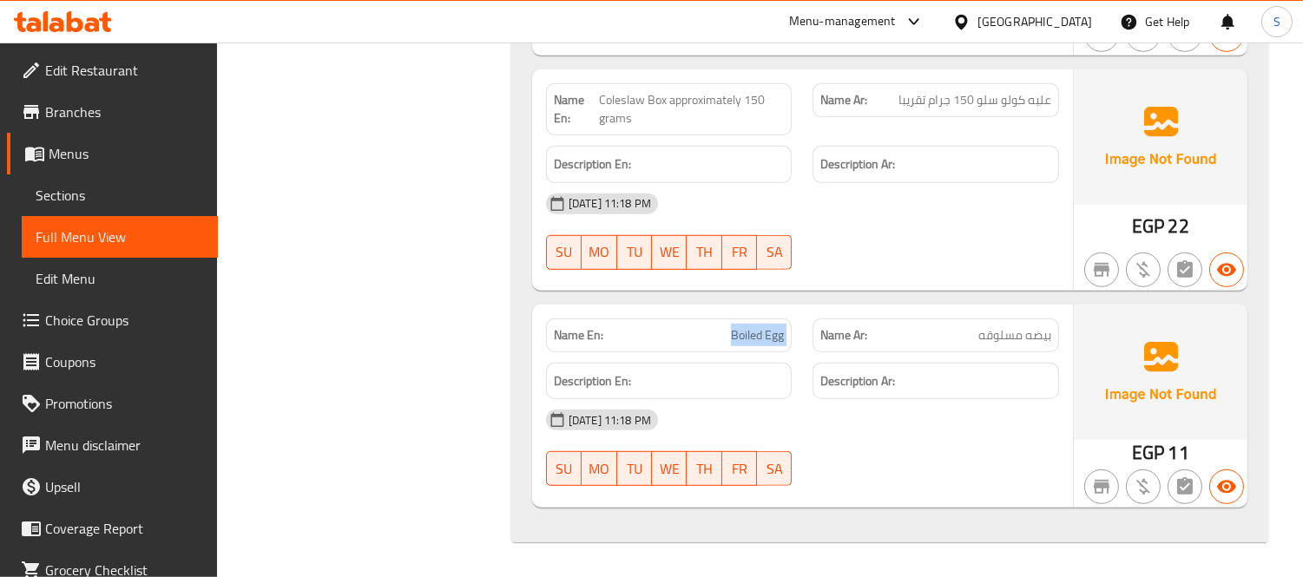
click at [102, 84] on link "Edit Restaurant" at bounding box center [112, 70] width 211 height 42
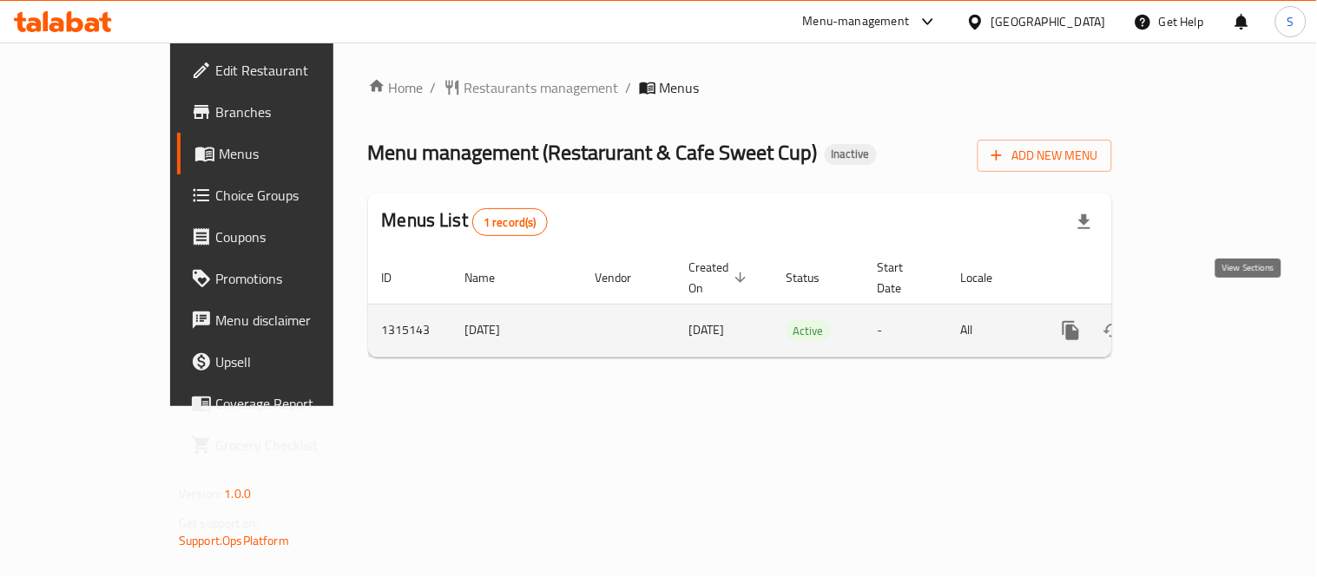
click at [1217, 310] on link "enhanced table" at bounding box center [1196, 331] width 42 height 42
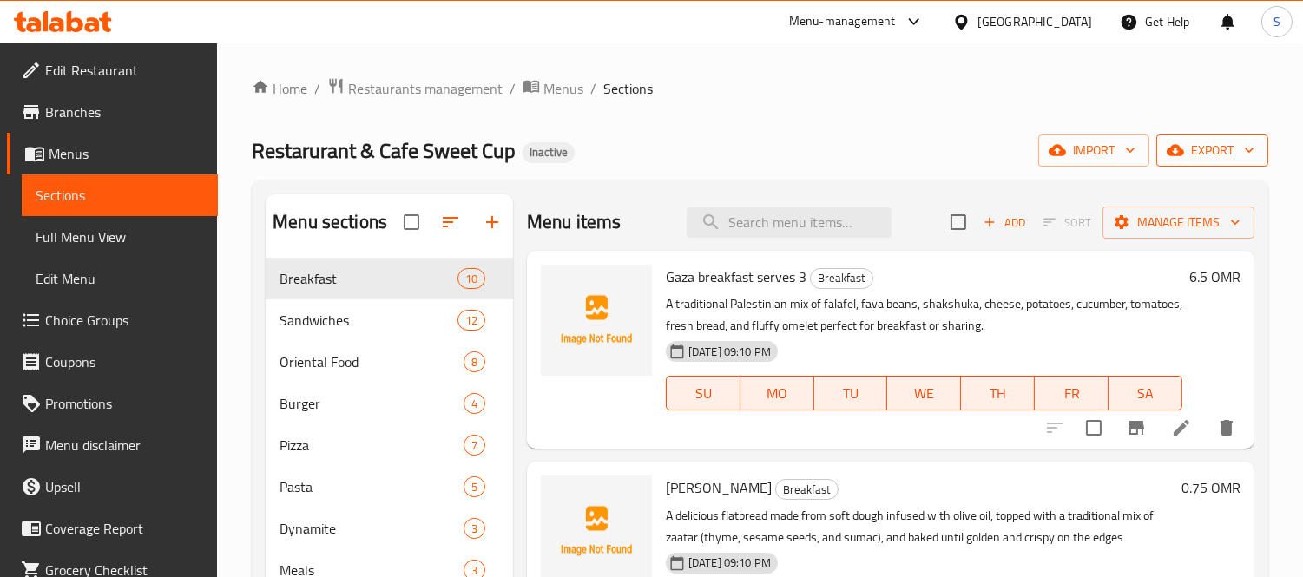
click at [1215, 157] on span "export" at bounding box center [1212, 151] width 84 height 22
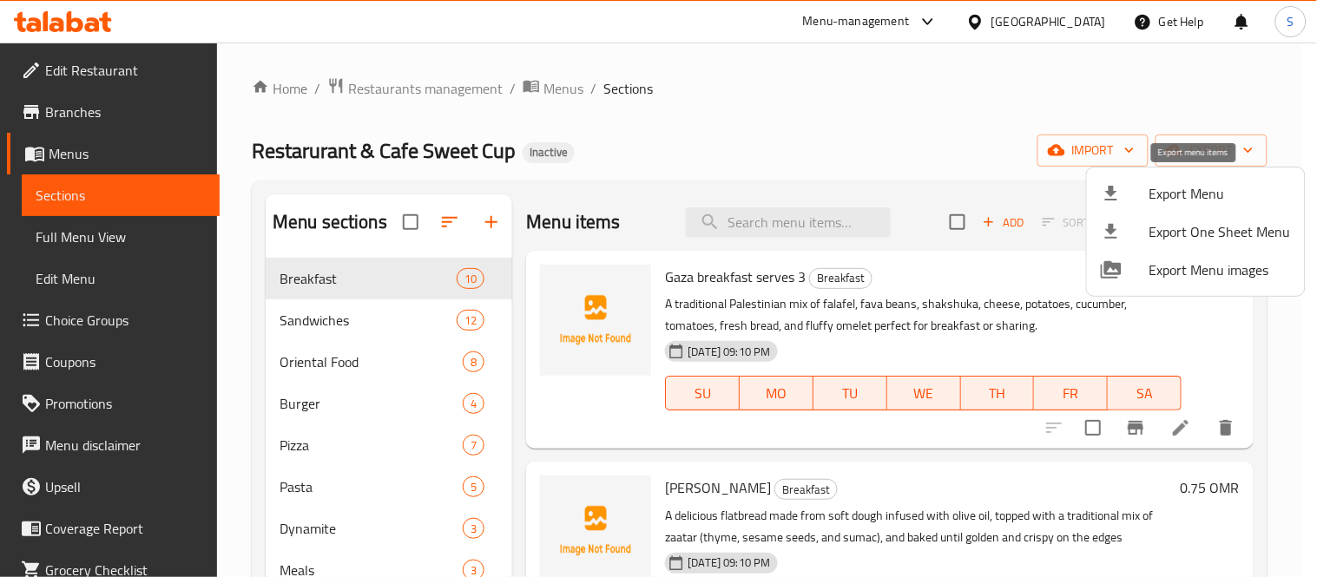
click at [1151, 198] on span "Export Menu" at bounding box center [1219, 193] width 141 height 21
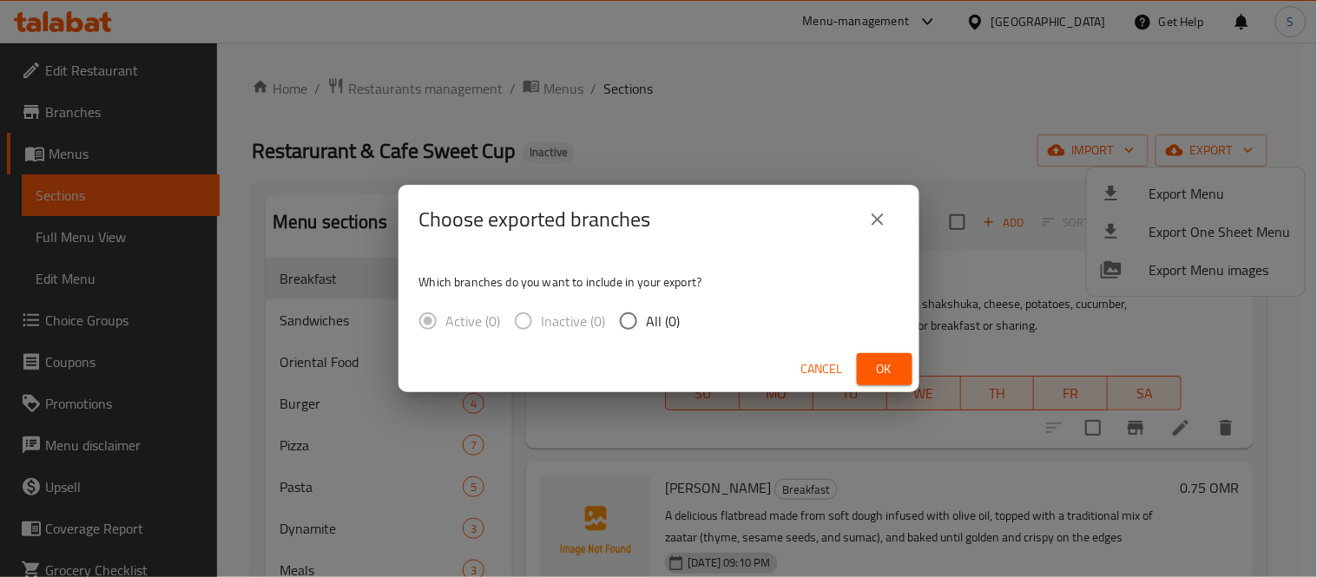
click at [647, 314] on span "All (0)" at bounding box center [664, 321] width 34 height 21
click at [645, 314] on input "All (0)" at bounding box center [628, 321] width 36 height 36
radio input "true"
click at [871, 365] on span "Ok" at bounding box center [885, 369] width 28 height 22
click at [901, 371] on button "Ok" at bounding box center [885, 369] width 56 height 32
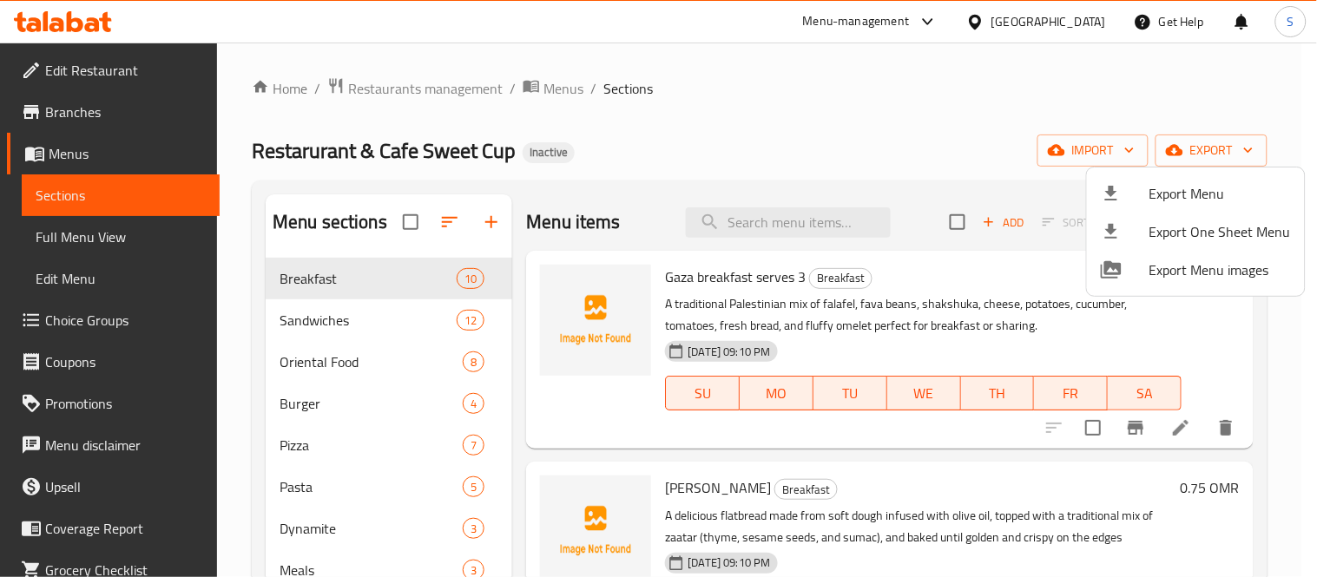
click at [76, 237] on div at bounding box center [658, 288] width 1317 height 577
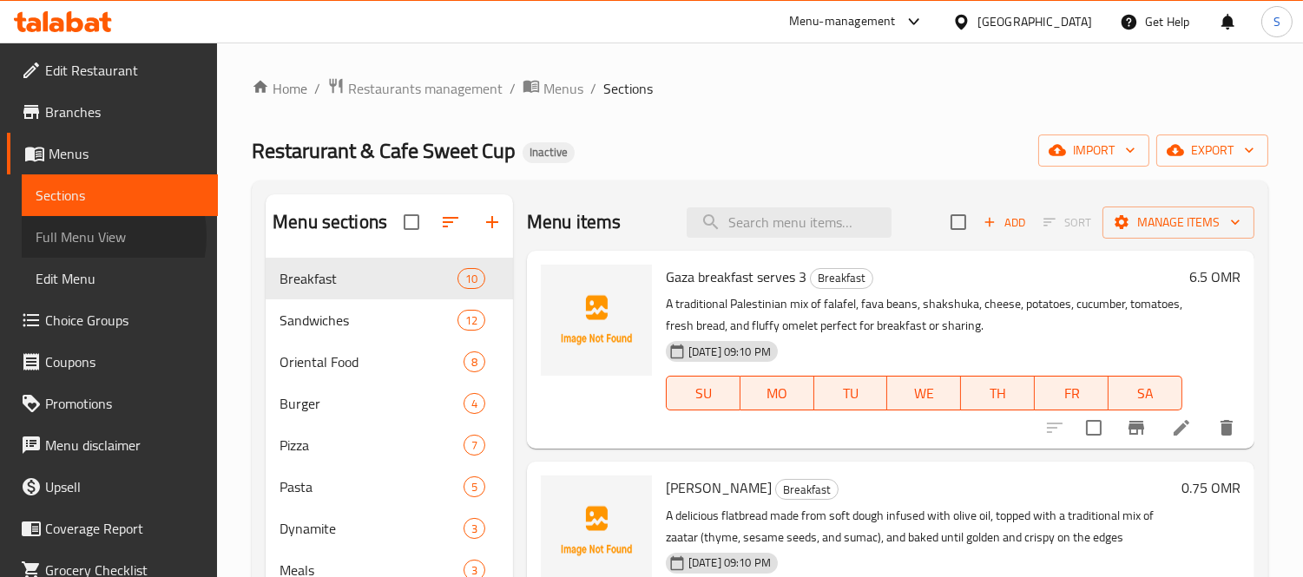
click at [89, 236] on span "Full Menu View" at bounding box center [120, 237] width 168 height 21
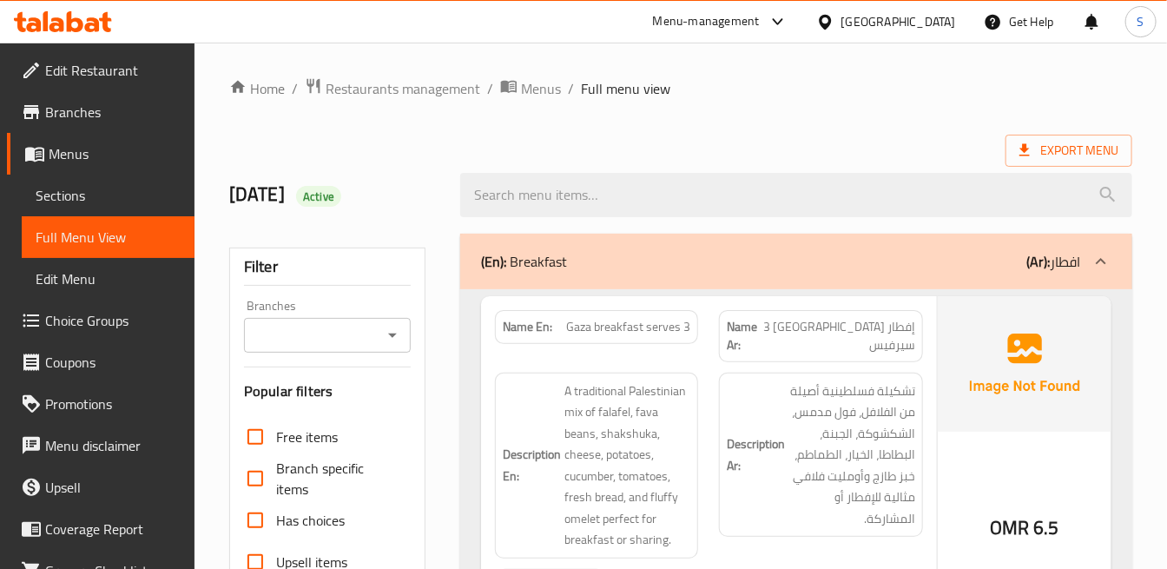
click at [817, 81] on ol "Home / Restaurants management / Menus / Full menu view" at bounding box center [680, 88] width 903 height 23
